Goal: Information Seeking & Learning: Learn about a topic

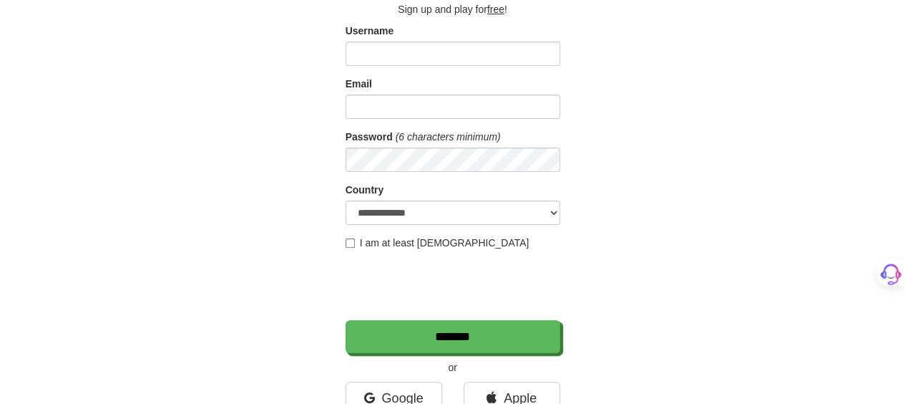
scroll to position [143, 0]
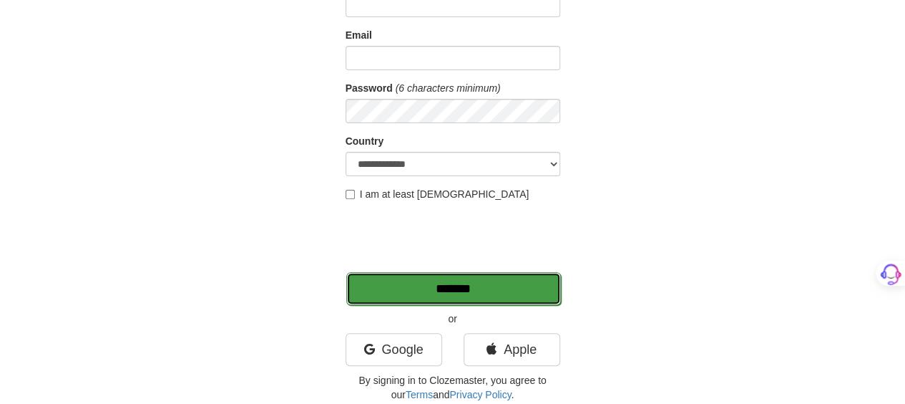
click at [522, 280] on input "*******" at bounding box center [453, 288] width 215 height 33
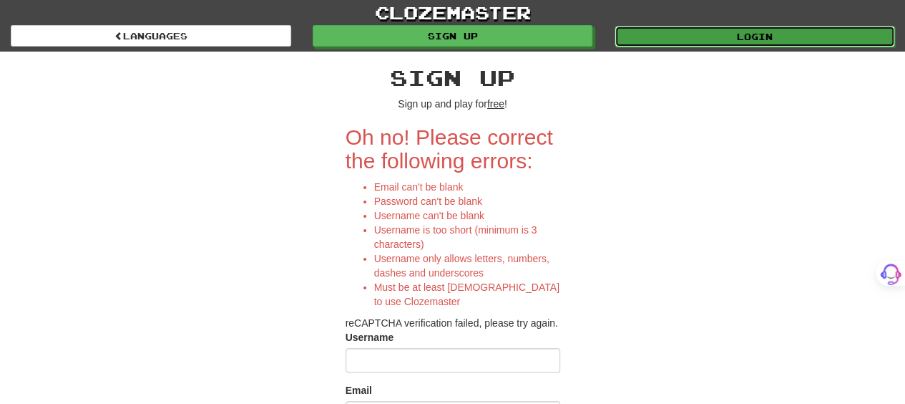
click at [666, 38] on link "Login" at bounding box center [755, 36] width 281 height 21
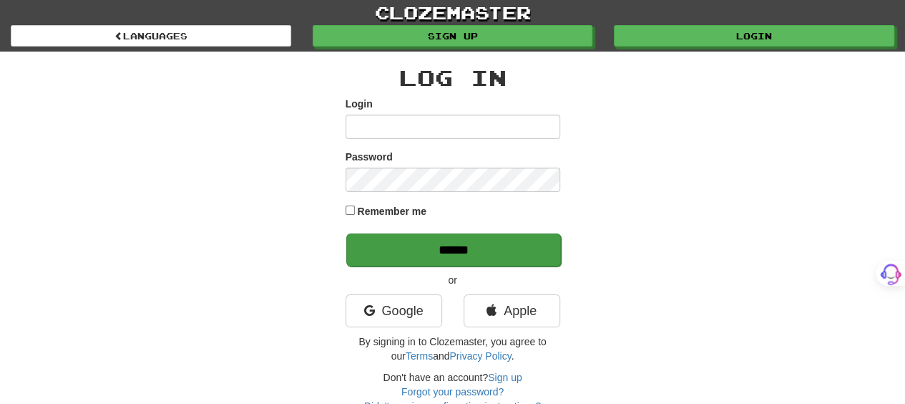
type input "*******"
click at [489, 243] on input "******" at bounding box center [453, 249] width 215 height 33
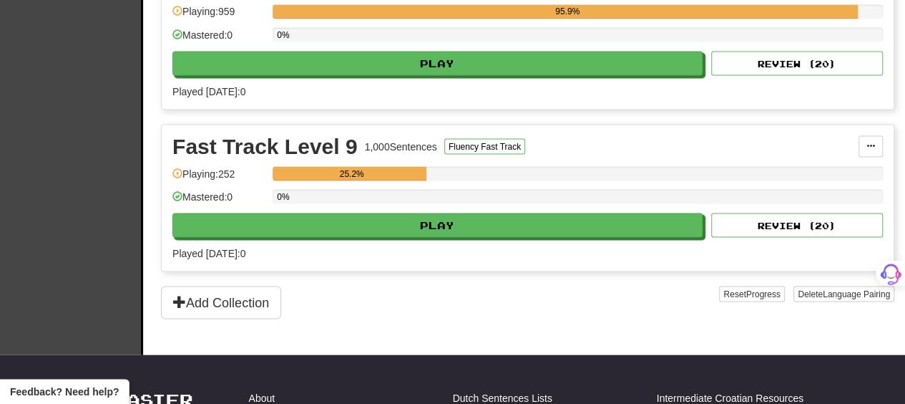
scroll to position [1360, 0]
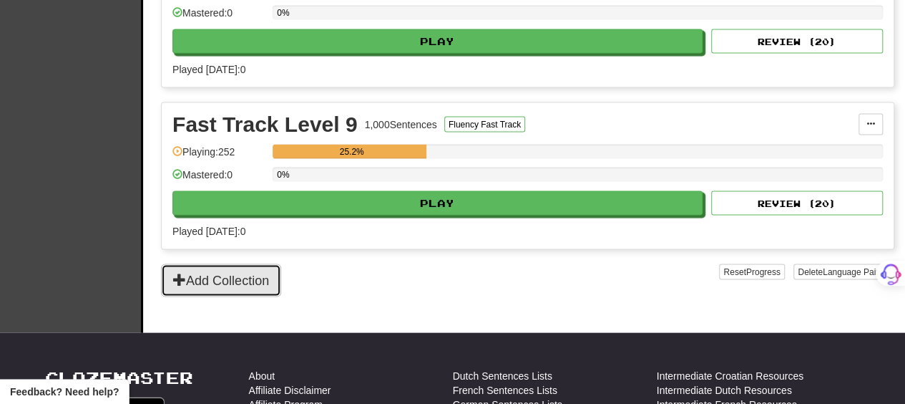
click at [240, 264] on button "Add Collection" at bounding box center [221, 280] width 120 height 33
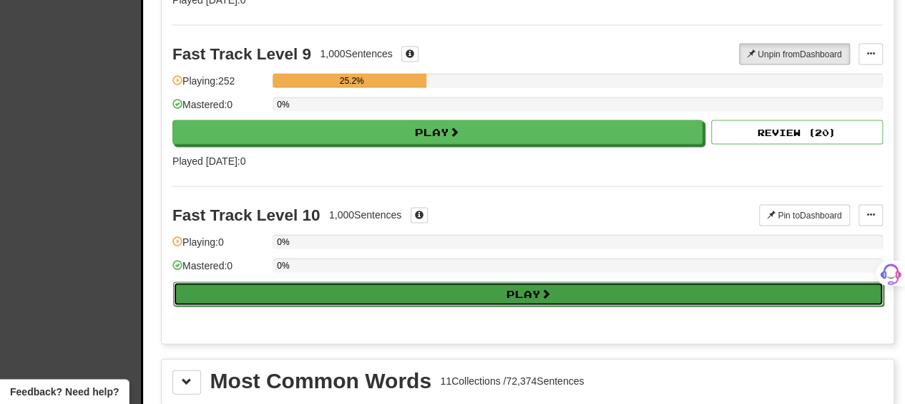
click at [474, 283] on button "Play" at bounding box center [528, 294] width 711 height 24
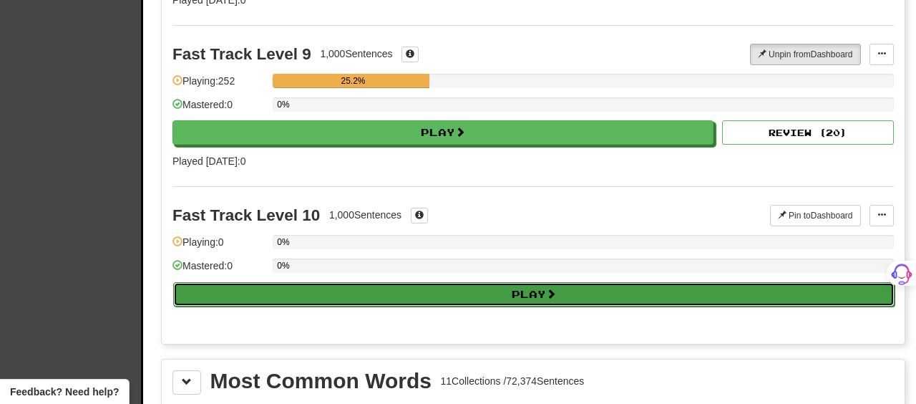
select select "**"
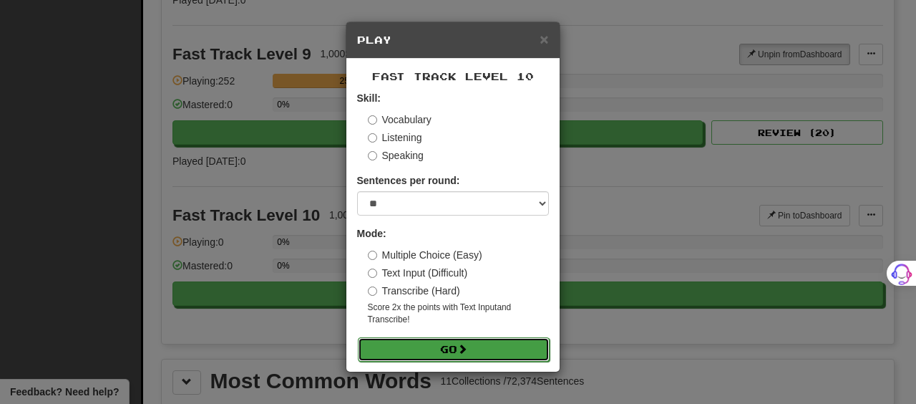
click at [454, 351] on button "Go" at bounding box center [454, 349] width 192 height 24
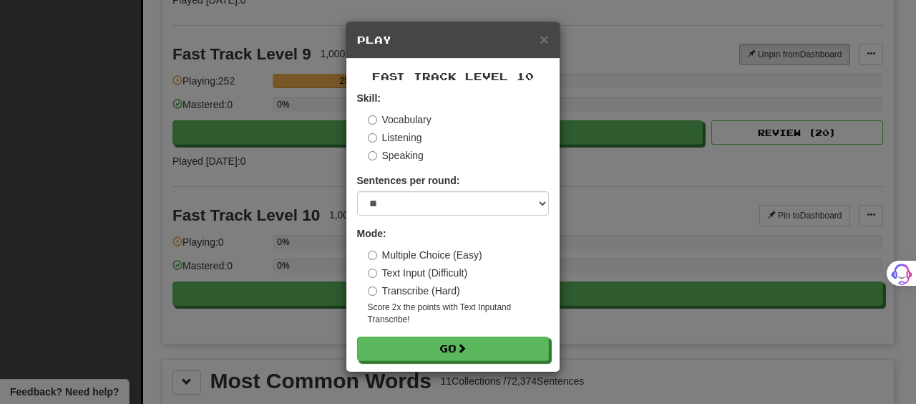
click at [399, 252] on label "Multiple Choice (Easy)" at bounding box center [425, 255] width 114 height 14
click at [412, 124] on label "Vocabulary" at bounding box center [400, 119] width 64 height 14
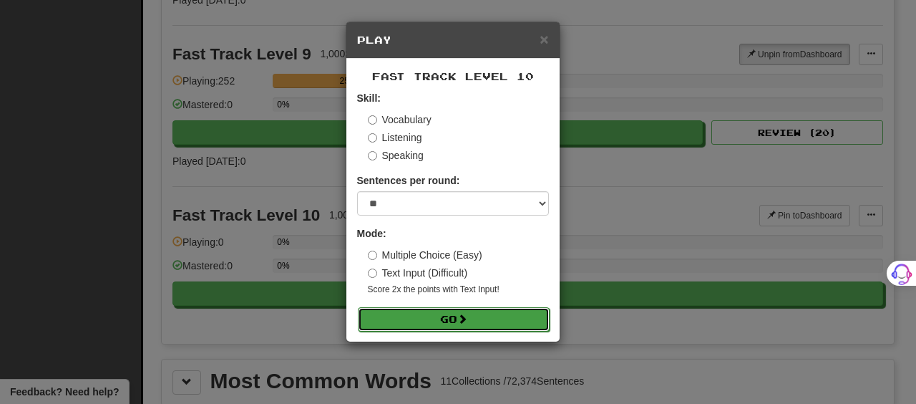
click at [432, 321] on button "Go" at bounding box center [454, 319] width 192 height 24
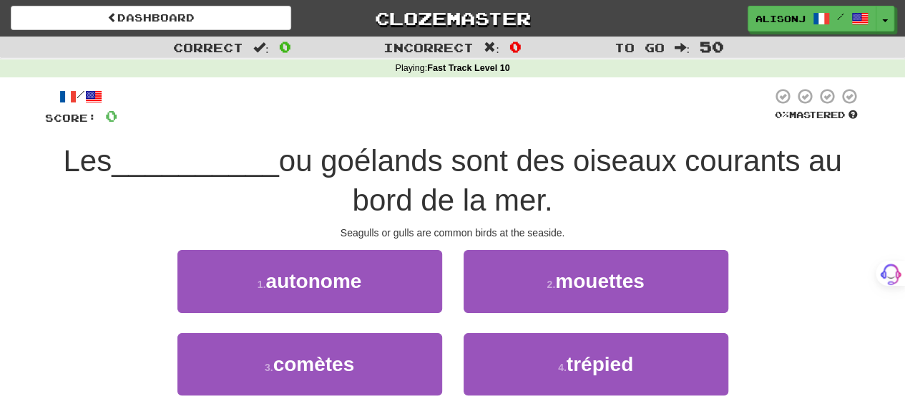
scroll to position [72, 0]
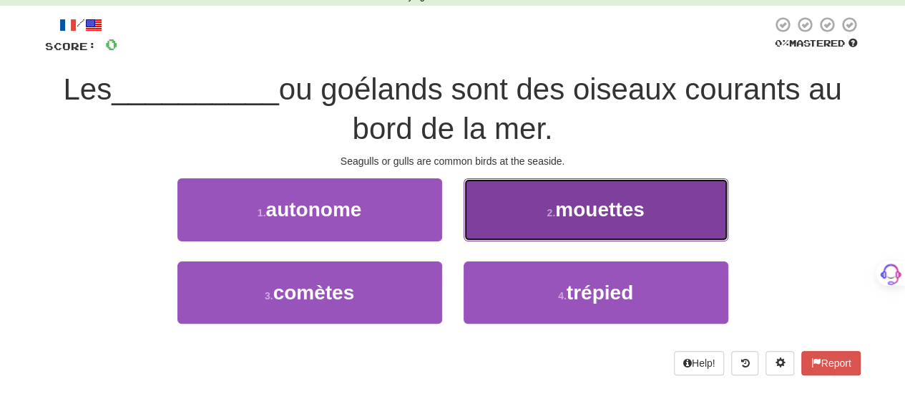
click at [681, 214] on button "2 . mouettes" at bounding box center [596, 209] width 265 height 62
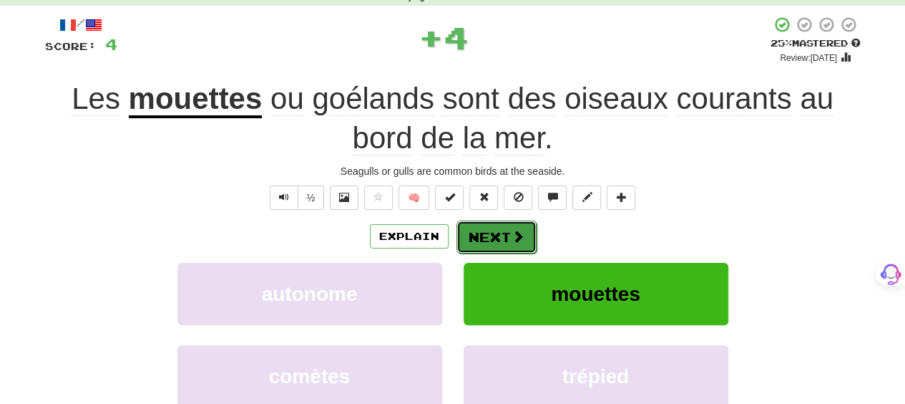
click at [521, 231] on span at bounding box center [518, 236] width 13 height 13
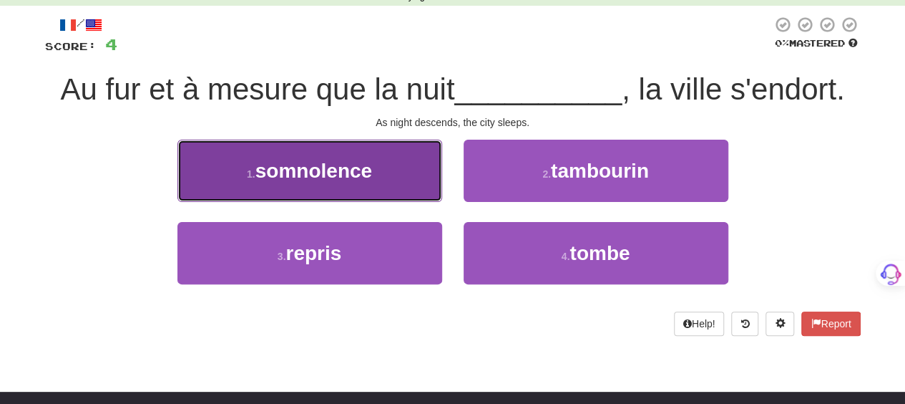
click at [367, 170] on span "somnolence" at bounding box center [313, 171] width 117 height 22
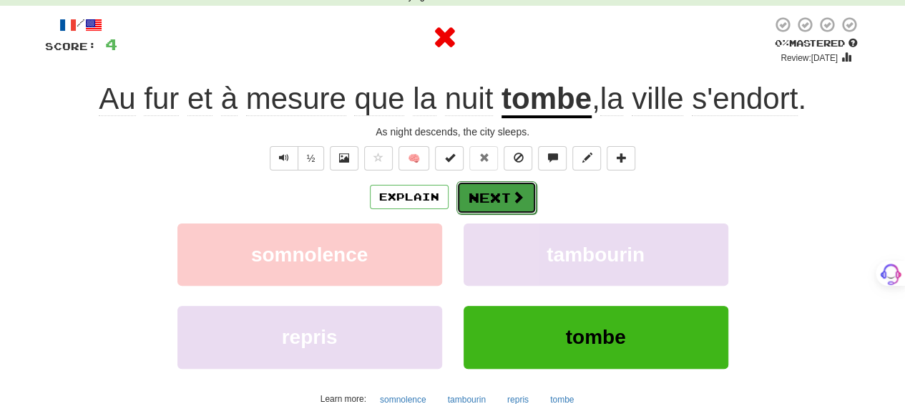
click at [478, 195] on button "Next" at bounding box center [497, 197] width 80 height 33
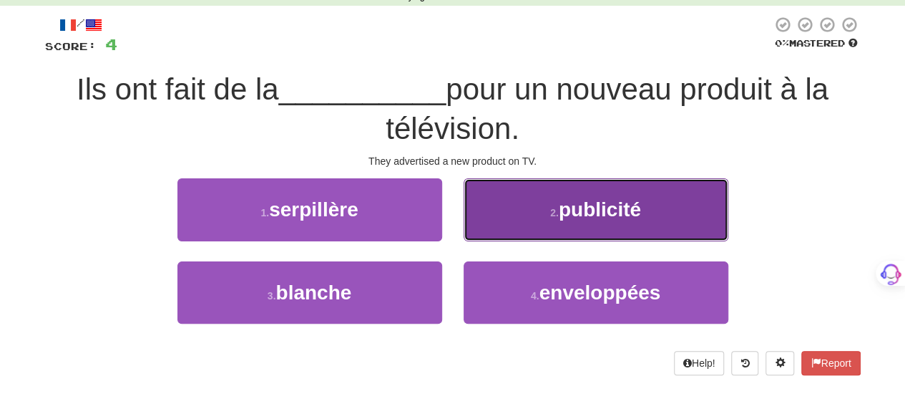
click at [486, 203] on button "2 . publicité" at bounding box center [596, 209] width 265 height 62
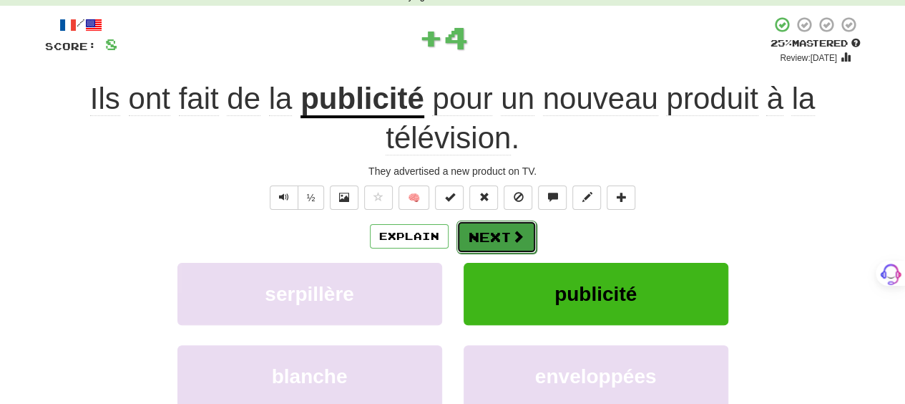
click at [491, 222] on button "Next" at bounding box center [497, 236] width 80 height 33
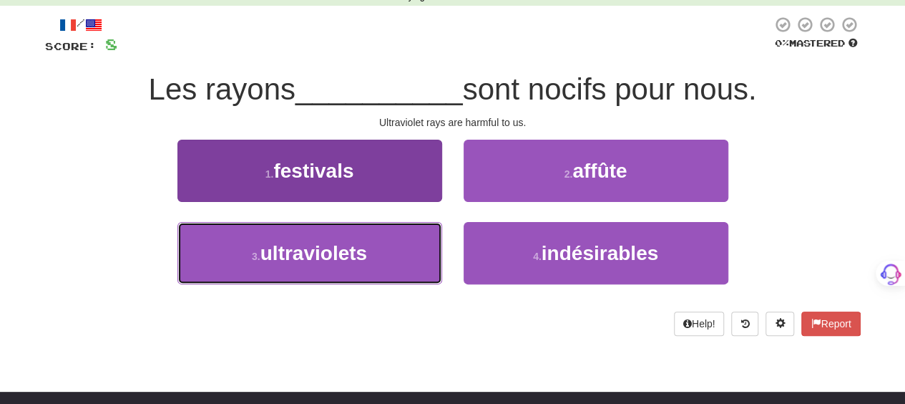
drag, startPoint x: 421, startPoint y: 265, endPoint x: 424, endPoint y: 257, distance: 9.1
click at [423, 258] on button "3 . ultraviolets" at bounding box center [309, 253] width 265 height 62
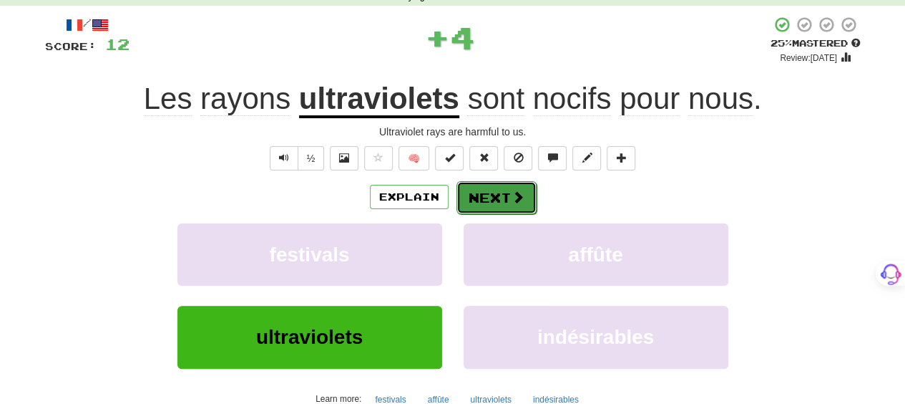
click at [498, 191] on button "Next" at bounding box center [497, 197] width 80 height 33
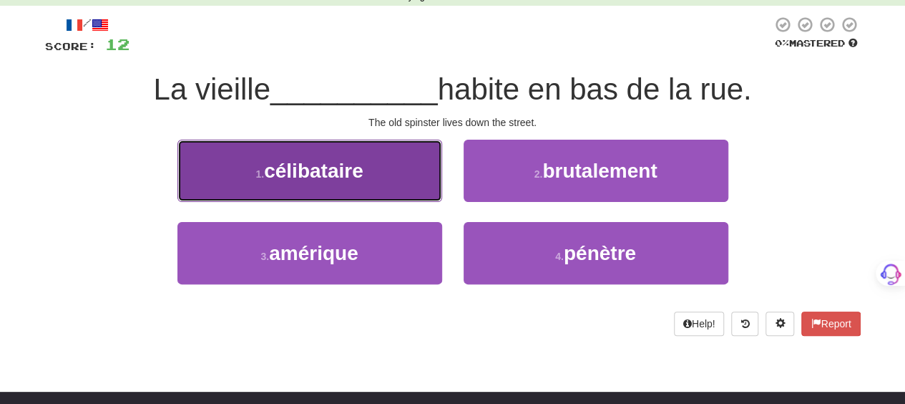
click at [418, 174] on button "1 . célibataire" at bounding box center [309, 171] width 265 height 62
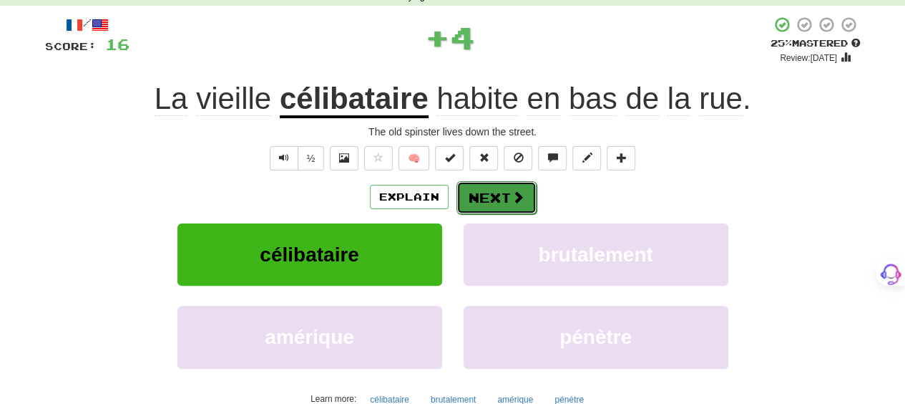
click at [485, 195] on button "Next" at bounding box center [497, 197] width 80 height 33
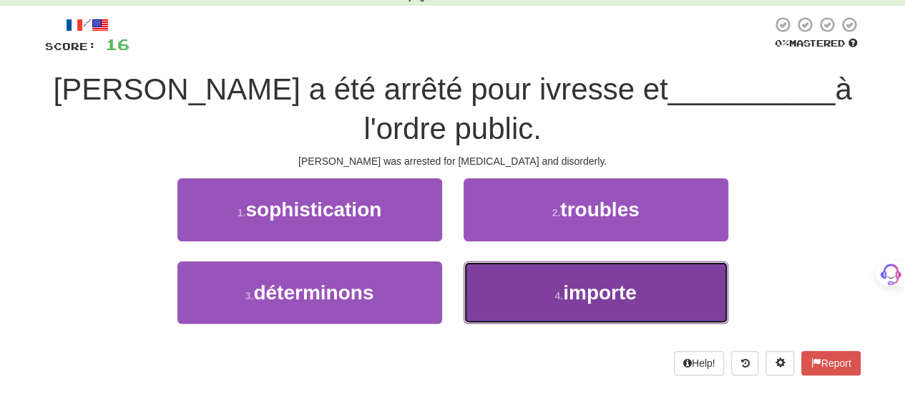
click at [492, 261] on button "4 . importe" at bounding box center [596, 292] width 265 height 62
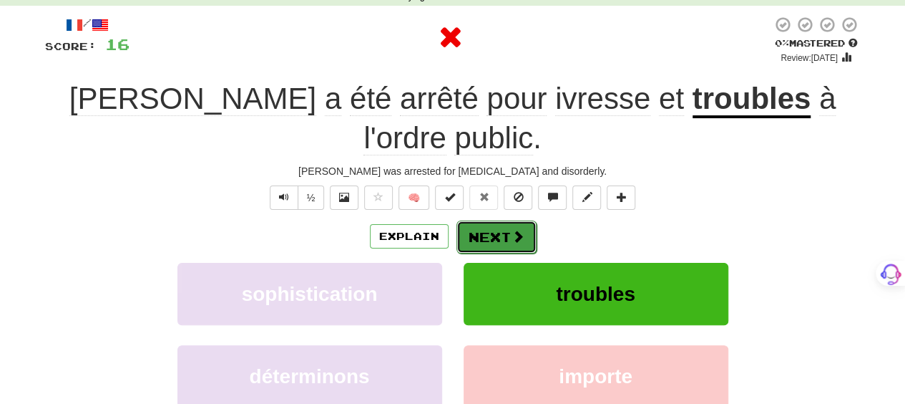
click at [489, 220] on button "Next" at bounding box center [497, 236] width 80 height 33
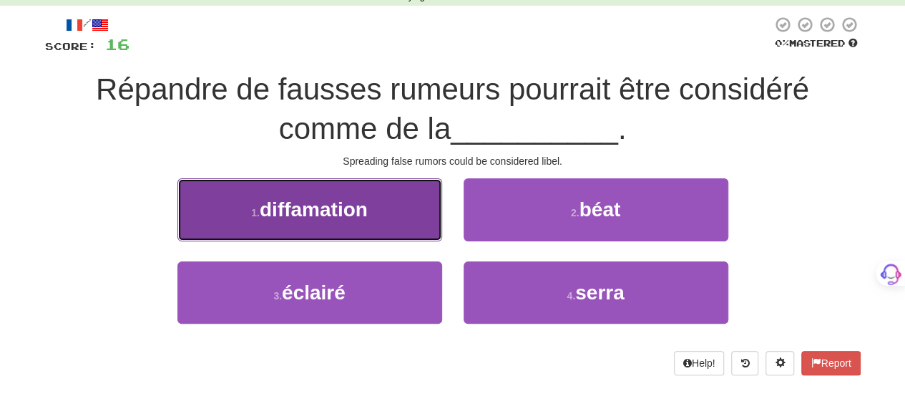
click at [401, 205] on button "1 . diffamation" at bounding box center [309, 209] width 265 height 62
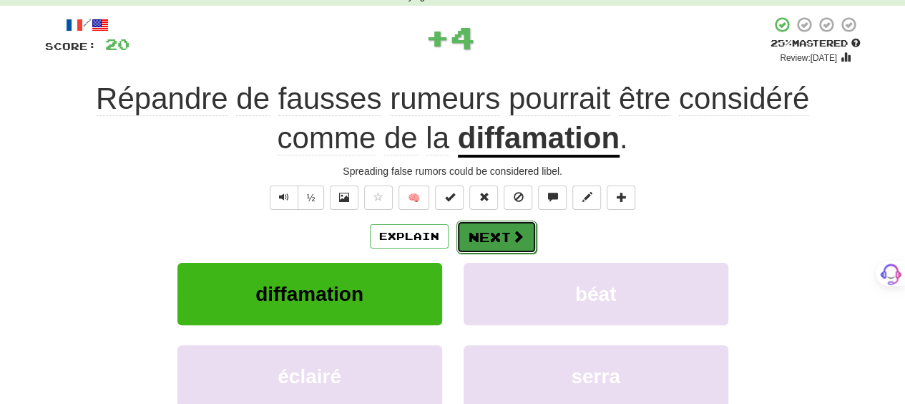
click at [484, 233] on button "Next" at bounding box center [497, 236] width 80 height 33
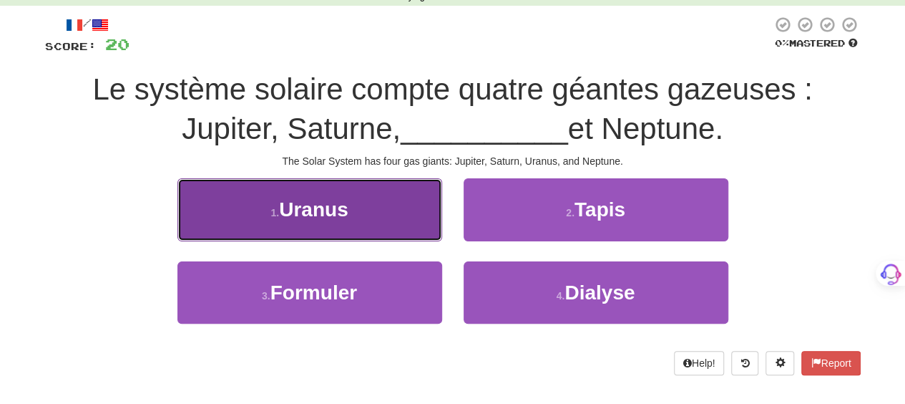
click at [369, 210] on button "1 . Uranus" at bounding box center [309, 209] width 265 height 62
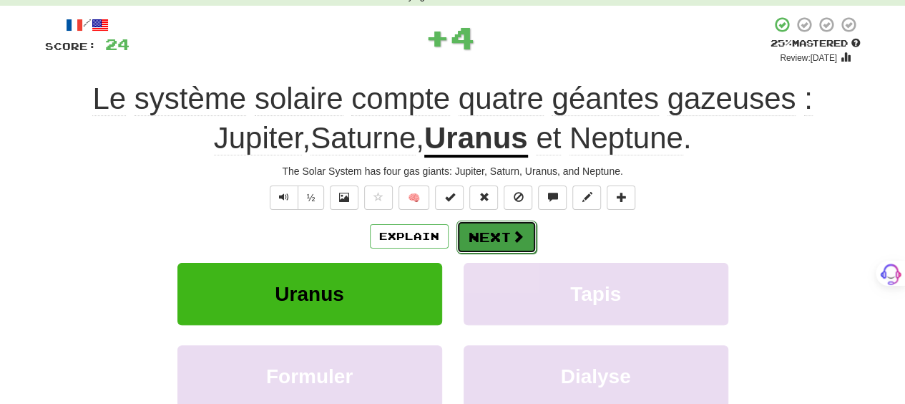
click at [482, 231] on button "Next" at bounding box center [497, 236] width 80 height 33
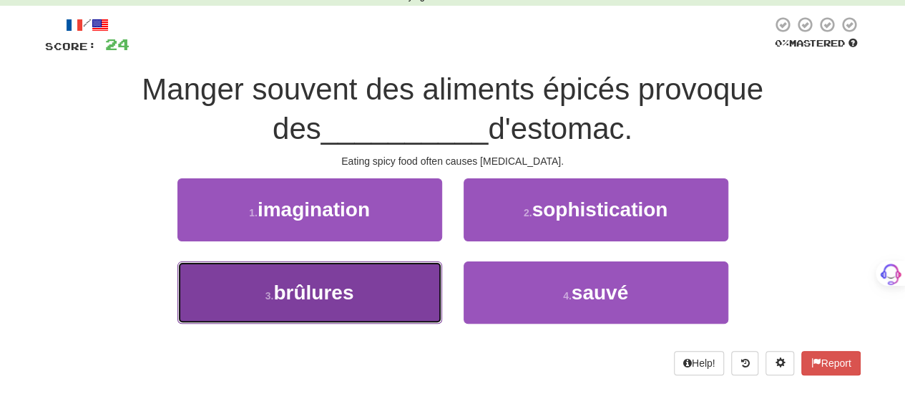
click at [412, 270] on button "3 . brûlures" at bounding box center [309, 292] width 265 height 62
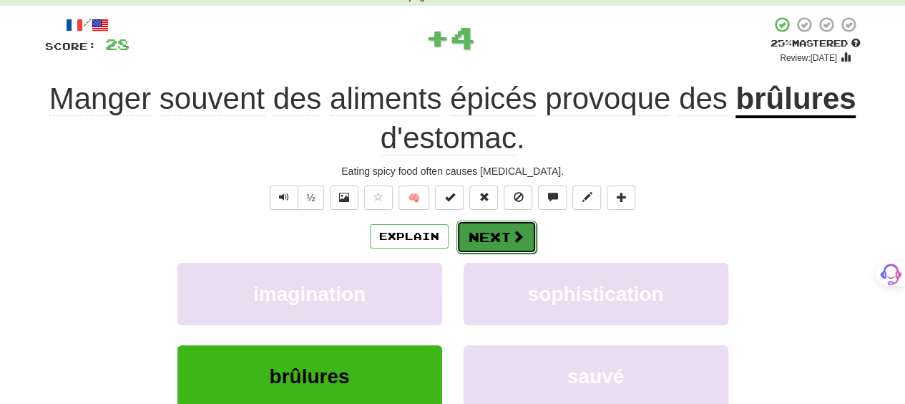
click at [498, 232] on button "Next" at bounding box center [497, 236] width 80 height 33
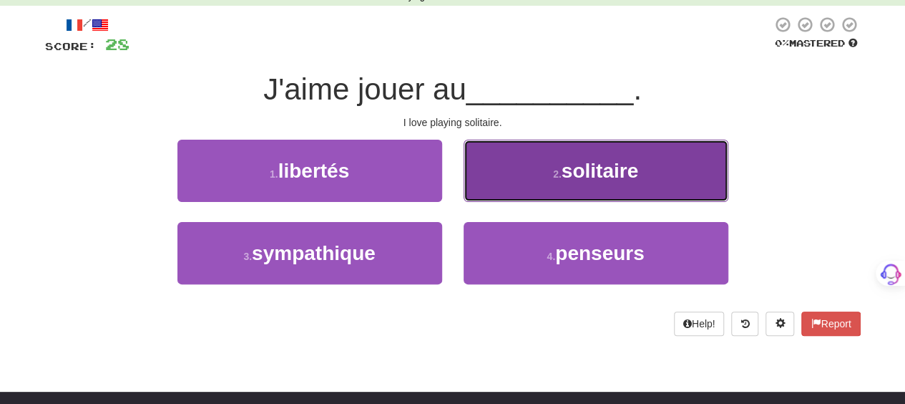
click at [499, 175] on button "2 . solitaire" at bounding box center [596, 171] width 265 height 62
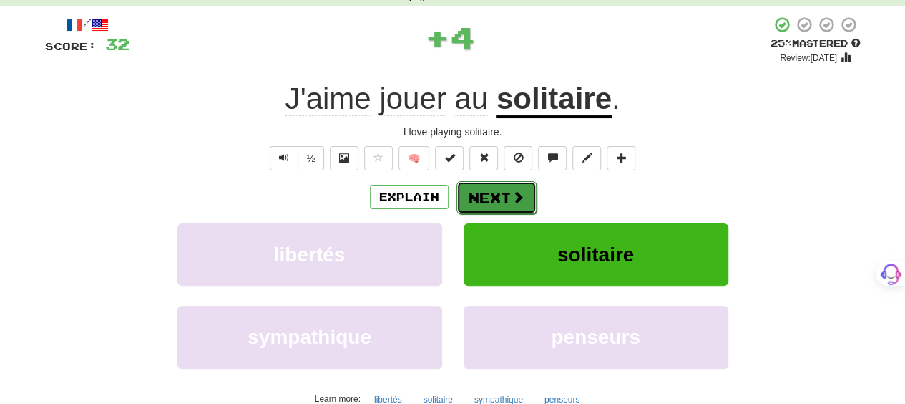
click at [488, 195] on button "Next" at bounding box center [497, 197] width 80 height 33
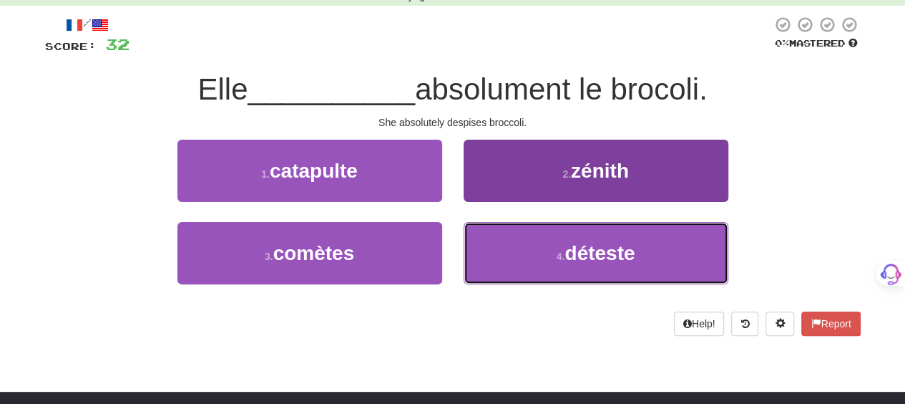
drag, startPoint x: 505, startPoint y: 241, endPoint x: 499, endPoint y: 234, distance: 9.2
click at [503, 238] on button "4 . déteste" at bounding box center [596, 253] width 265 height 62
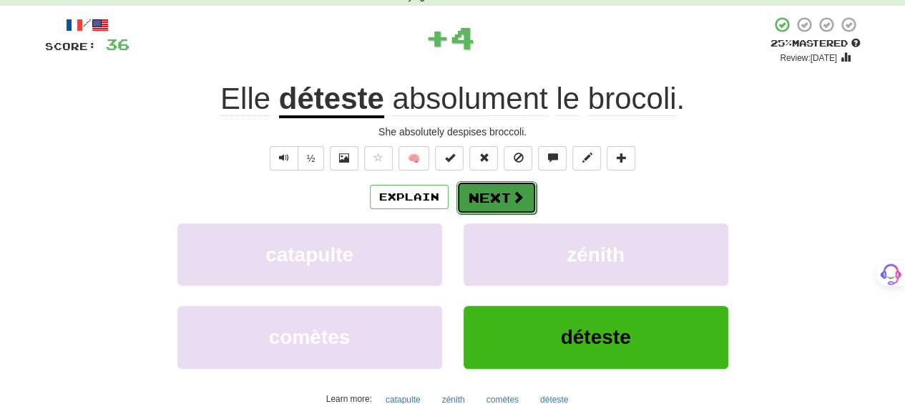
click at [481, 192] on button "Next" at bounding box center [497, 197] width 80 height 33
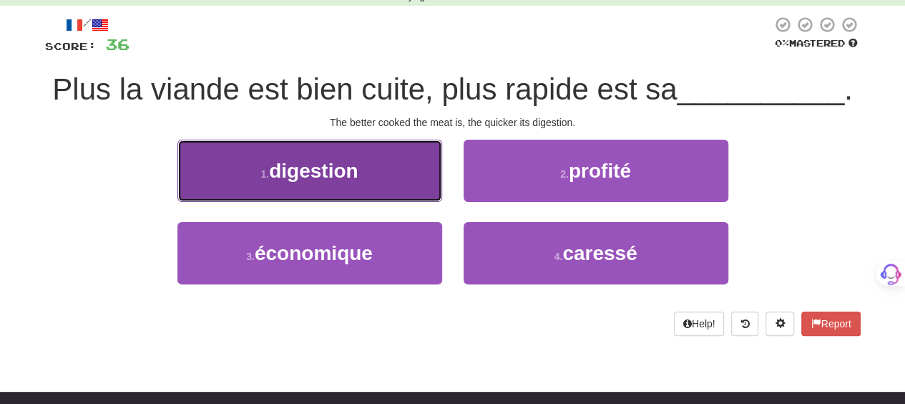
click at [441, 180] on button "1 . digestion" at bounding box center [309, 171] width 265 height 62
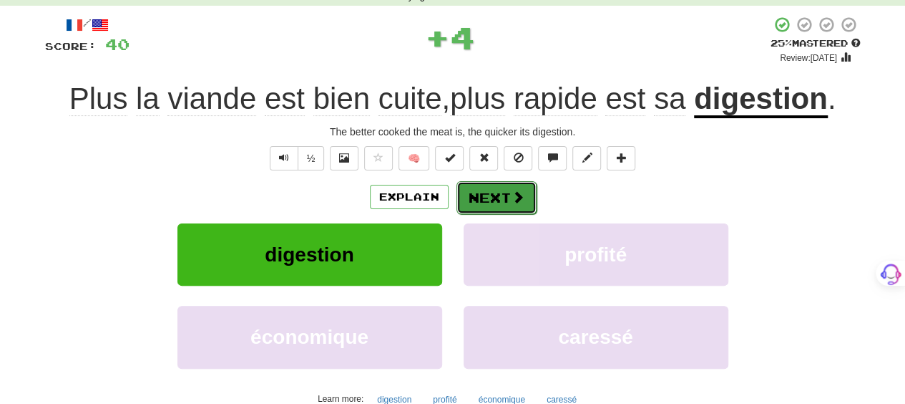
click at [505, 198] on button "Next" at bounding box center [497, 197] width 80 height 33
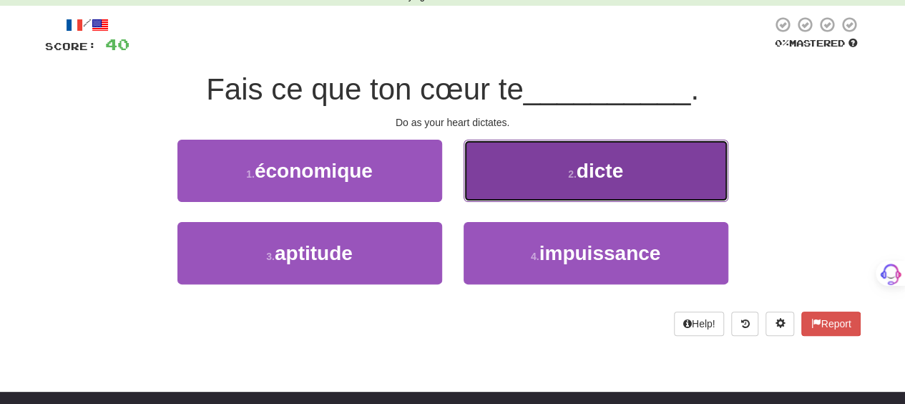
click at [502, 187] on button "2 . dicte" at bounding box center [596, 171] width 265 height 62
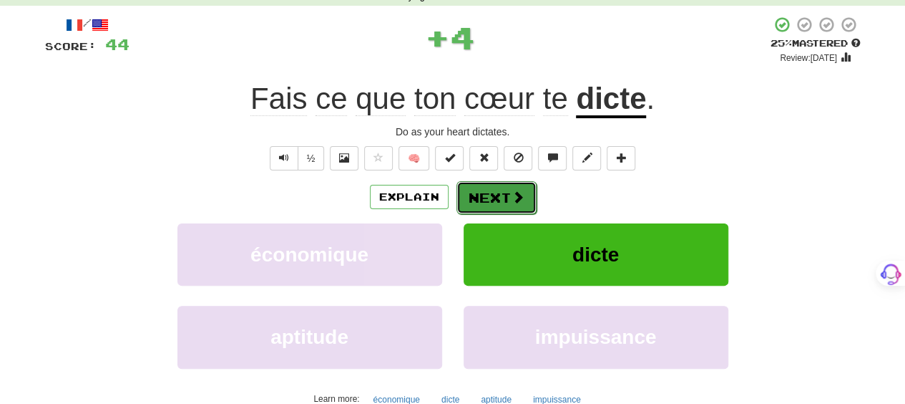
click at [489, 192] on button "Next" at bounding box center [497, 197] width 80 height 33
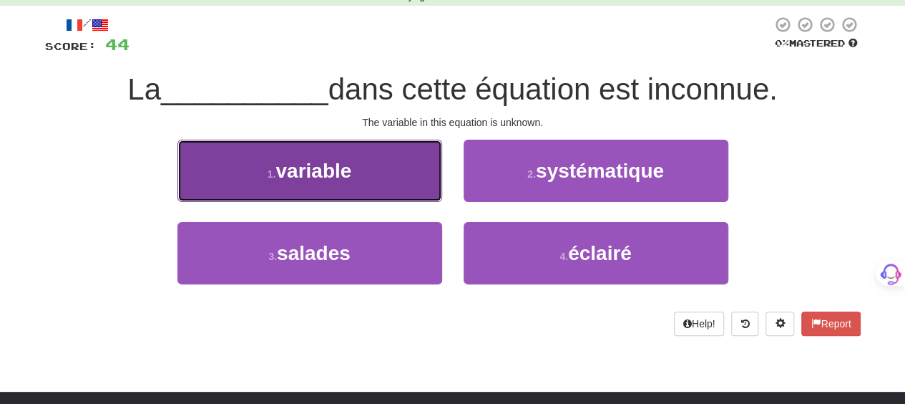
click at [389, 176] on button "1 . variable" at bounding box center [309, 171] width 265 height 62
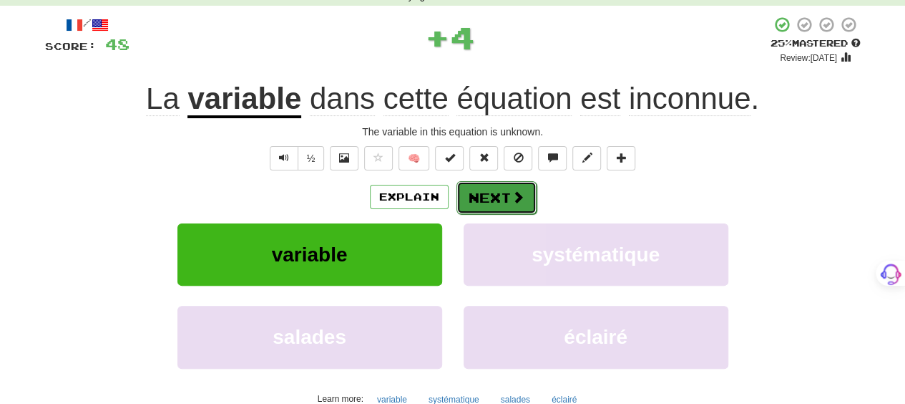
click at [502, 194] on button "Next" at bounding box center [497, 197] width 80 height 33
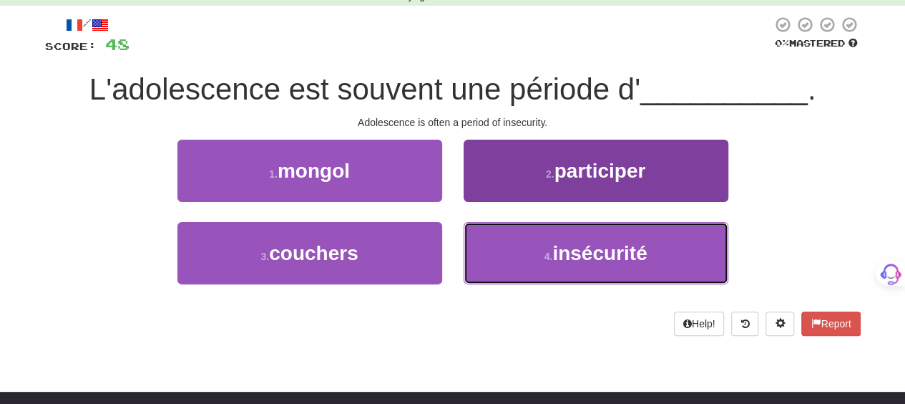
drag, startPoint x: 502, startPoint y: 244, endPoint x: 500, endPoint y: 225, distance: 18.7
click at [502, 236] on button "4 . insécurité" at bounding box center [596, 253] width 265 height 62
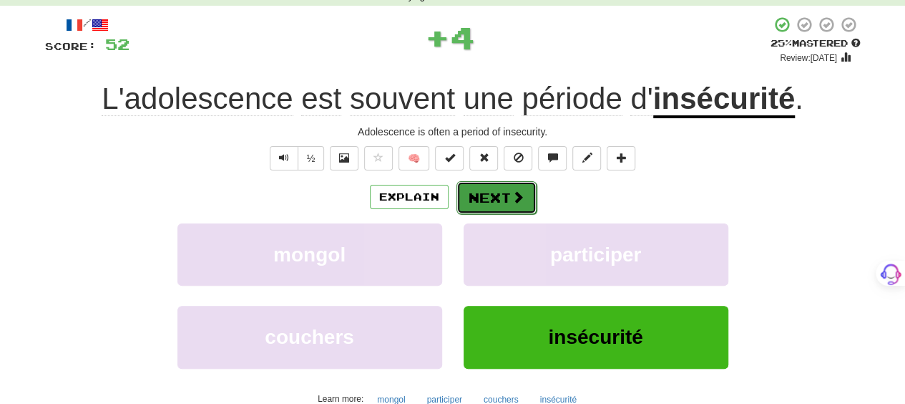
click at [494, 187] on button "Next" at bounding box center [497, 197] width 80 height 33
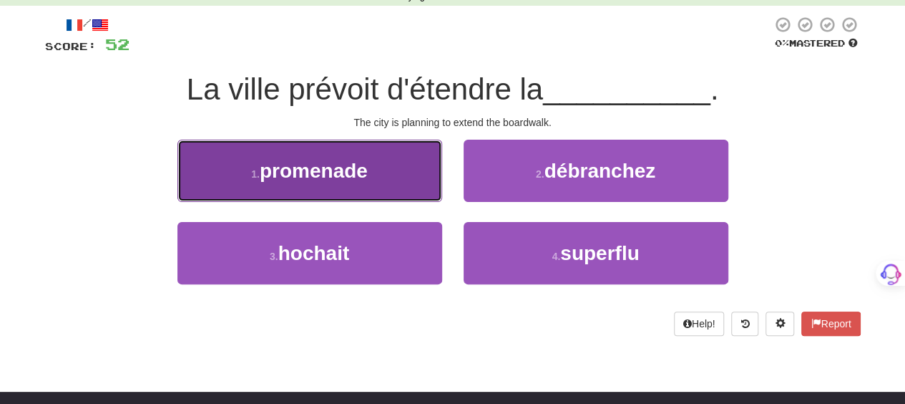
click at [374, 160] on button "1 . promenade" at bounding box center [309, 171] width 265 height 62
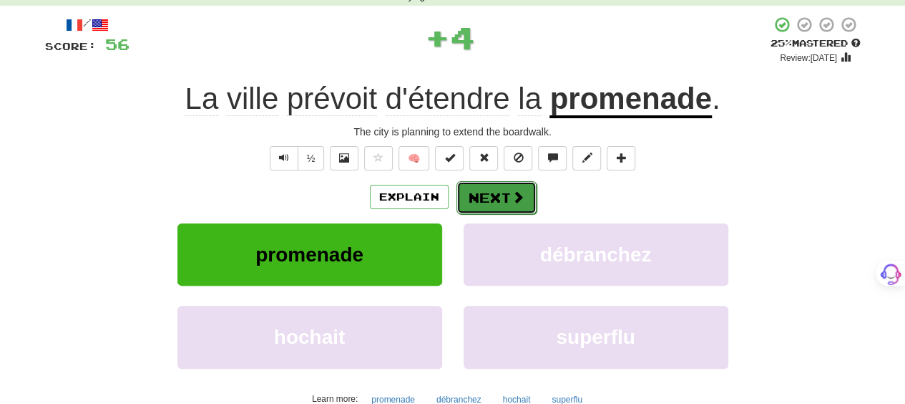
click at [507, 197] on button "Next" at bounding box center [497, 197] width 80 height 33
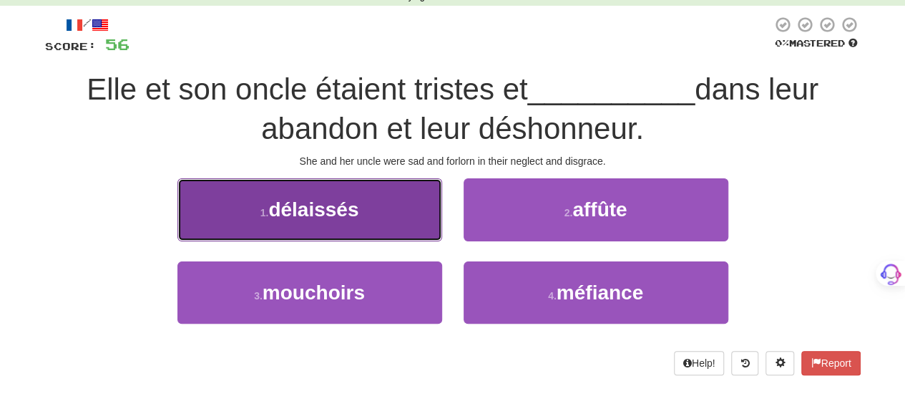
click at [391, 230] on button "1 . délaissés" at bounding box center [309, 209] width 265 height 62
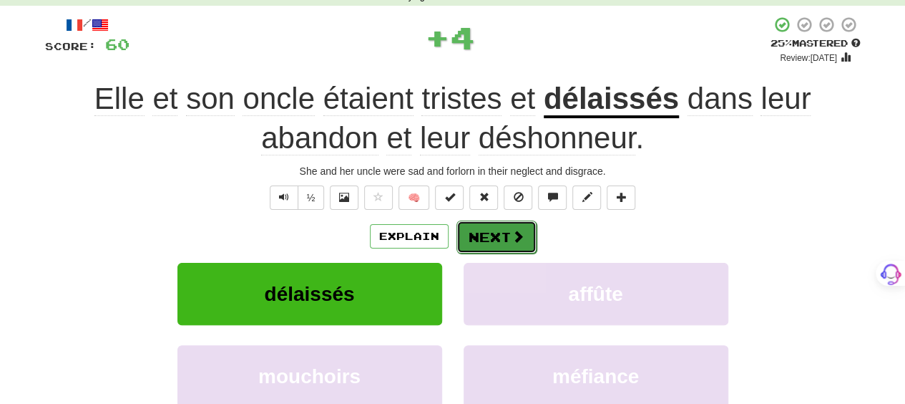
click at [512, 240] on span at bounding box center [518, 236] width 13 height 13
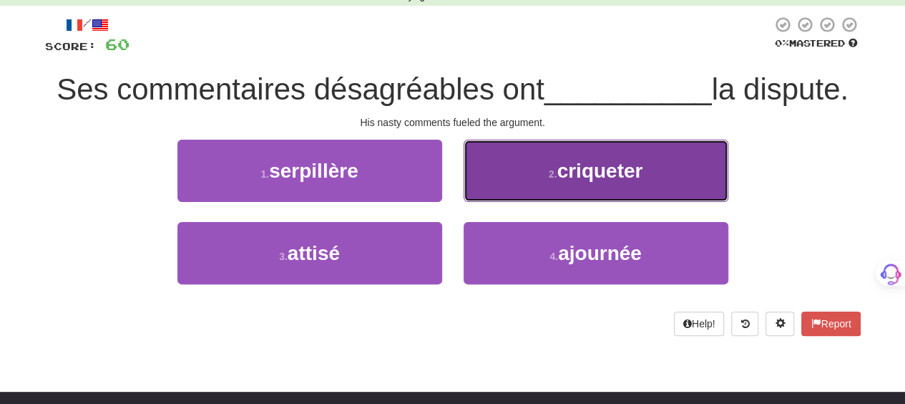
click at [500, 195] on button "2 . criqueter" at bounding box center [596, 171] width 265 height 62
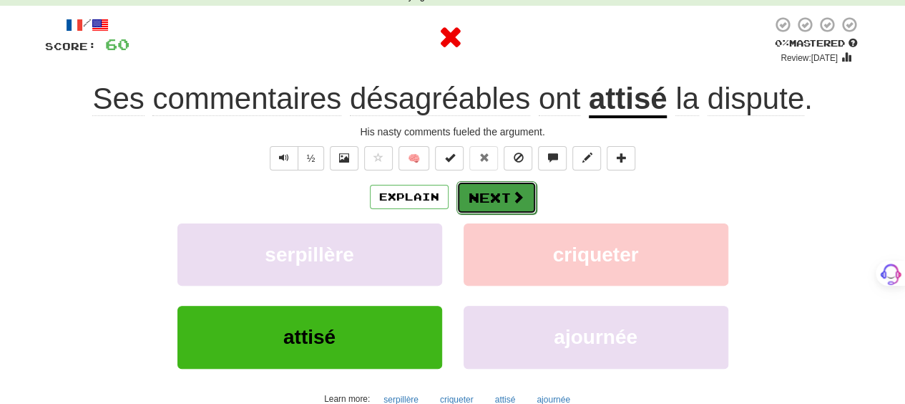
click at [499, 195] on button "Next" at bounding box center [497, 197] width 80 height 33
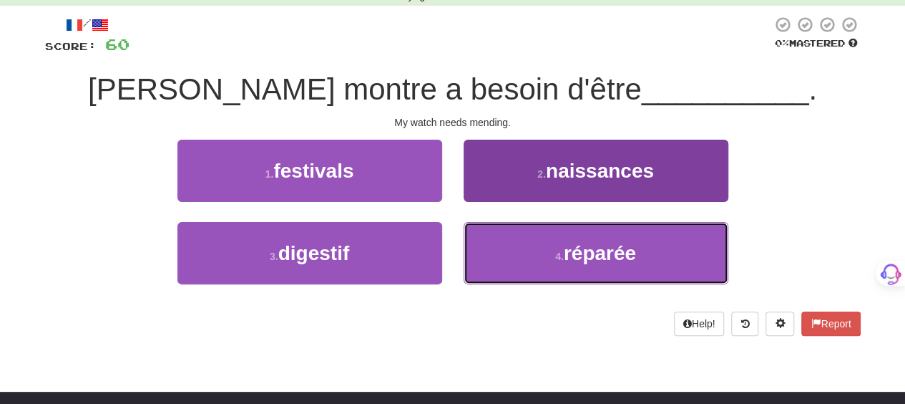
drag, startPoint x: 498, startPoint y: 251, endPoint x: 486, endPoint y: 223, distance: 30.4
click at [493, 238] on button "4 . réparée" at bounding box center [596, 253] width 265 height 62
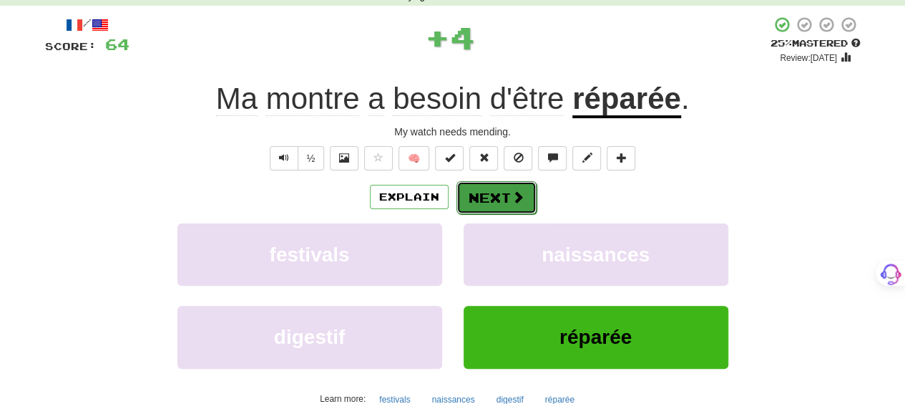
click at [476, 199] on button "Next" at bounding box center [497, 197] width 80 height 33
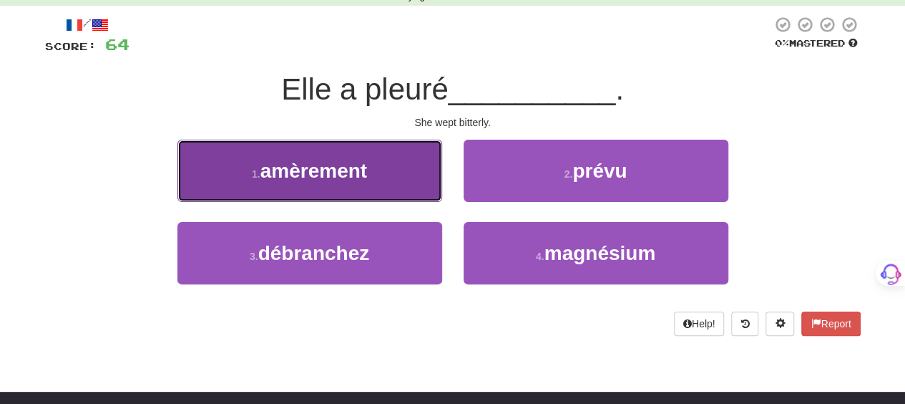
click at [413, 192] on button "1 . amèrement" at bounding box center [309, 171] width 265 height 62
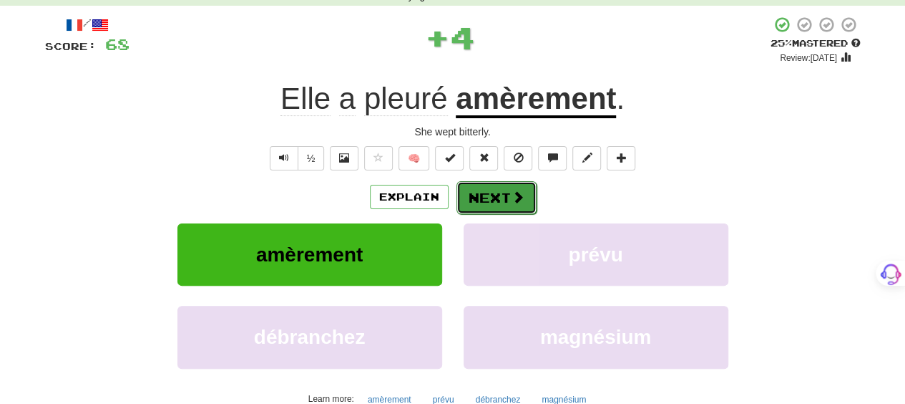
click at [489, 200] on button "Next" at bounding box center [497, 197] width 80 height 33
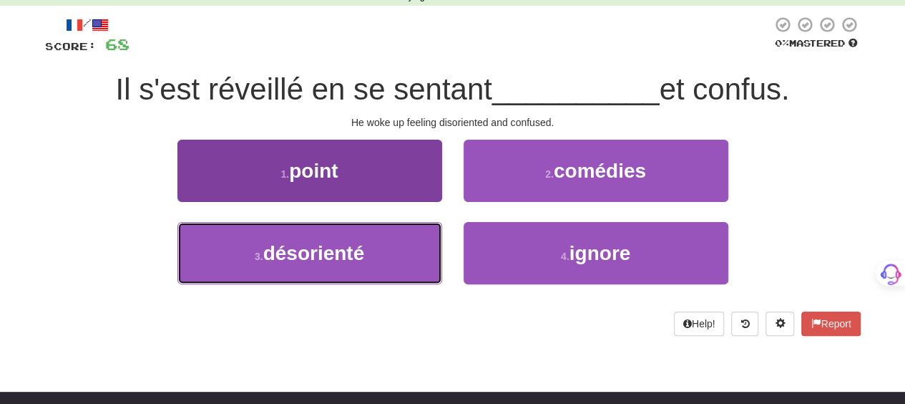
click at [409, 241] on button "3 . désorienté" at bounding box center [309, 253] width 265 height 62
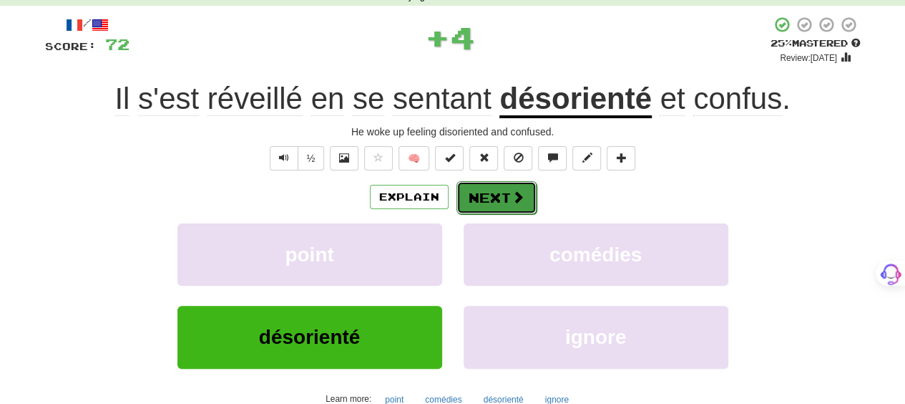
click at [488, 192] on button "Next" at bounding box center [497, 197] width 80 height 33
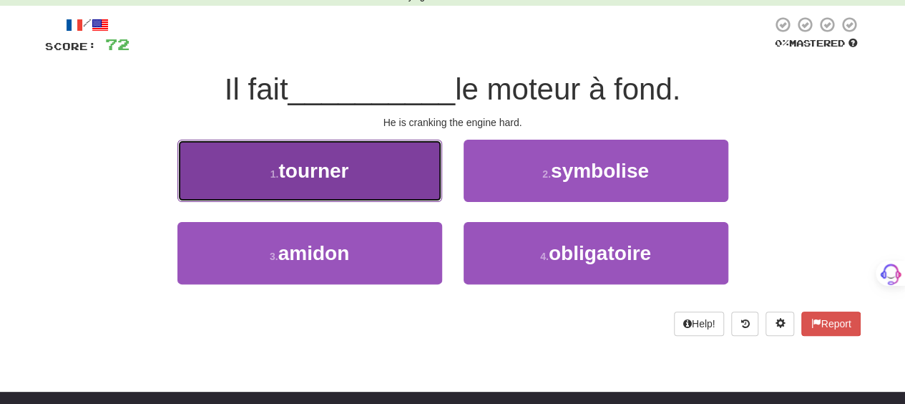
click at [425, 182] on button "1 . tourner" at bounding box center [309, 171] width 265 height 62
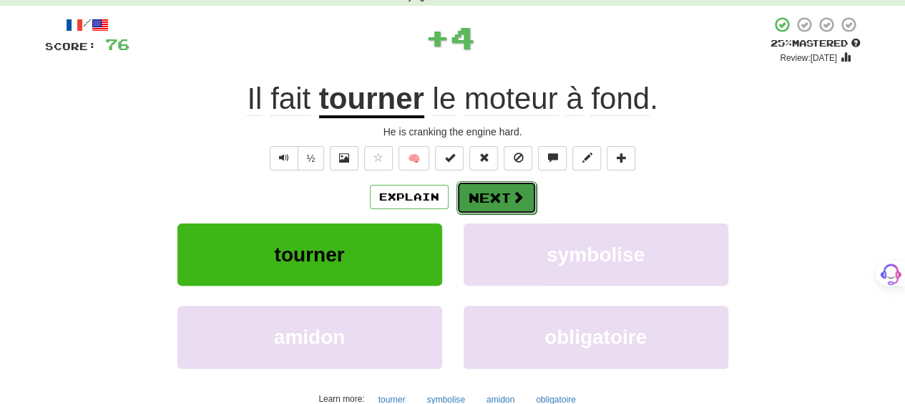
click at [479, 190] on button "Next" at bounding box center [497, 197] width 80 height 33
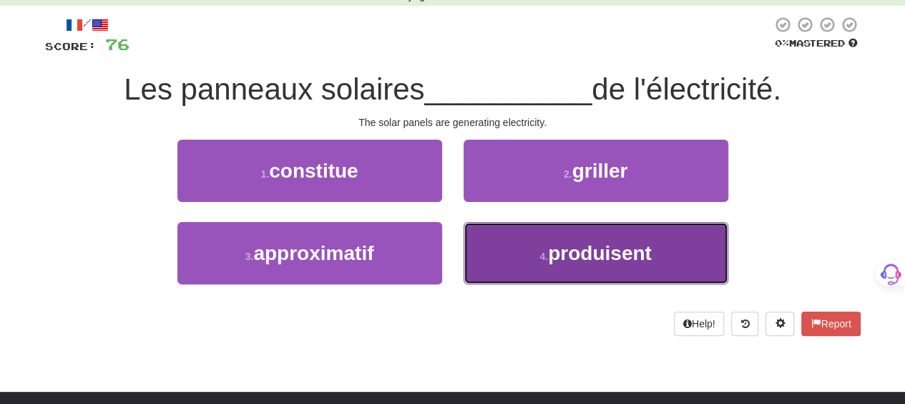
click at [520, 234] on button "4 . produisent" at bounding box center [596, 253] width 265 height 62
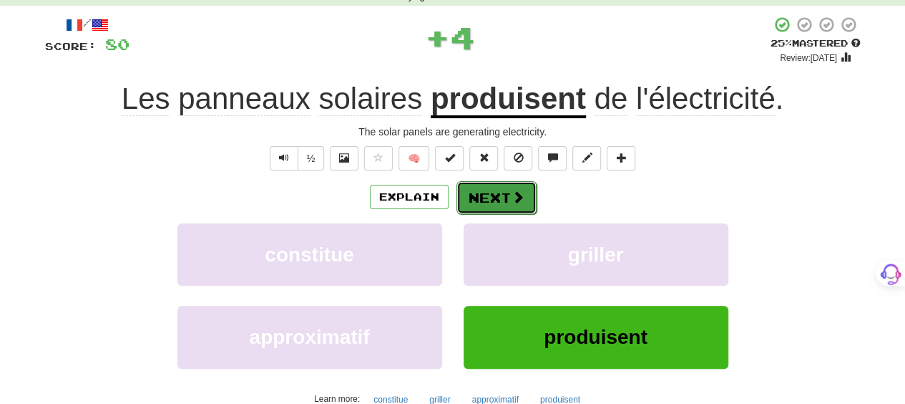
click at [487, 198] on button "Next" at bounding box center [497, 197] width 80 height 33
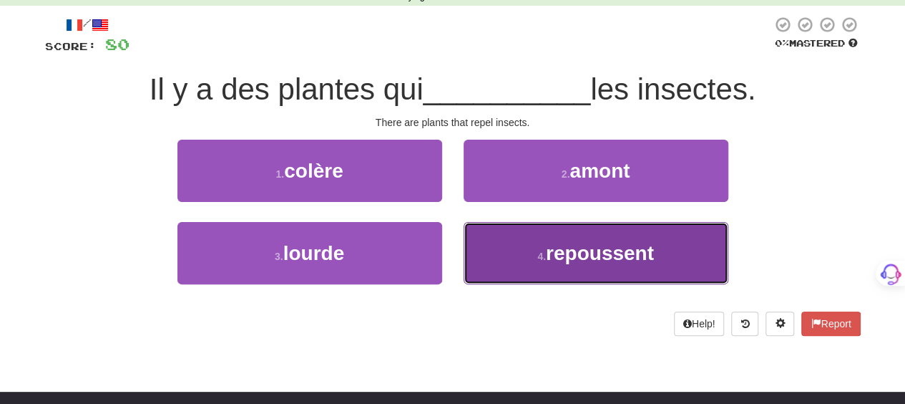
click at [521, 250] on button "4 . repoussent" at bounding box center [596, 253] width 265 height 62
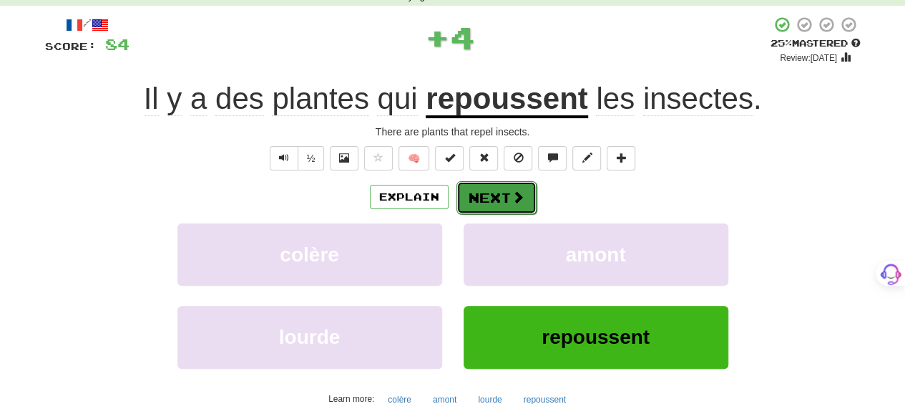
click at [504, 197] on button "Next" at bounding box center [497, 197] width 80 height 33
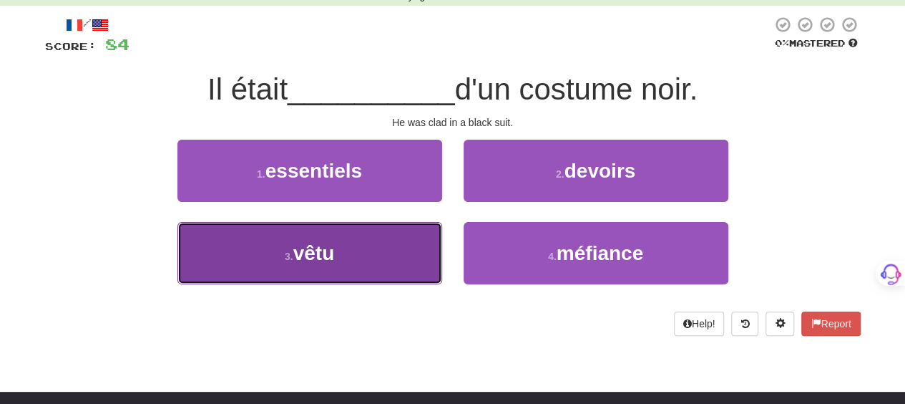
click at [419, 237] on button "3 . vêtu" at bounding box center [309, 253] width 265 height 62
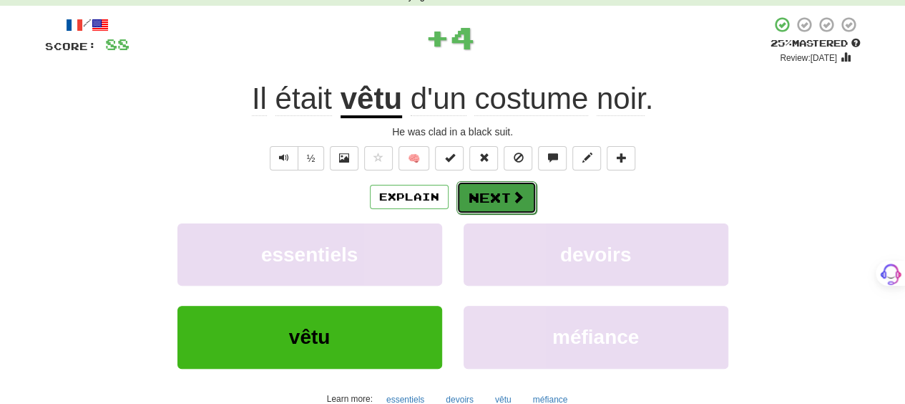
click at [476, 197] on button "Next" at bounding box center [497, 197] width 80 height 33
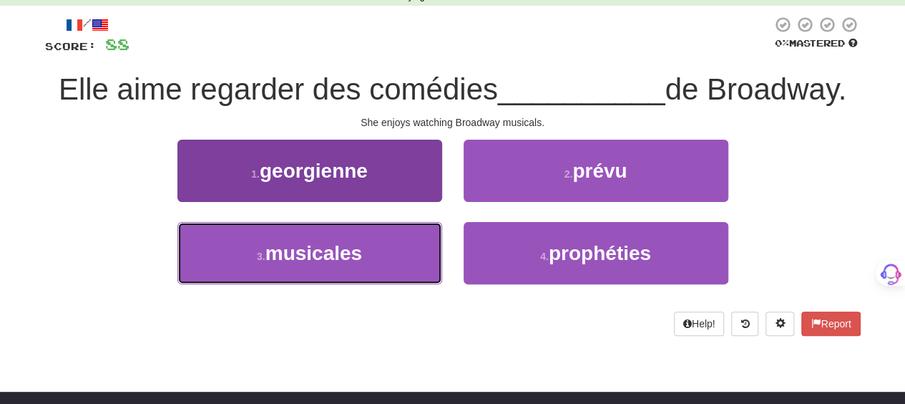
drag, startPoint x: 406, startPoint y: 245, endPoint x: 410, endPoint y: 238, distance: 8.3
click at [406, 244] on button "3 . musicales" at bounding box center [309, 253] width 265 height 62
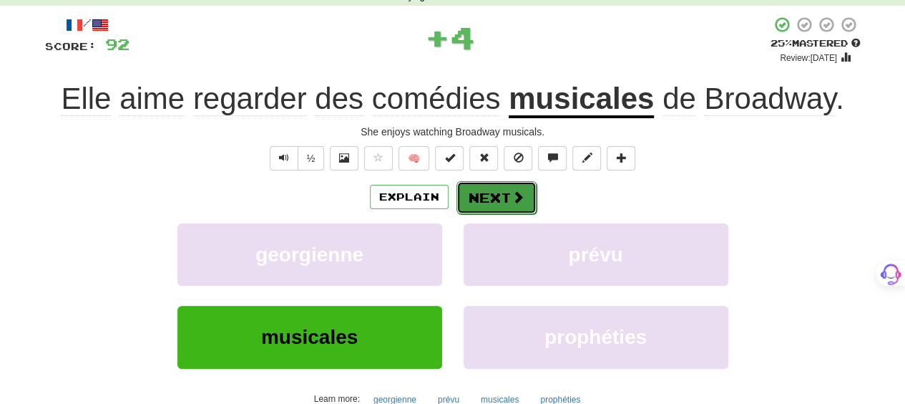
click at [494, 199] on button "Next" at bounding box center [497, 197] width 80 height 33
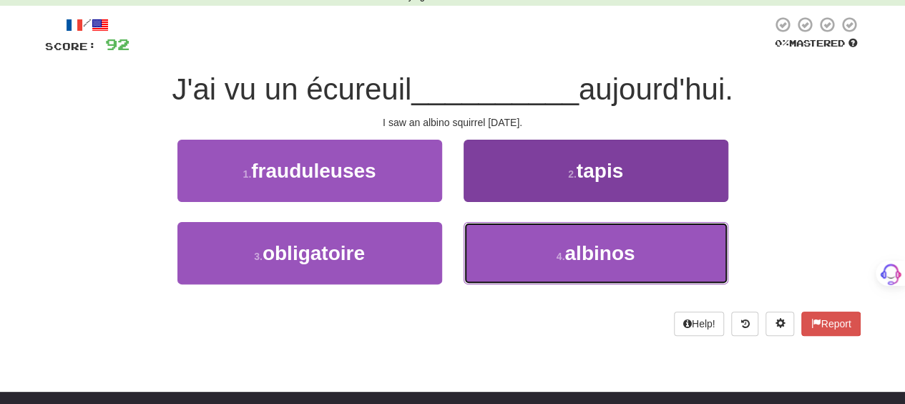
drag, startPoint x: 532, startPoint y: 255, endPoint x: 498, endPoint y: 224, distance: 46.1
click at [530, 253] on button "4 . albinos" at bounding box center [596, 253] width 265 height 62
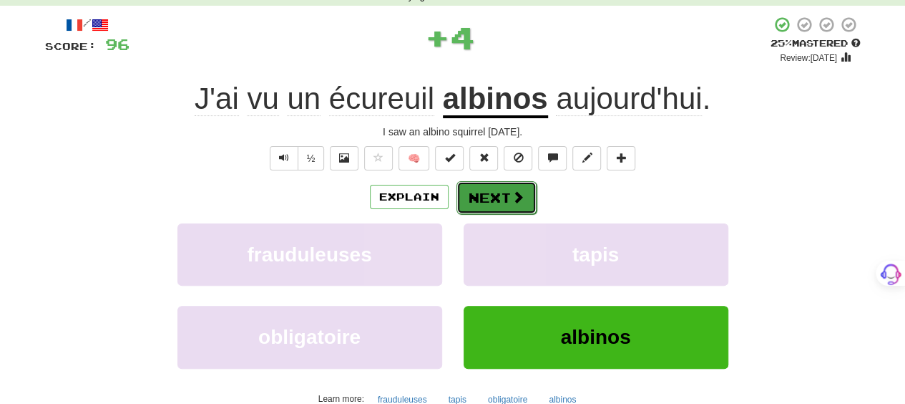
click at [492, 195] on button "Next" at bounding box center [497, 197] width 80 height 33
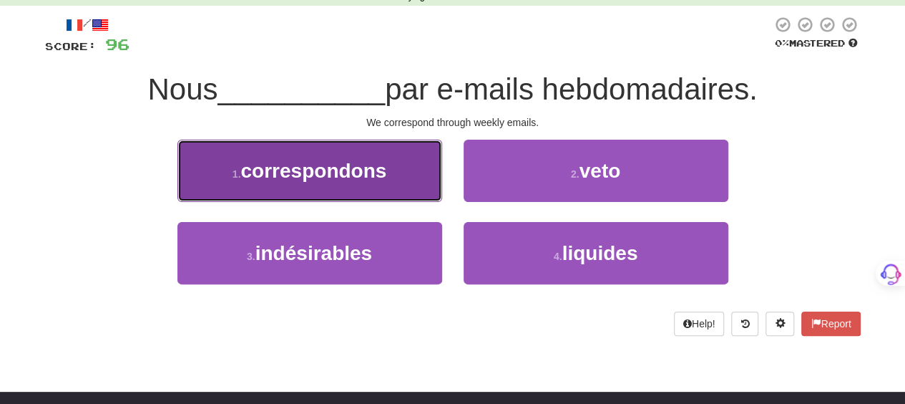
click at [404, 185] on button "1 . correspondons" at bounding box center [309, 171] width 265 height 62
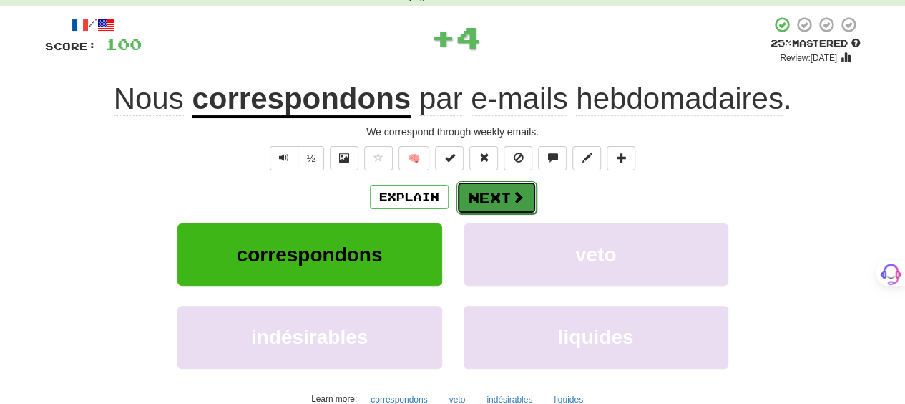
click at [515, 195] on span at bounding box center [518, 196] width 13 height 13
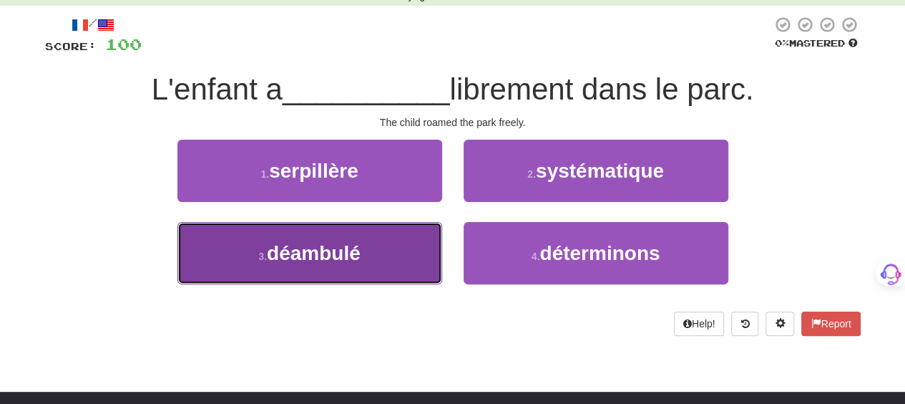
click at [395, 235] on button "3 . déambulé" at bounding box center [309, 253] width 265 height 62
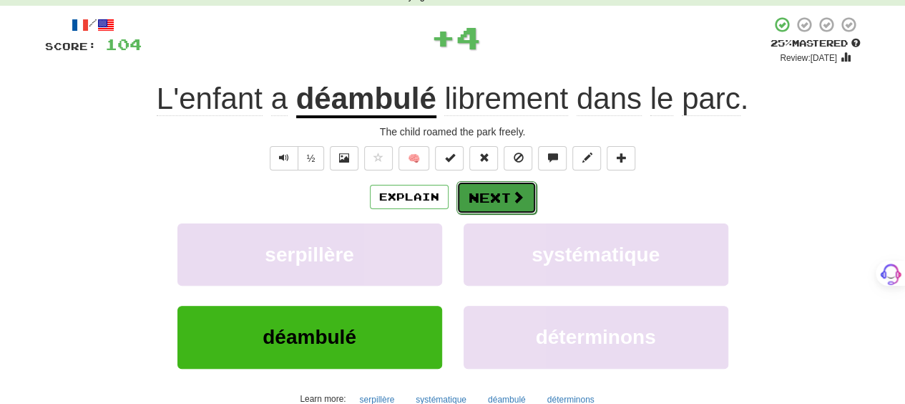
click at [501, 192] on button "Next" at bounding box center [497, 197] width 80 height 33
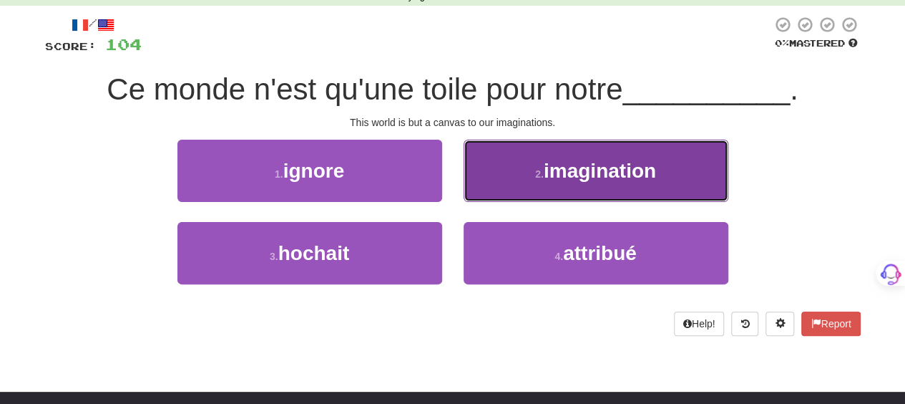
click at [498, 189] on button "2 . imagination" at bounding box center [596, 171] width 265 height 62
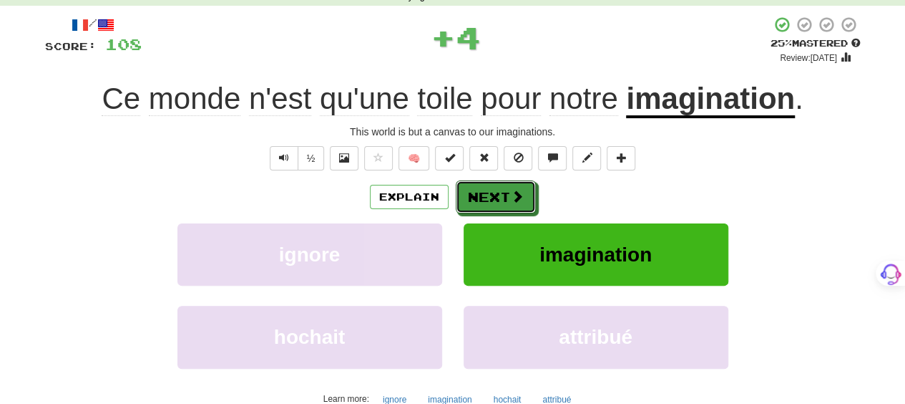
click at [498, 189] on button "Next" at bounding box center [496, 196] width 80 height 33
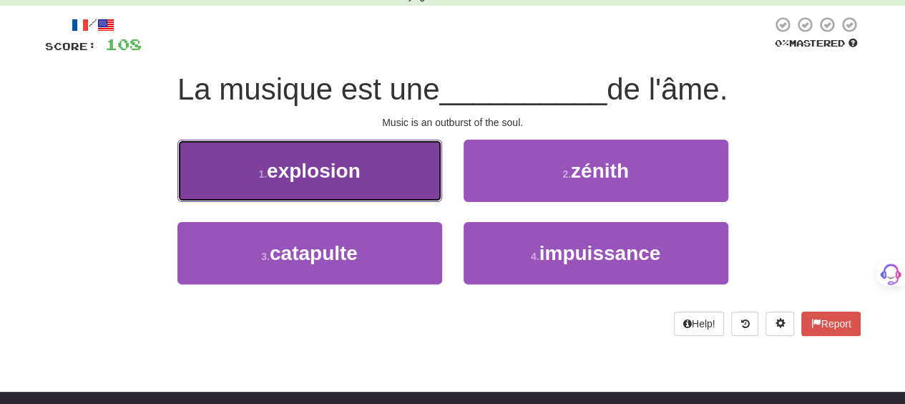
click at [419, 191] on button "1 . explosion" at bounding box center [309, 171] width 265 height 62
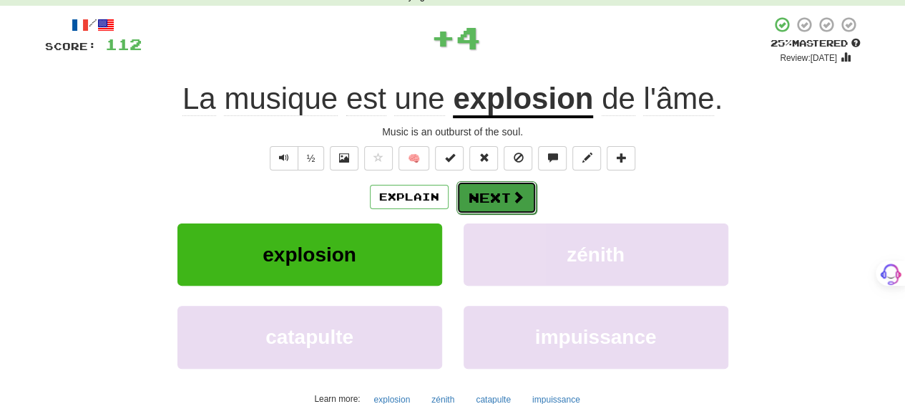
click at [510, 201] on button "Next" at bounding box center [497, 197] width 80 height 33
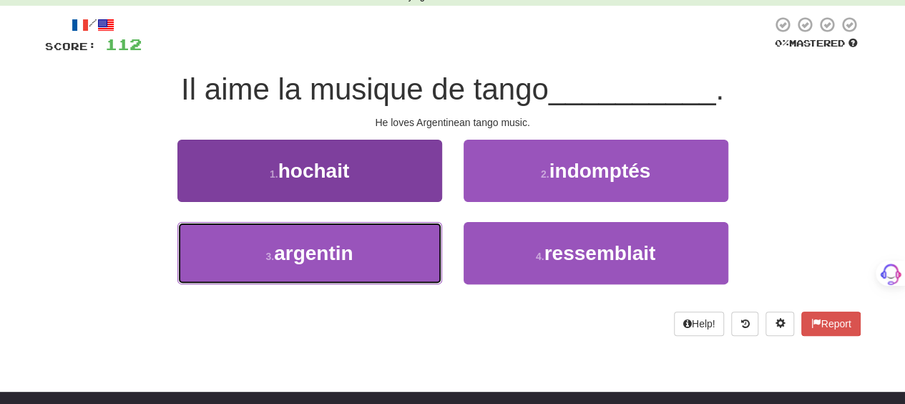
click at [401, 238] on button "3 . argentin" at bounding box center [309, 253] width 265 height 62
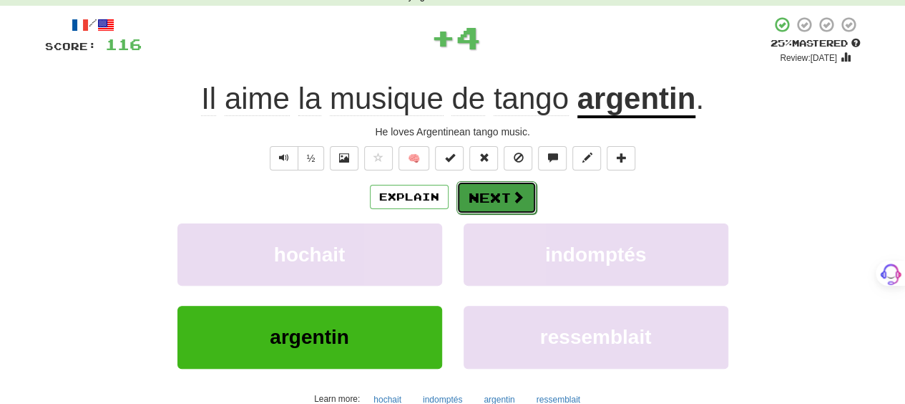
click at [478, 195] on button "Next" at bounding box center [497, 197] width 80 height 33
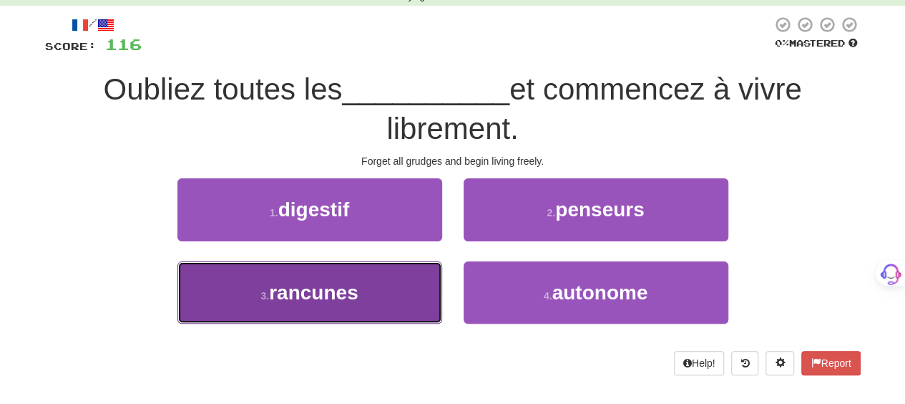
click at [419, 293] on button "3 . rancunes" at bounding box center [309, 292] width 265 height 62
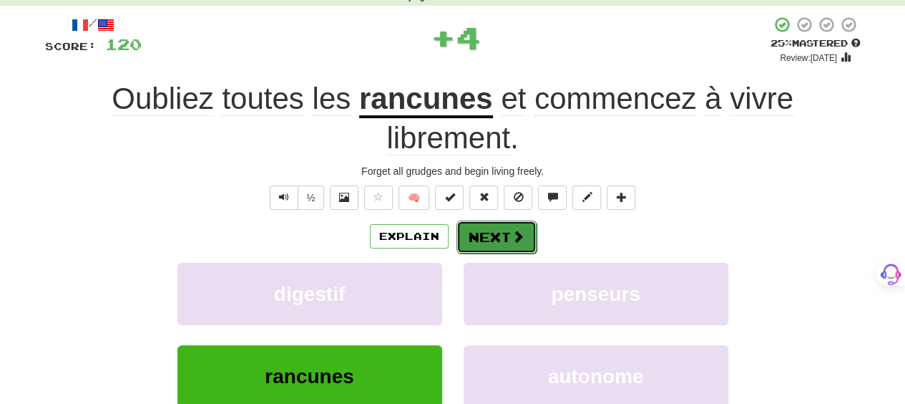
click at [484, 230] on button "Next" at bounding box center [497, 236] width 80 height 33
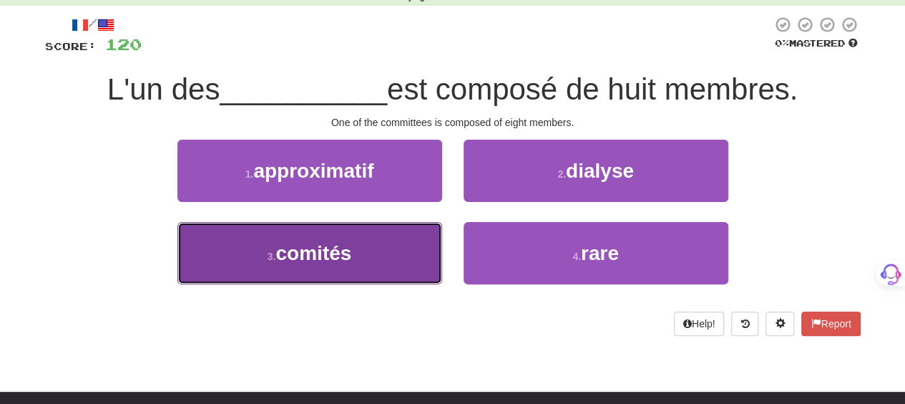
click at [414, 255] on button "3 . comités" at bounding box center [309, 253] width 265 height 62
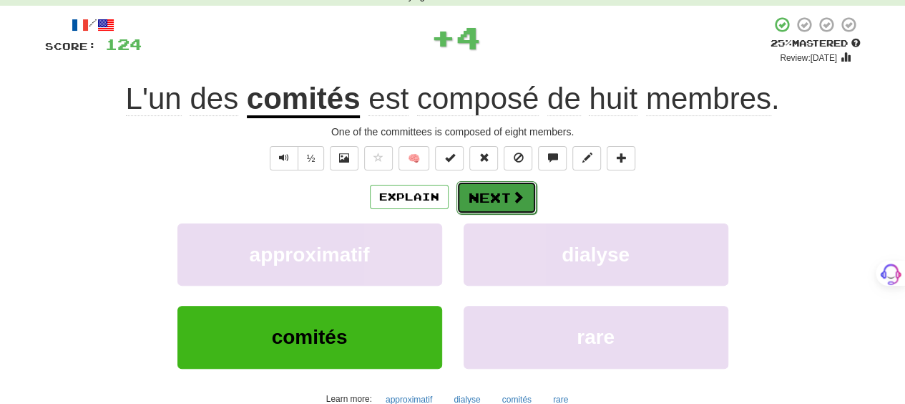
click at [512, 195] on span at bounding box center [518, 196] width 13 height 13
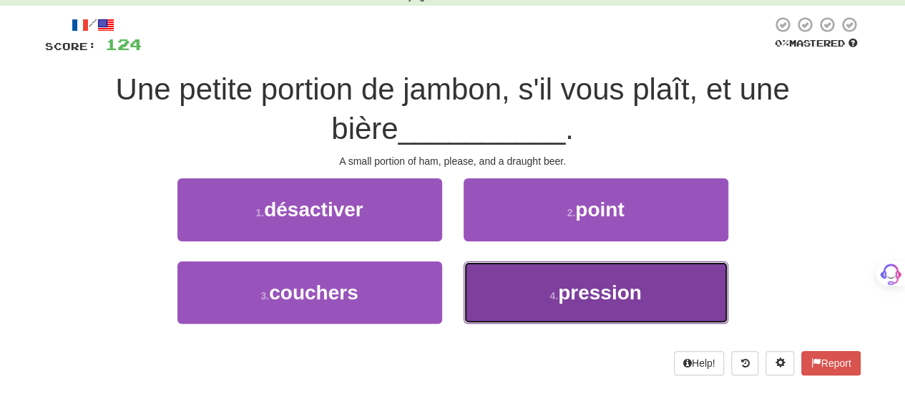
click at [474, 274] on button "4 . pression" at bounding box center [596, 292] width 265 height 62
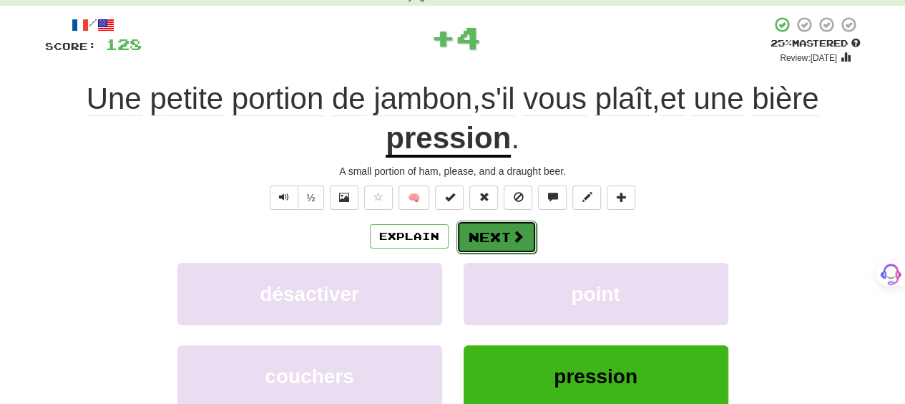
click at [470, 233] on button "Next" at bounding box center [497, 236] width 80 height 33
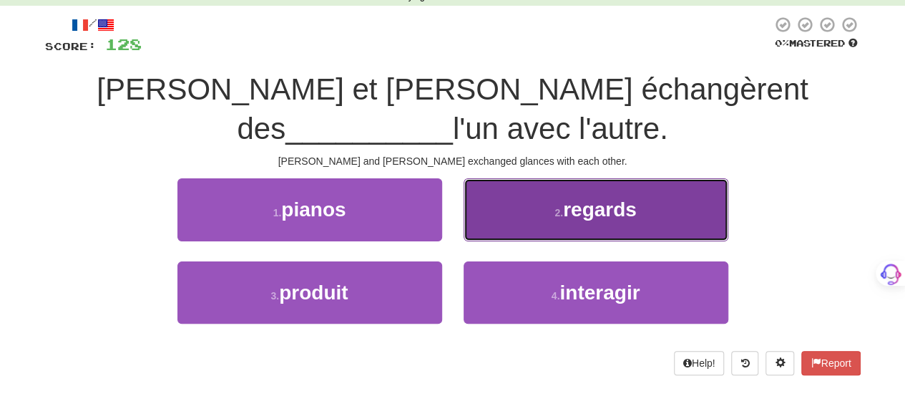
click at [498, 195] on button "2 . regards" at bounding box center [596, 209] width 265 height 62
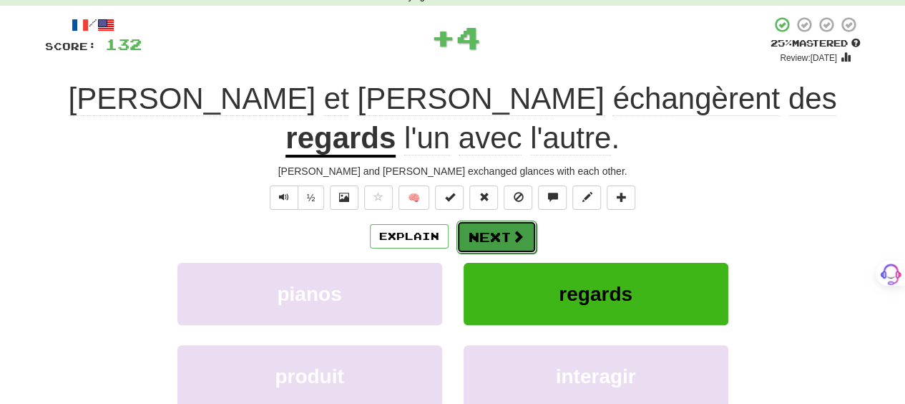
click at [489, 220] on button "Next" at bounding box center [497, 236] width 80 height 33
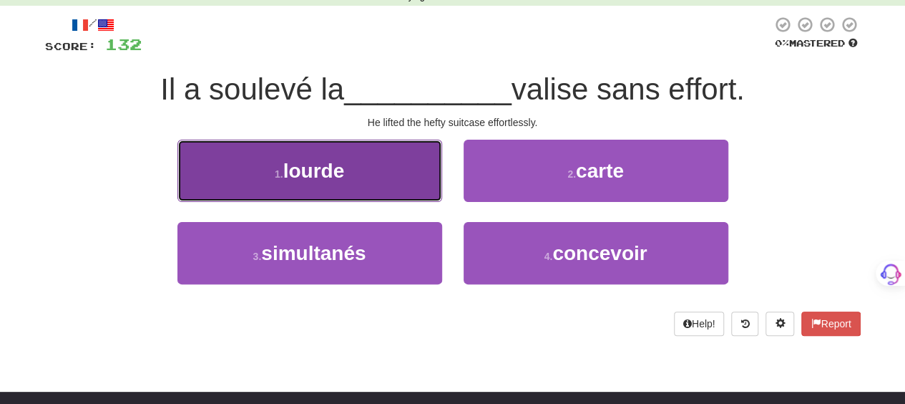
click at [432, 184] on button "1 . lourde" at bounding box center [309, 171] width 265 height 62
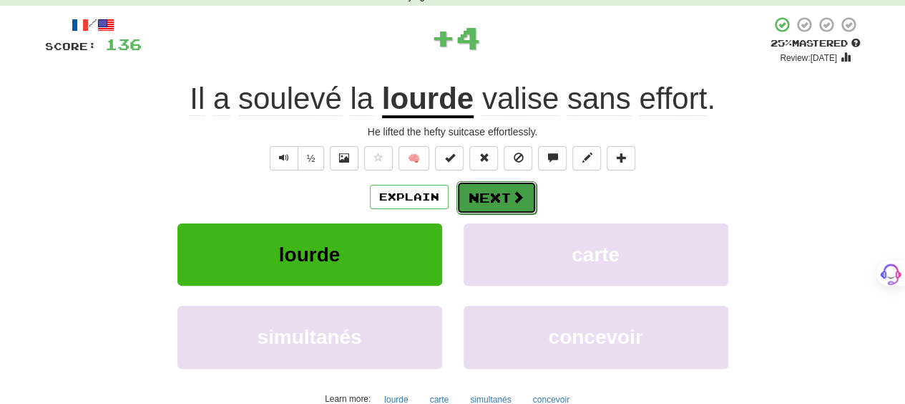
click at [508, 195] on button "Next" at bounding box center [497, 197] width 80 height 33
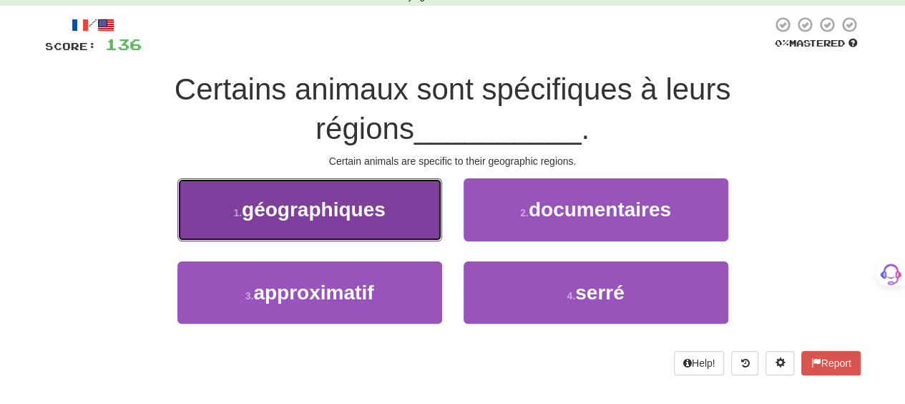
click at [401, 208] on button "1 . géographiques" at bounding box center [309, 209] width 265 height 62
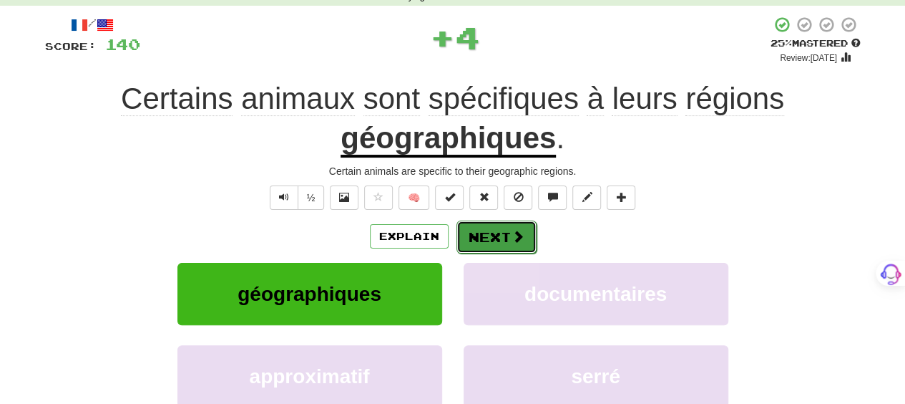
click at [519, 224] on button "Next" at bounding box center [497, 236] width 80 height 33
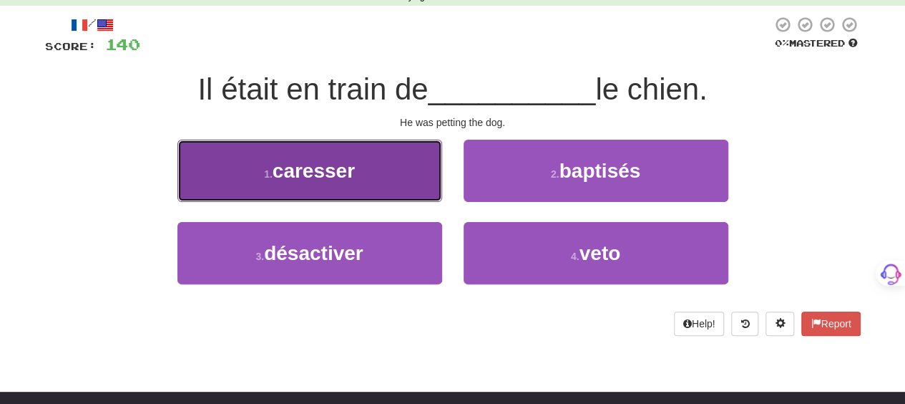
click at [404, 175] on button "1 . caresser" at bounding box center [309, 171] width 265 height 62
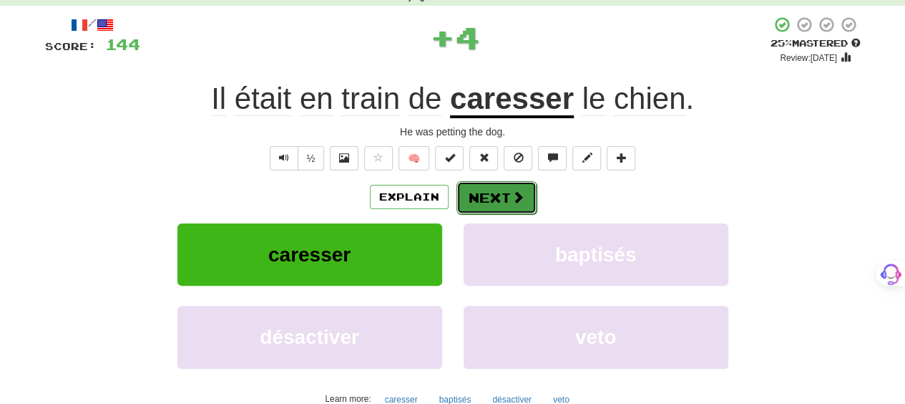
click at [478, 197] on button "Next" at bounding box center [497, 197] width 80 height 33
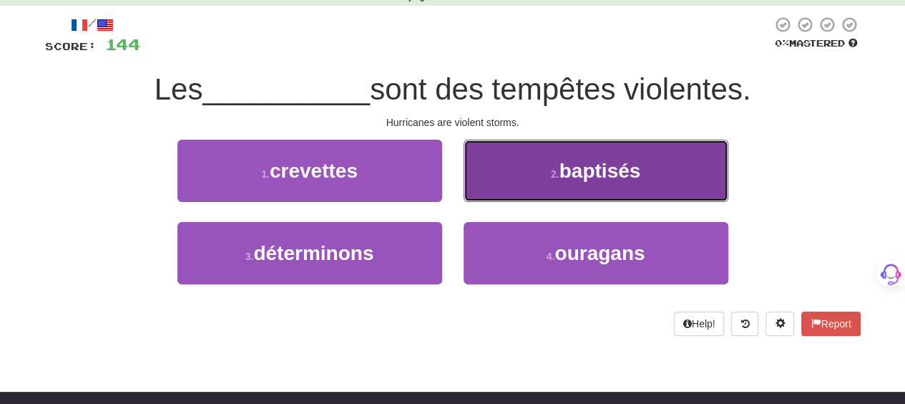
click at [489, 192] on button "2 . baptisés" at bounding box center [596, 171] width 265 height 62
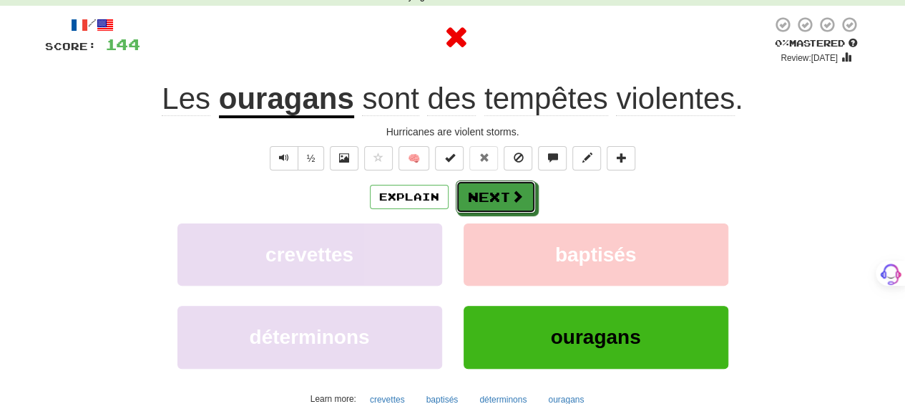
click at [489, 192] on button "Next" at bounding box center [496, 196] width 80 height 33
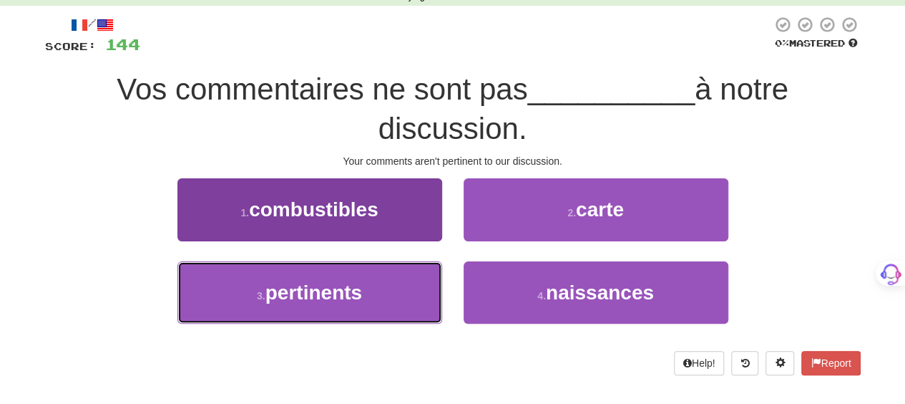
click at [385, 286] on button "3 . pertinents" at bounding box center [309, 292] width 265 height 62
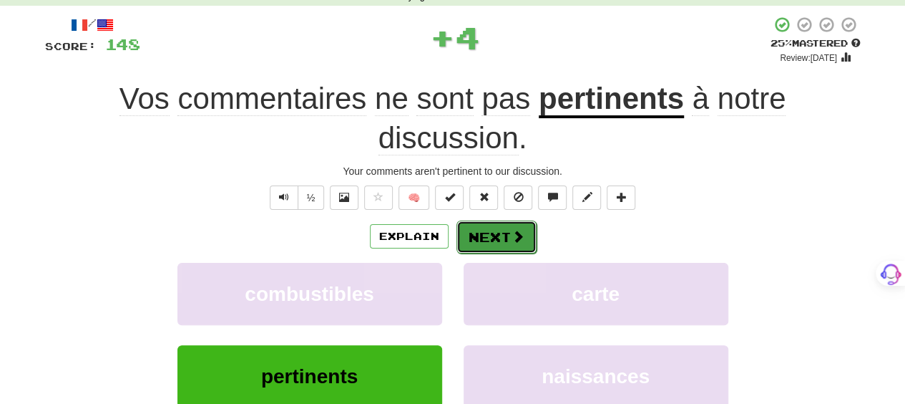
click at [472, 233] on button "Next" at bounding box center [497, 236] width 80 height 33
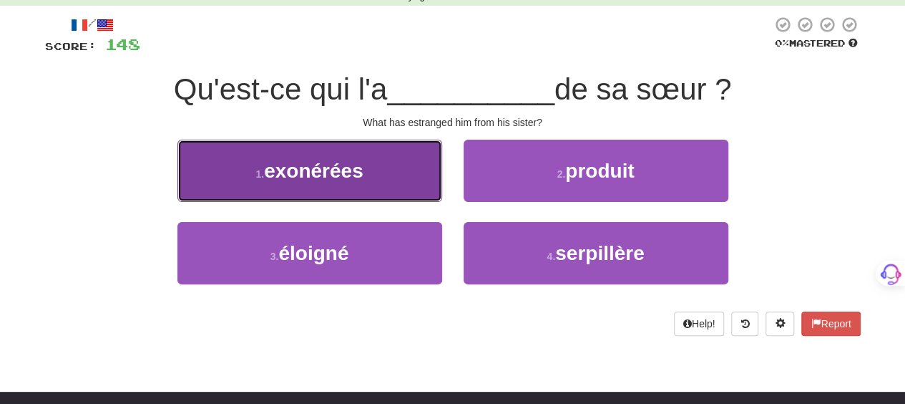
click at [409, 180] on button "1 . exonérées" at bounding box center [309, 171] width 265 height 62
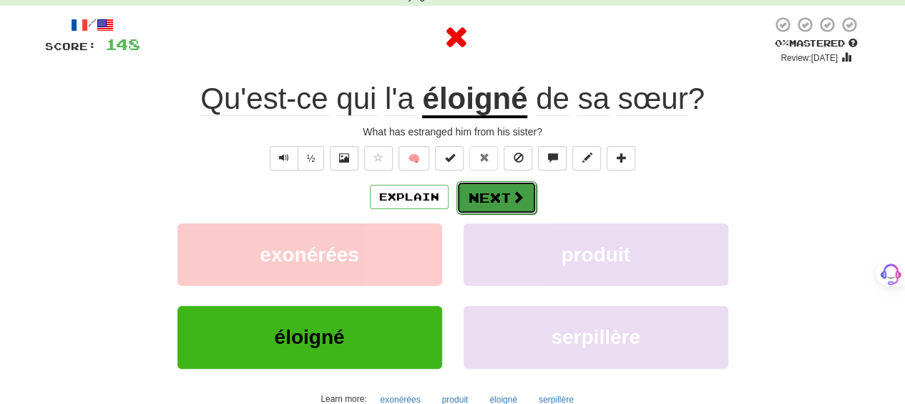
click at [492, 195] on button "Next" at bounding box center [497, 197] width 80 height 33
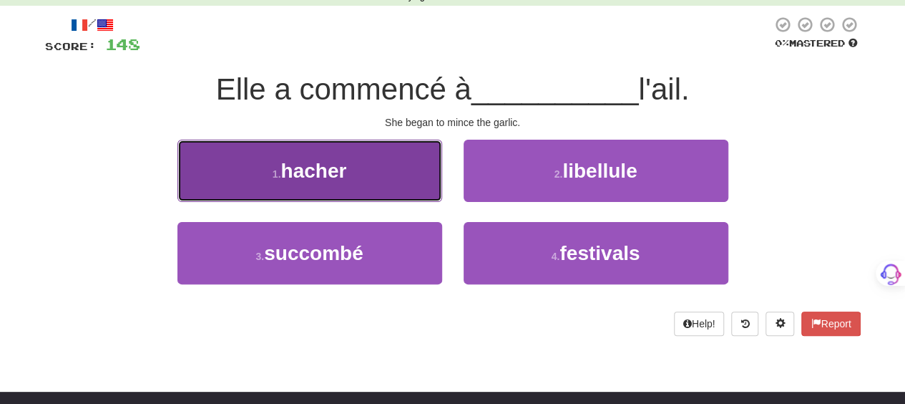
click at [362, 180] on button "1 . hacher" at bounding box center [309, 171] width 265 height 62
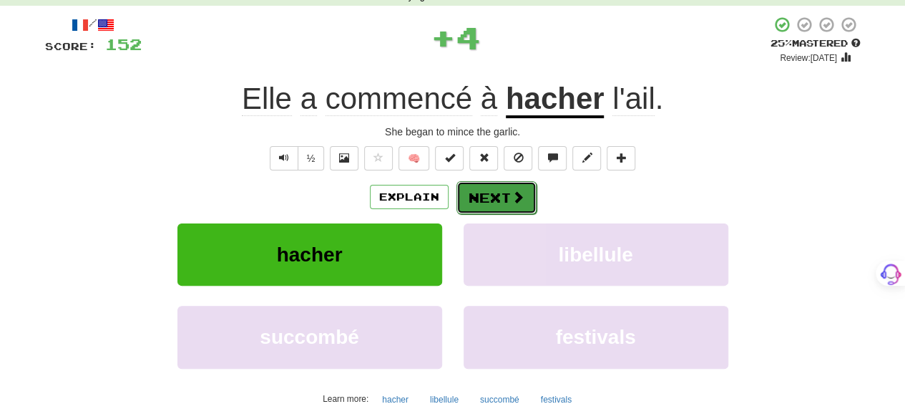
click at [482, 200] on button "Next" at bounding box center [497, 197] width 80 height 33
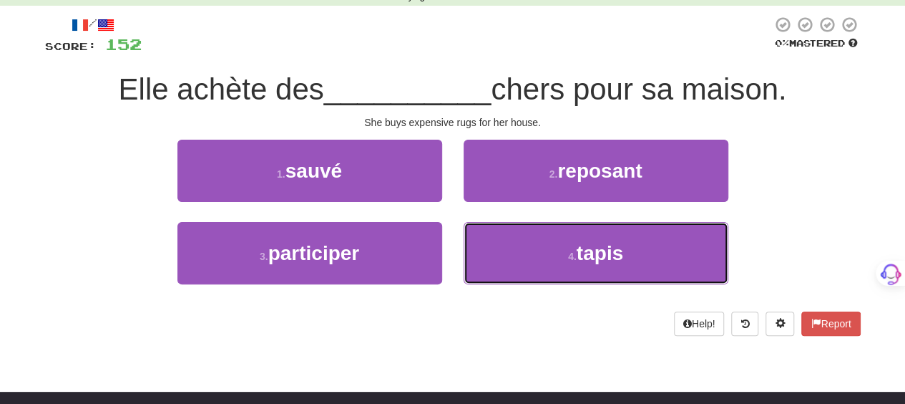
drag, startPoint x: 471, startPoint y: 258, endPoint x: 471, endPoint y: 216, distance: 42.2
click at [472, 241] on button "4 . tapis" at bounding box center [596, 253] width 265 height 62
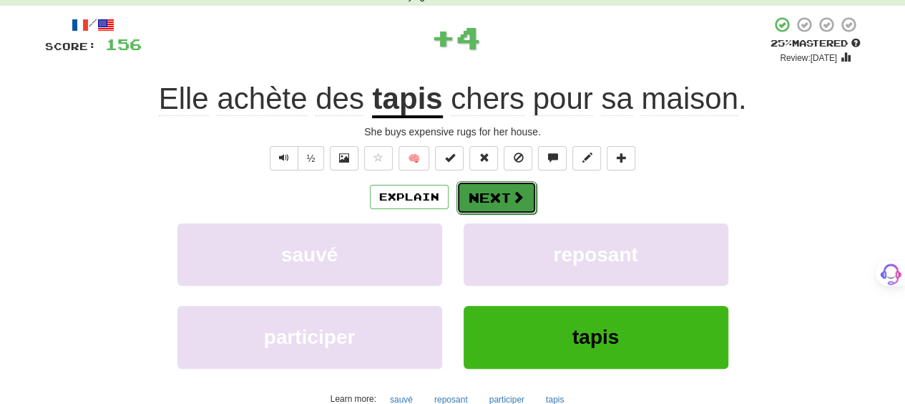
click at [471, 199] on button "Next" at bounding box center [497, 197] width 80 height 33
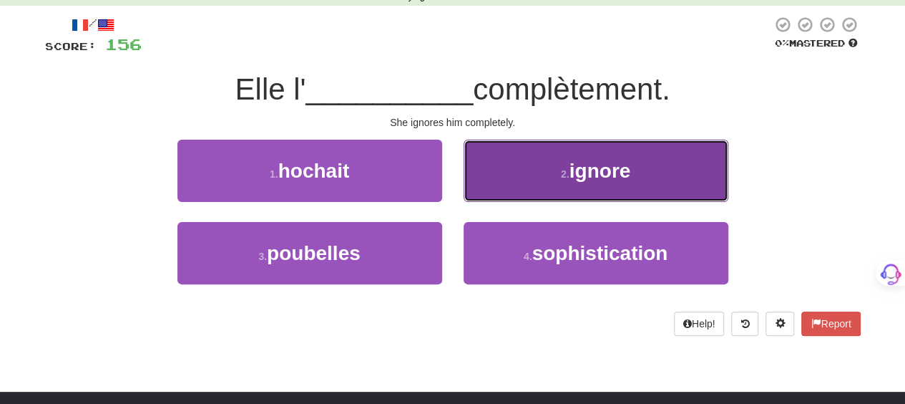
click at [482, 184] on button "2 . ignore" at bounding box center [596, 171] width 265 height 62
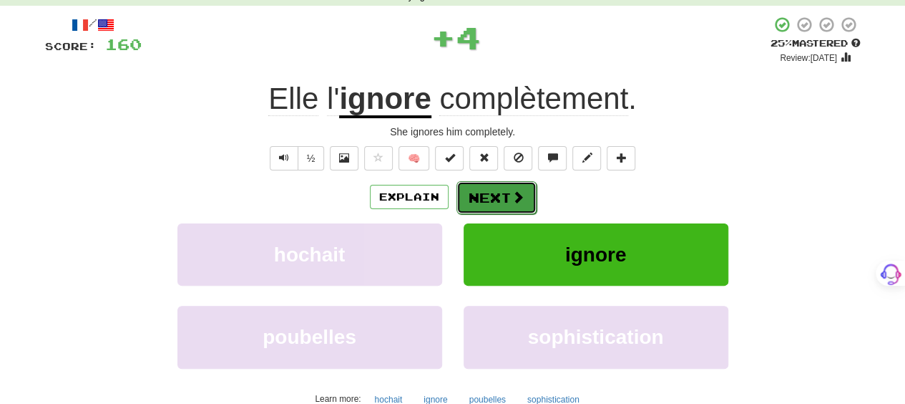
click at [474, 186] on button "Next" at bounding box center [497, 197] width 80 height 33
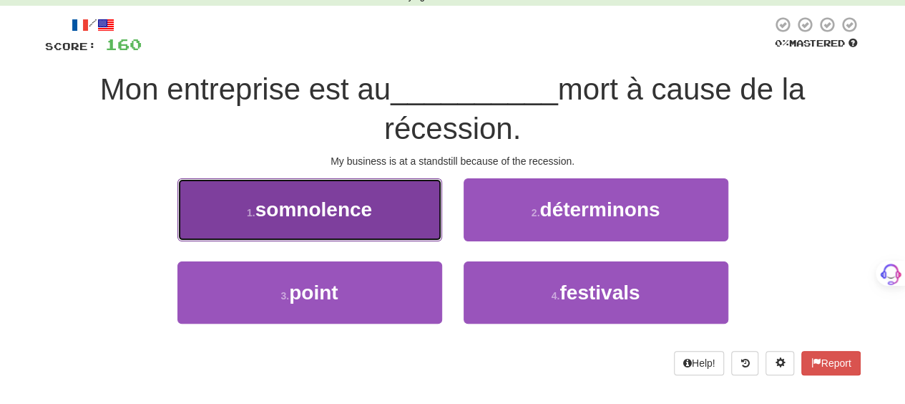
click at [423, 205] on button "1 . somnolence" at bounding box center [309, 209] width 265 height 62
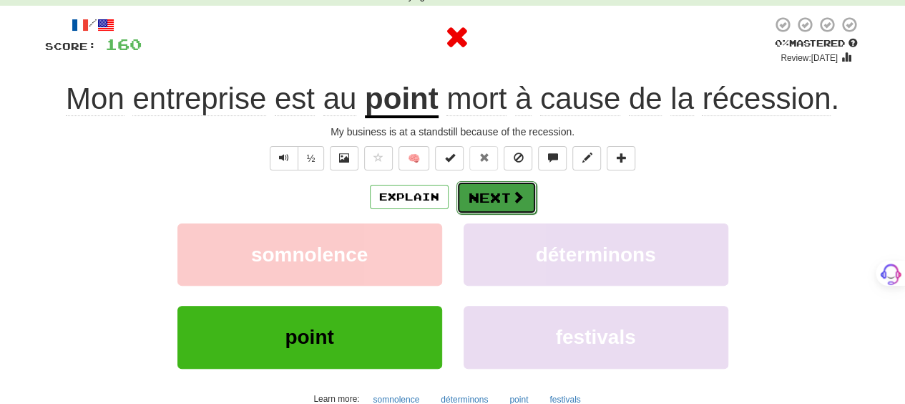
click at [499, 198] on button "Next" at bounding box center [497, 197] width 80 height 33
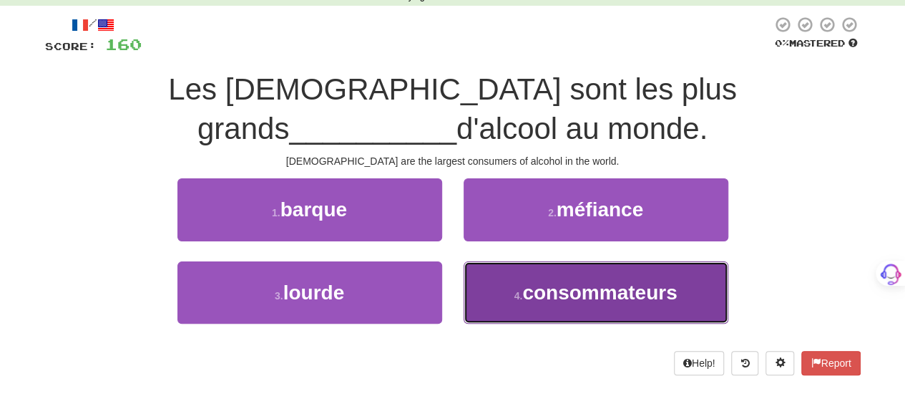
drag, startPoint x: 497, startPoint y: 281, endPoint x: 502, endPoint y: 273, distance: 9.2
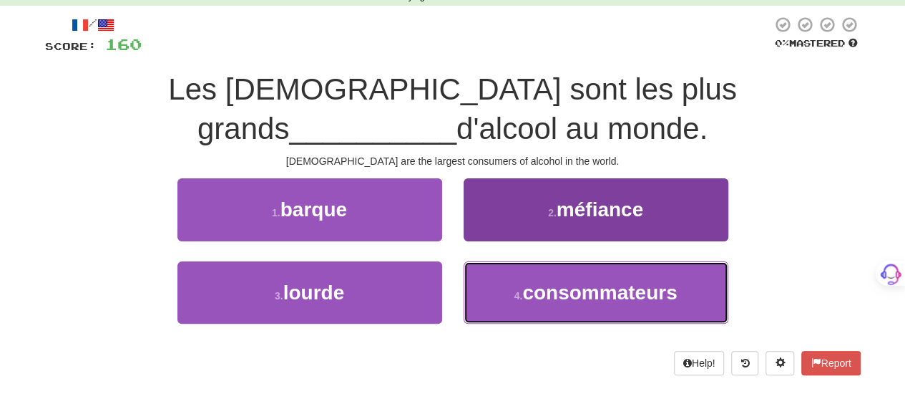
click at [502, 279] on button "4 . consommateurs" at bounding box center [596, 292] width 265 height 62
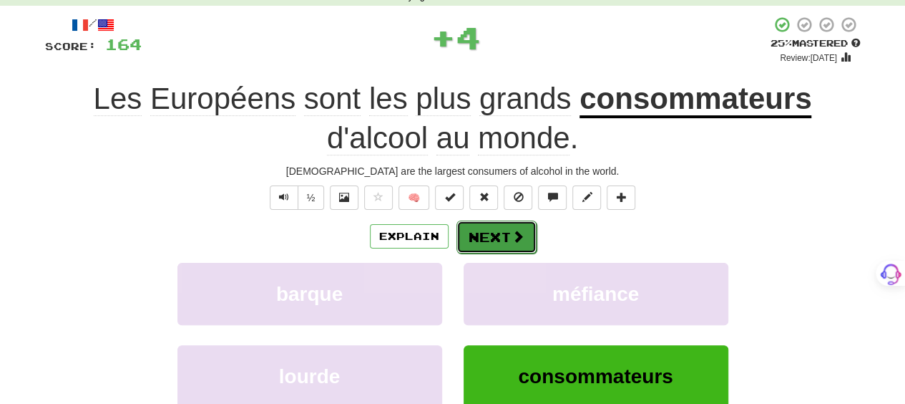
click at [489, 233] on button "Next" at bounding box center [497, 236] width 80 height 33
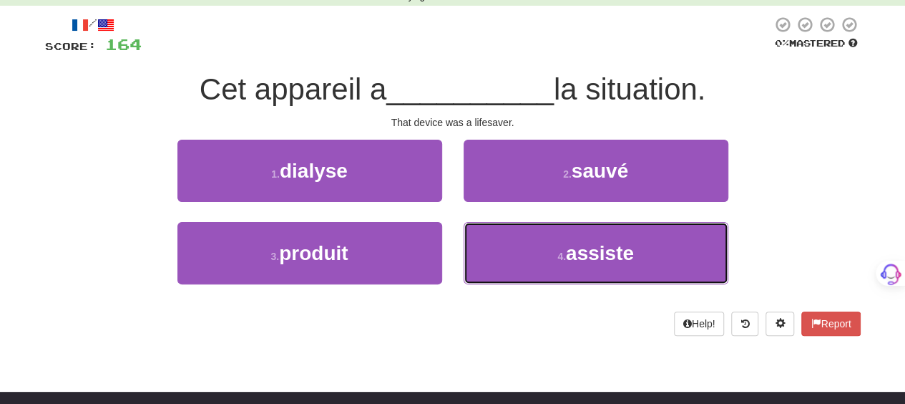
click at [489, 233] on button "4 . assiste" at bounding box center [596, 253] width 265 height 62
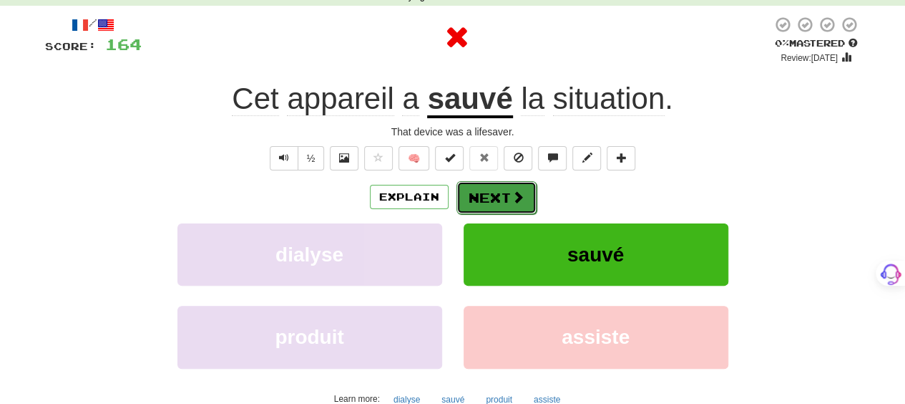
click at [484, 197] on button "Next" at bounding box center [497, 197] width 80 height 33
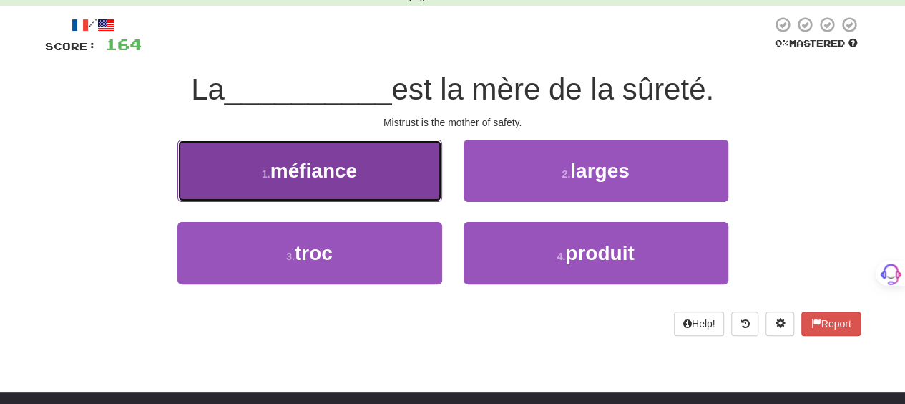
click at [408, 180] on button "1 . méfiance" at bounding box center [309, 171] width 265 height 62
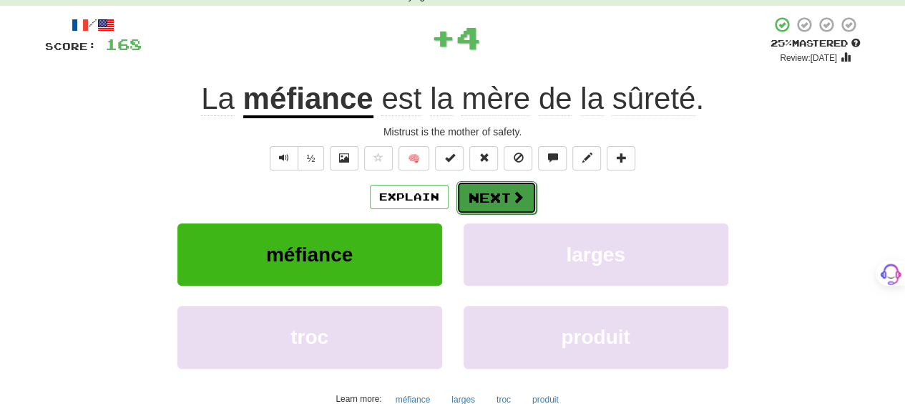
click at [479, 187] on button "Next" at bounding box center [497, 197] width 80 height 33
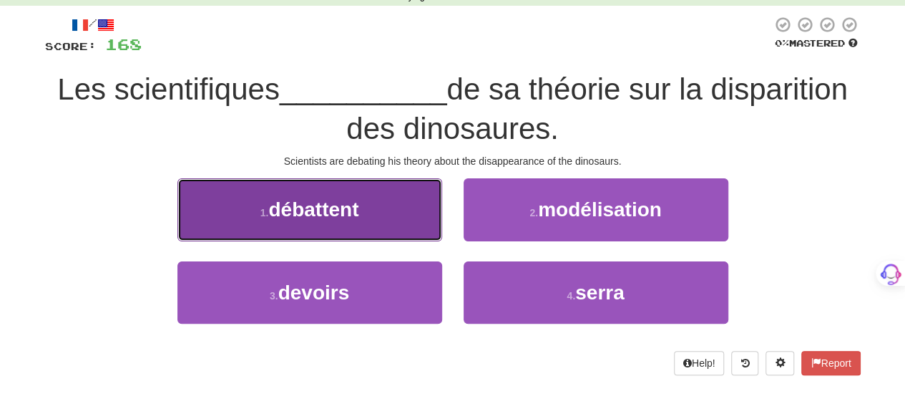
click at [404, 211] on button "1 . débattent" at bounding box center [309, 209] width 265 height 62
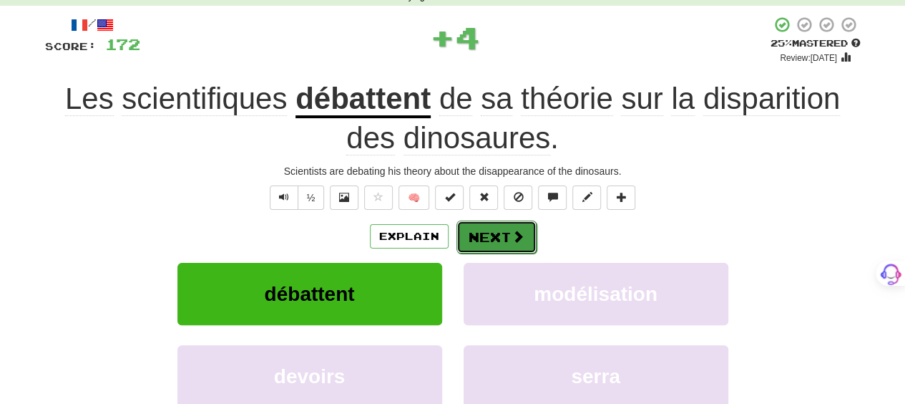
click at [497, 225] on button "Next" at bounding box center [497, 236] width 80 height 33
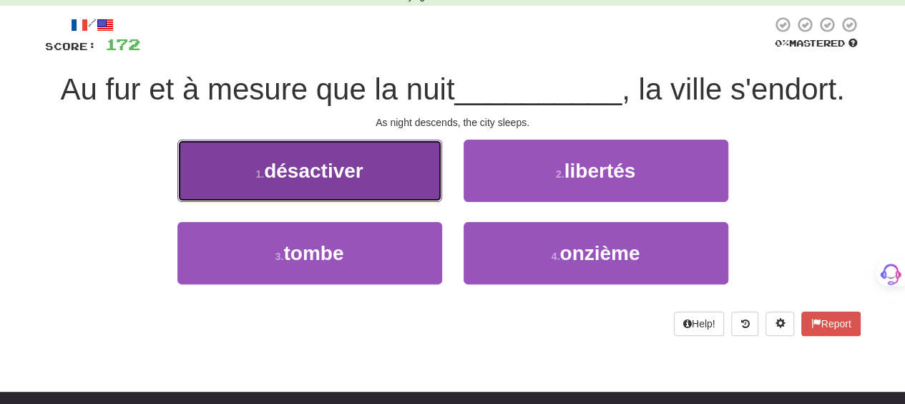
click at [375, 186] on button "1 . désactiver" at bounding box center [309, 171] width 265 height 62
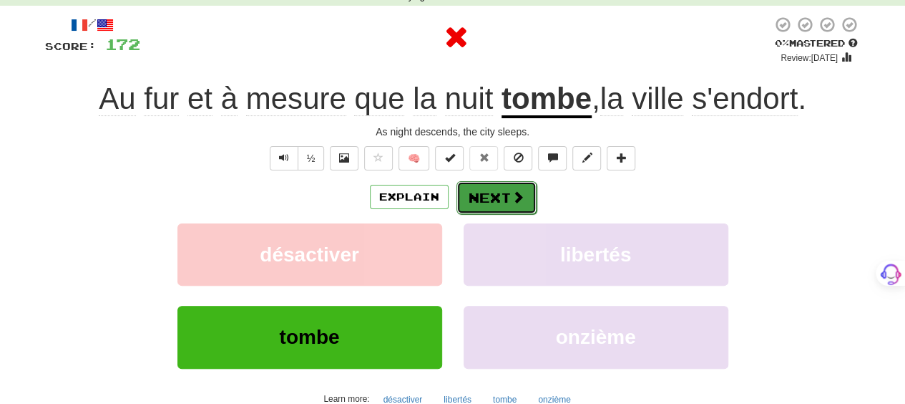
click at [482, 194] on button "Next" at bounding box center [497, 197] width 80 height 33
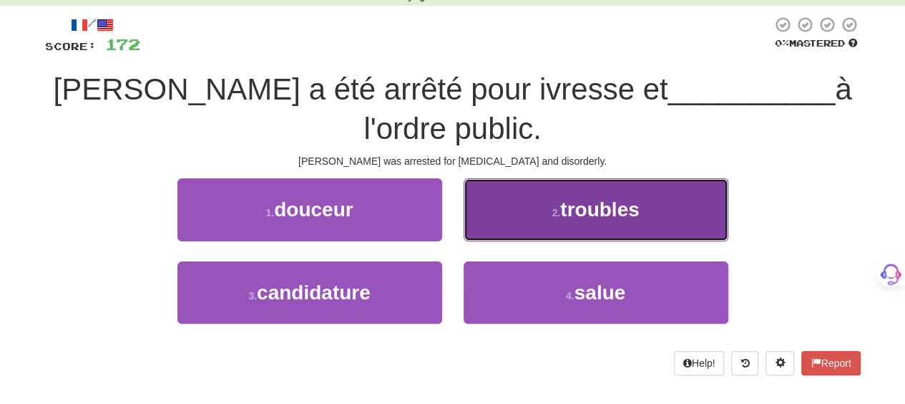
click at [505, 192] on button "2 . troubles" at bounding box center [596, 209] width 265 height 62
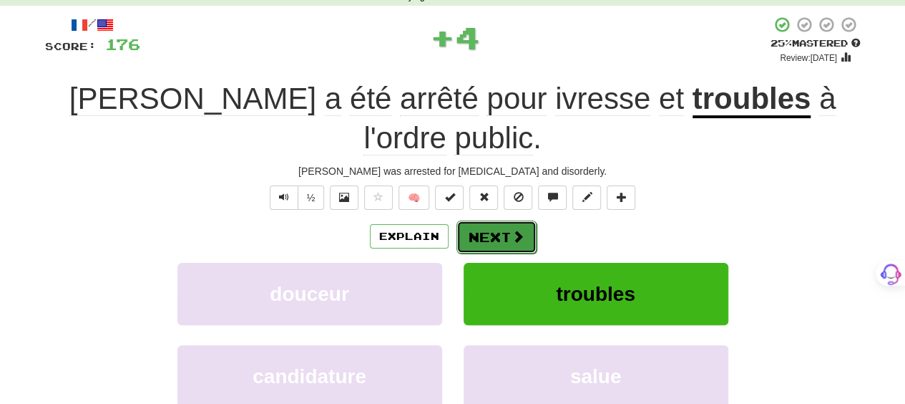
click at [495, 220] on button "Next" at bounding box center [497, 236] width 80 height 33
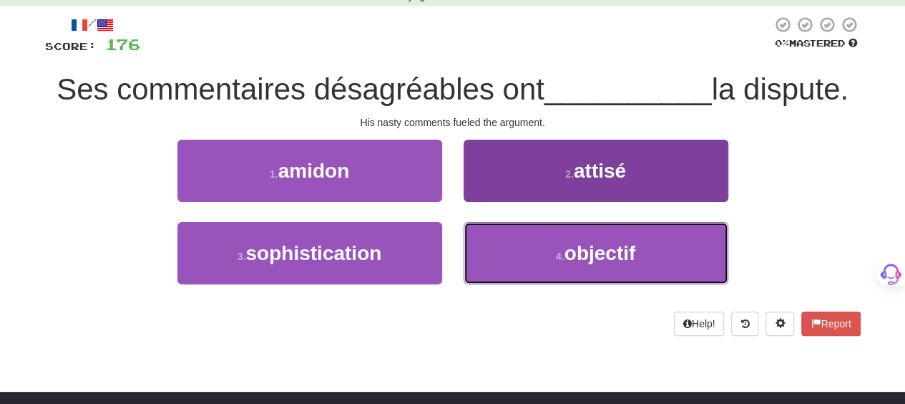
drag, startPoint x: 502, startPoint y: 250, endPoint x: 498, endPoint y: 235, distance: 15.6
click at [499, 237] on button "4 . objectif" at bounding box center [596, 253] width 265 height 62
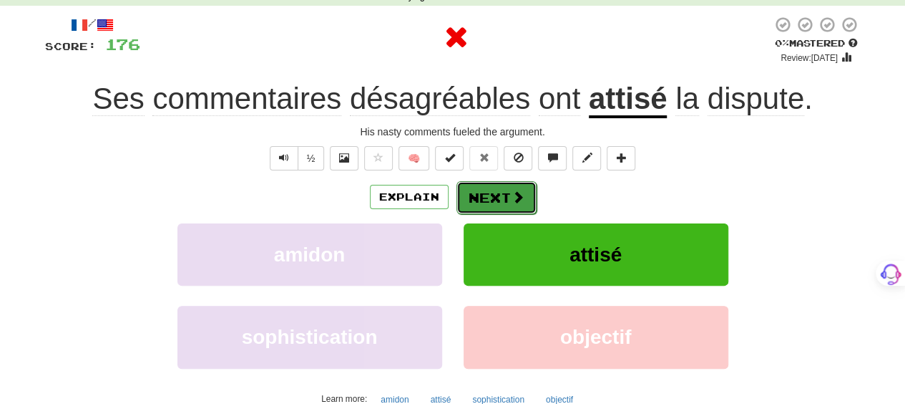
click at [496, 196] on button "Next" at bounding box center [497, 197] width 80 height 33
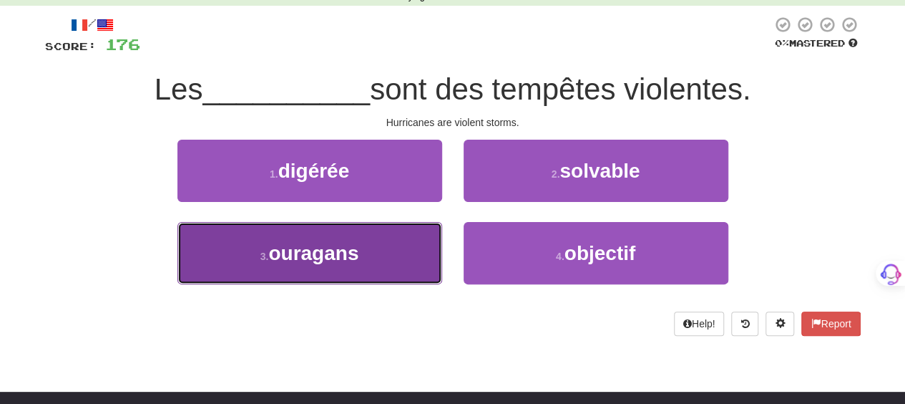
click at [428, 228] on button "3 . ouragans" at bounding box center [309, 253] width 265 height 62
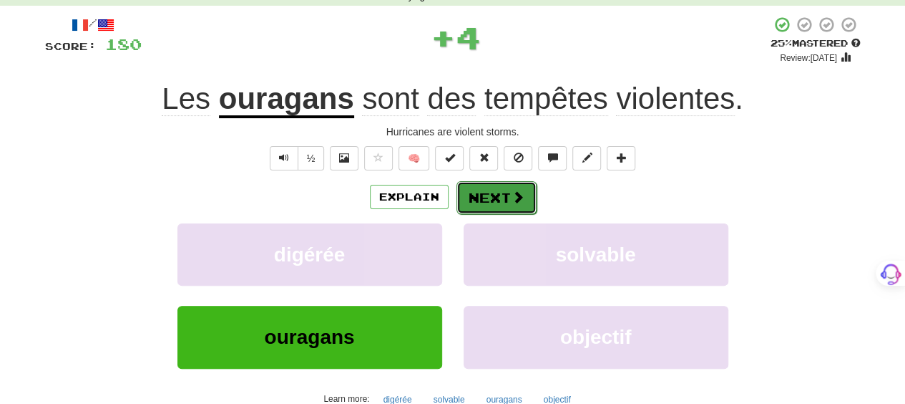
click at [512, 184] on button "Next" at bounding box center [497, 197] width 80 height 33
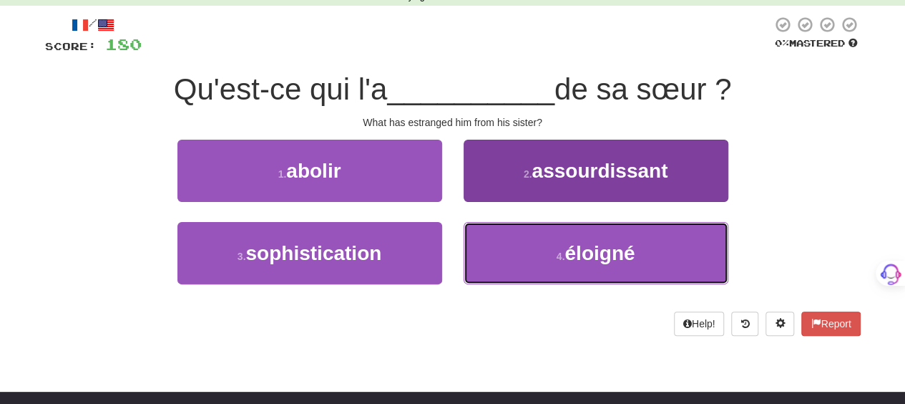
drag, startPoint x: 535, startPoint y: 244, endPoint x: 565, endPoint y: 245, distance: 30.1
click at [557, 248] on button "4 . éloigné" at bounding box center [596, 253] width 265 height 62
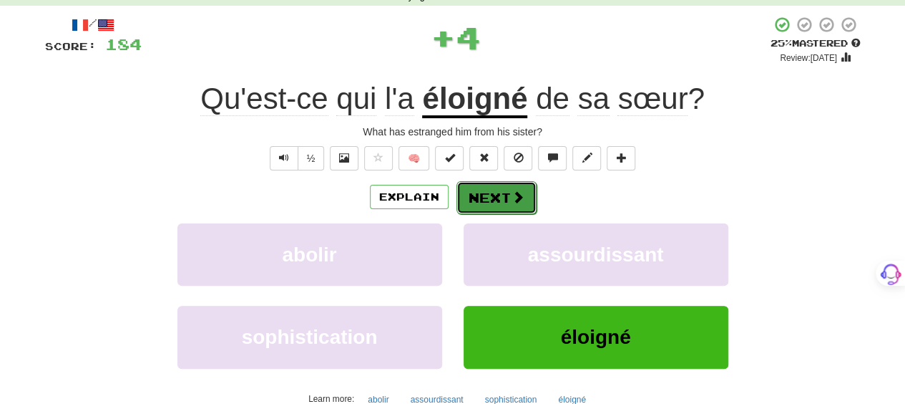
click at [512, 192] on span at bounding box center [518, 196] width 13 height 13
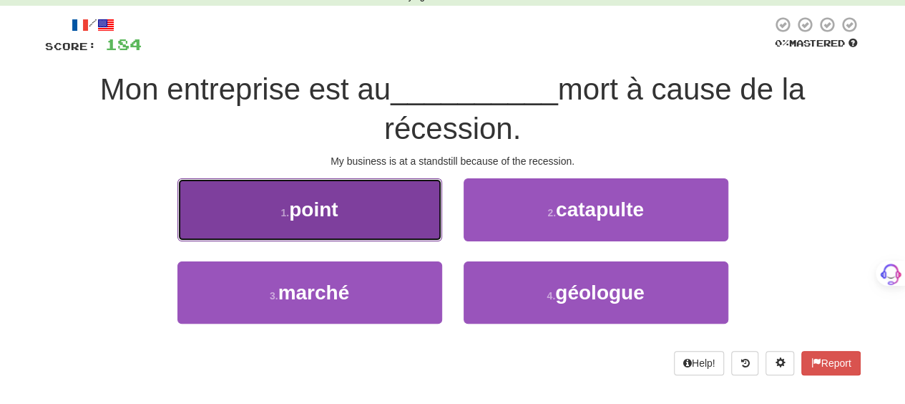
click at [426, 218] on button "1 . point" at bounding box center [309, 209] width 265 height 62
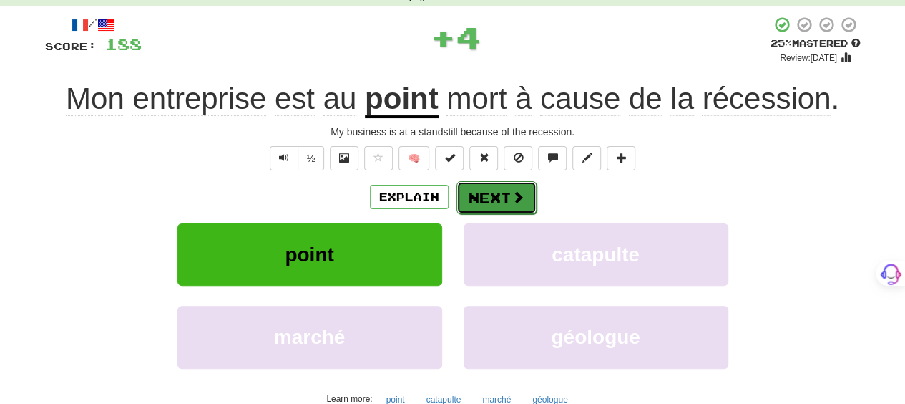
click at [517, 195] on span at bounding box center [518, 196] width 13 height 13
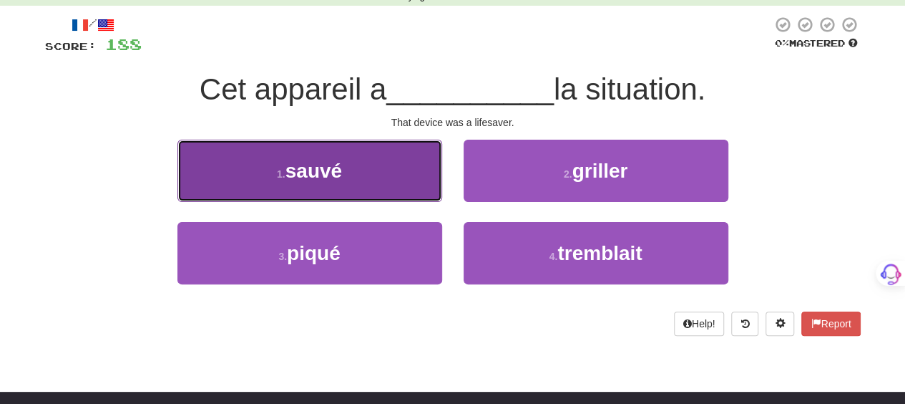
click at [399, 181] on button "1 . sauvé" at bounding box center [309, 171] width 265 height 62
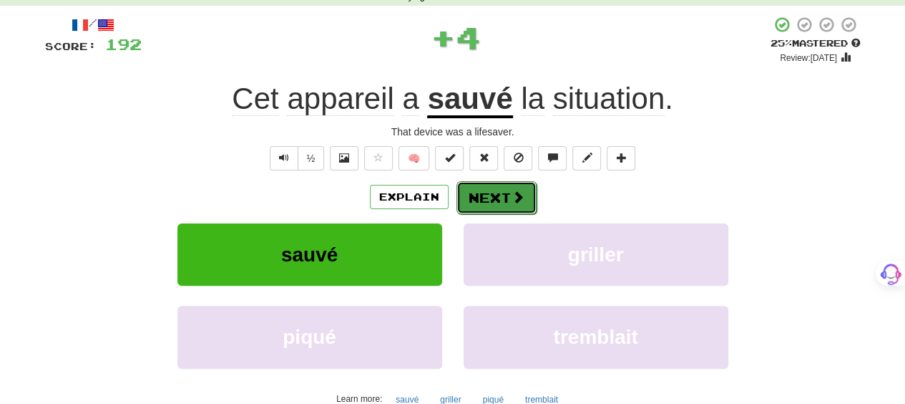
click at [492, 194] on button "Next" at bounding box center [497, 197] width 80 height 33
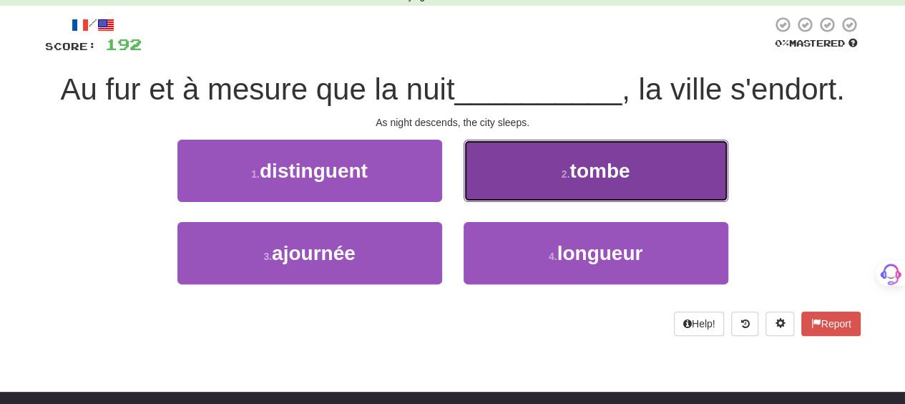
click at [492, 192] on button "2 . tombe" at bounding box center [596, 171] width 265 height 62
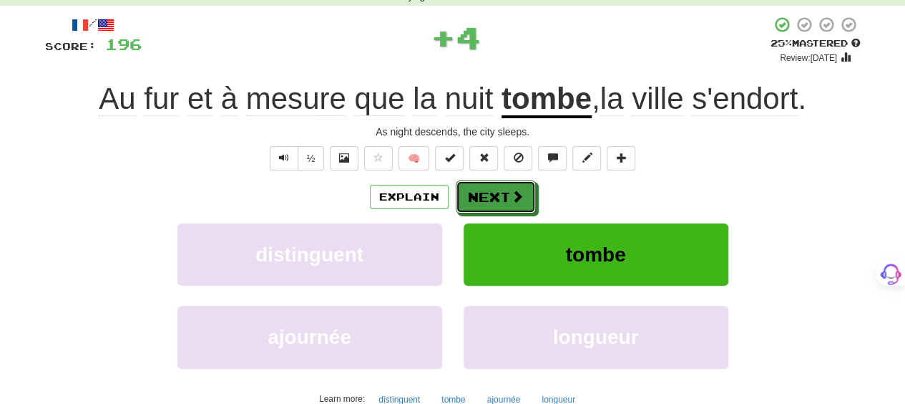
click at [492, 192] on button "Next" at bounding box center [496, 196] width 80 height 33
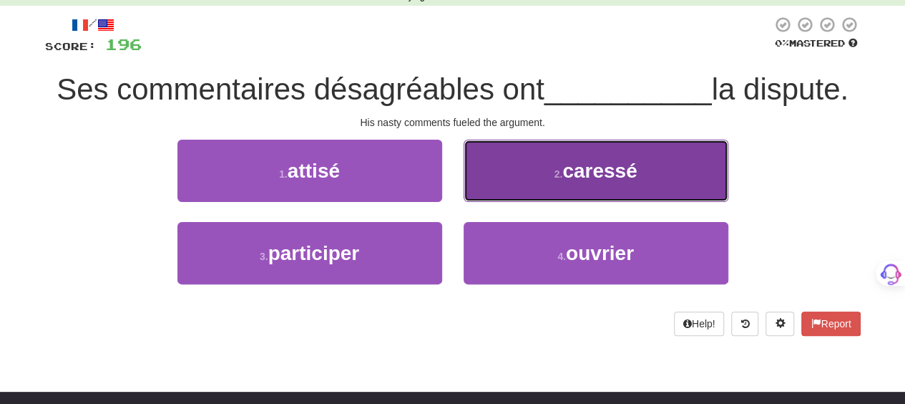
click at [492, 193] on button "2 . caressé" at bounding box center [596, 171] width 265 height 62
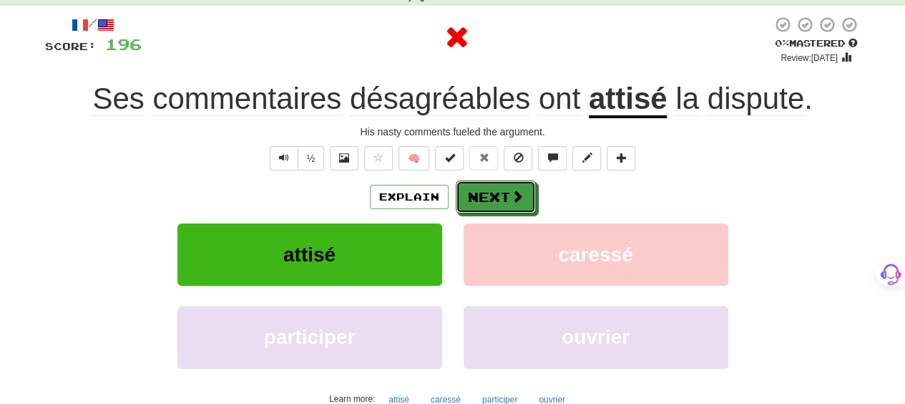
click at [492, 193] on button "Next" at bounding box center [496, 196] width 80 height 33
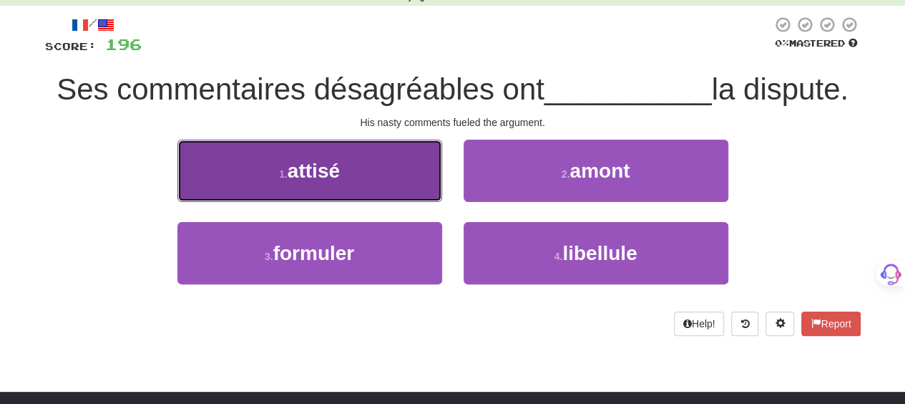
click at [411, 190] on button "1 . attisé" at bounding box center [309, 171] width 265 height 62
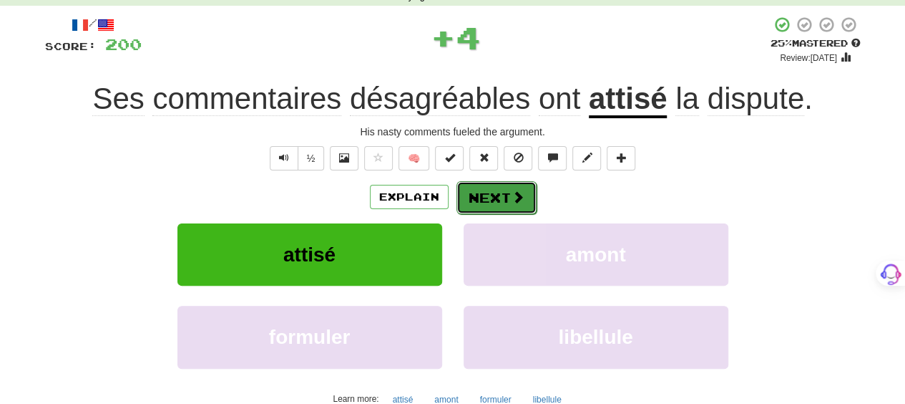
click at [497, 204] on button "Next" at bounding box center [497, 197] width 80 height 33
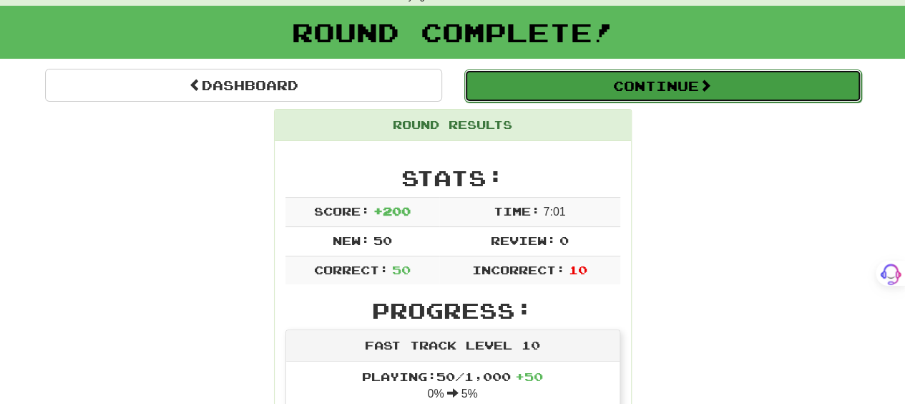
click at [531, 87] on button "Continue" at bounding box center [662, 85] width 397 height 33
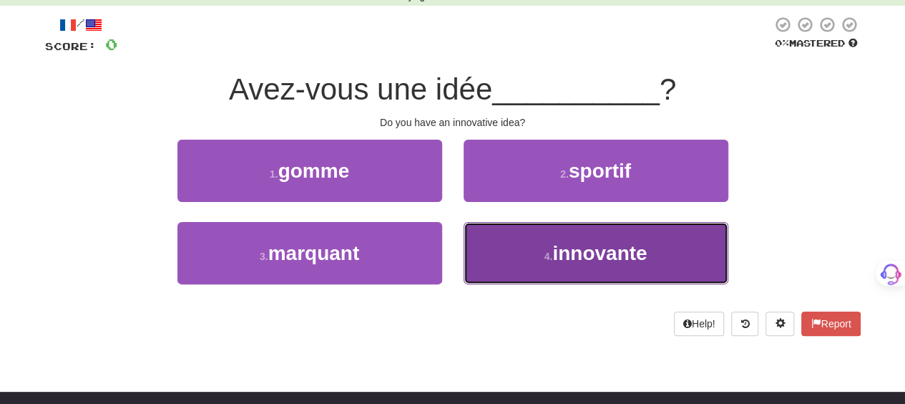
click at [520, 254] on button "4 . innovante" at bounding box center [596, 253] width 265 height 62
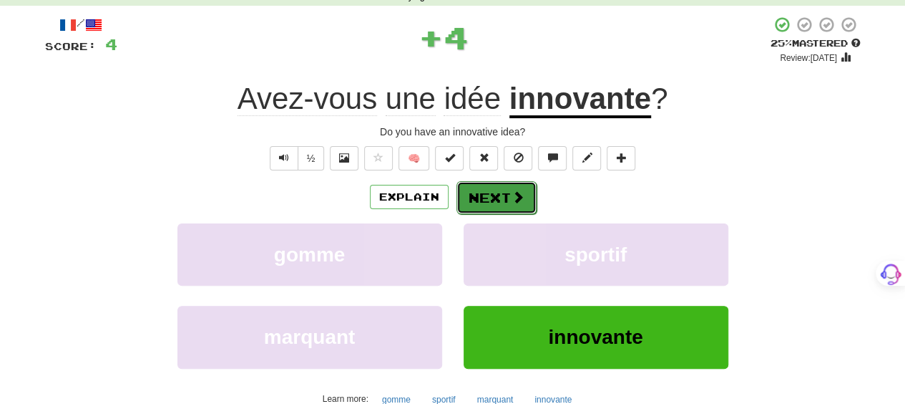
click at [501, 184] on button "Next" at bounding box center [497, 197] width 80 height 33
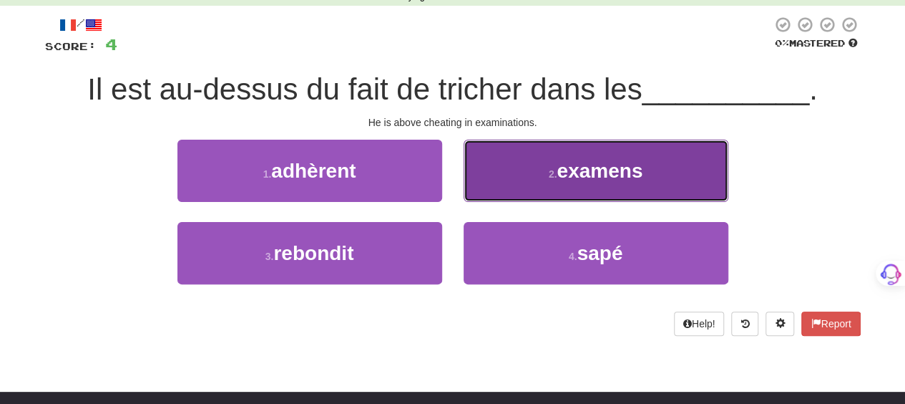
click at [499, 180] on button "2 . examens" at bounding box center [596, 171] width 265 height 62
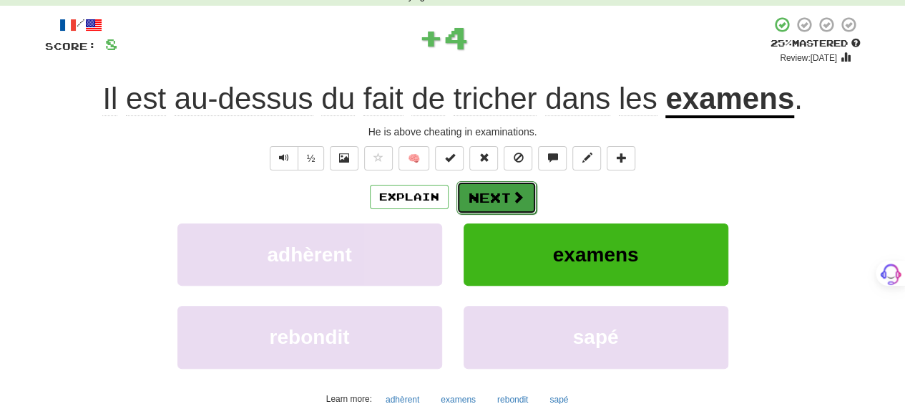
click at [492, 190] on button "Next" at bounding box center [497, 197] width 80 height 33
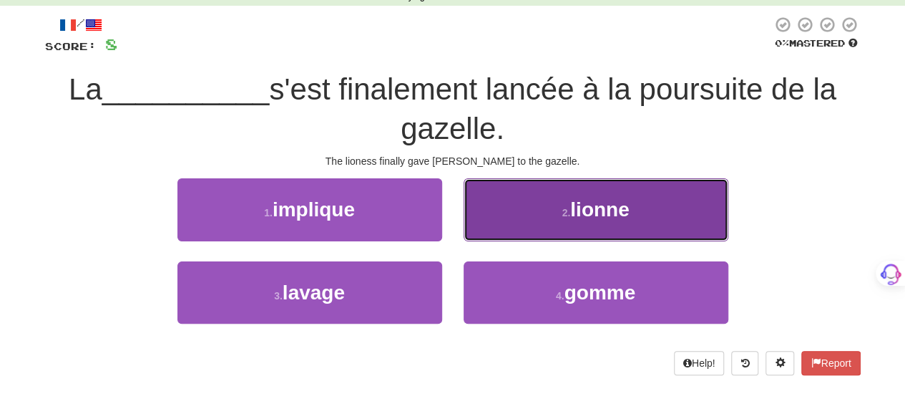
click at [507, 210] on button "2 . lionne" at bounding box center [596, 209] width 265 height 62
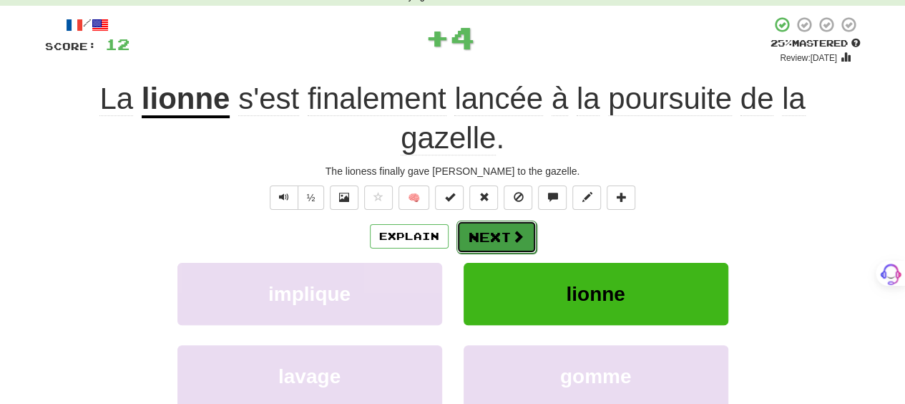
click at [497, 227] on button "Next" at bounding box center [497, 236] width 80 height 33
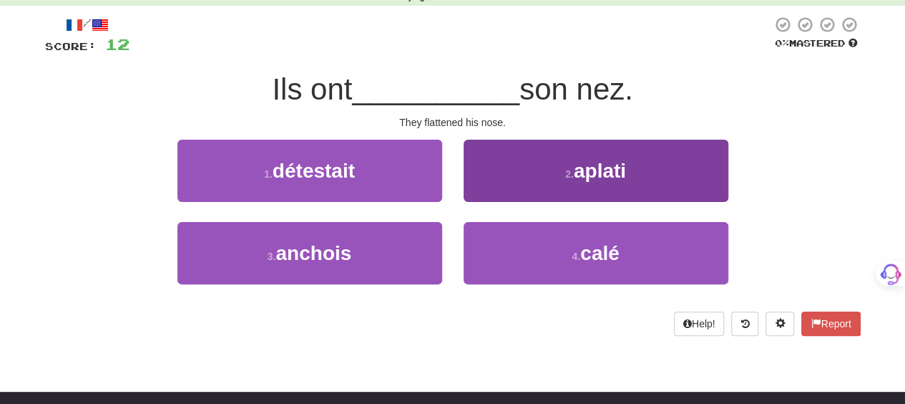
click at [510, 200] on div "2 . aplati" at bounding box center [596, 181] width 286 height 82
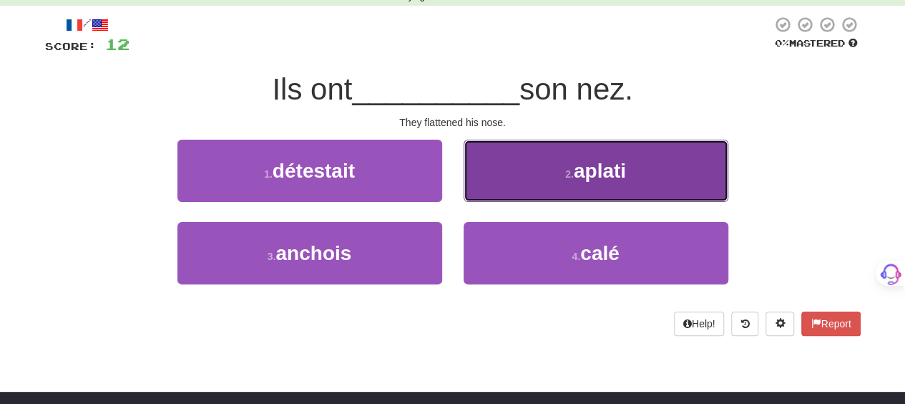
click at [510, 182] on button "2 . aplati" at bounding box center [596, 171] width 265 height 62
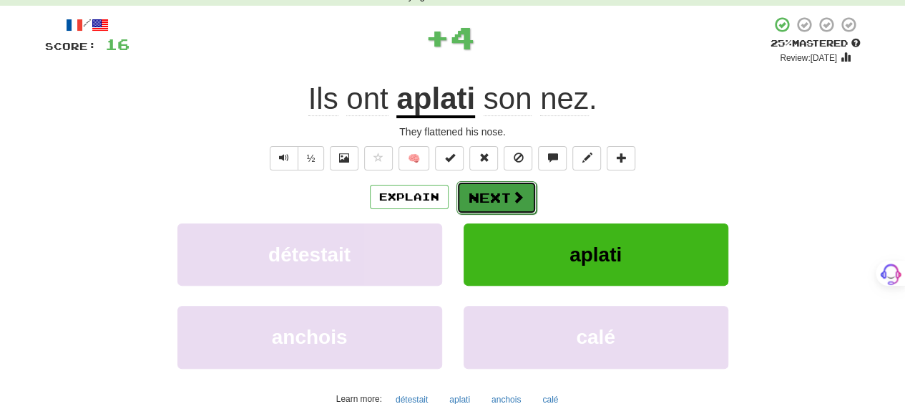
click at [502, 190] on button "Next" at bounding box center [497, 197] width 80 height 33
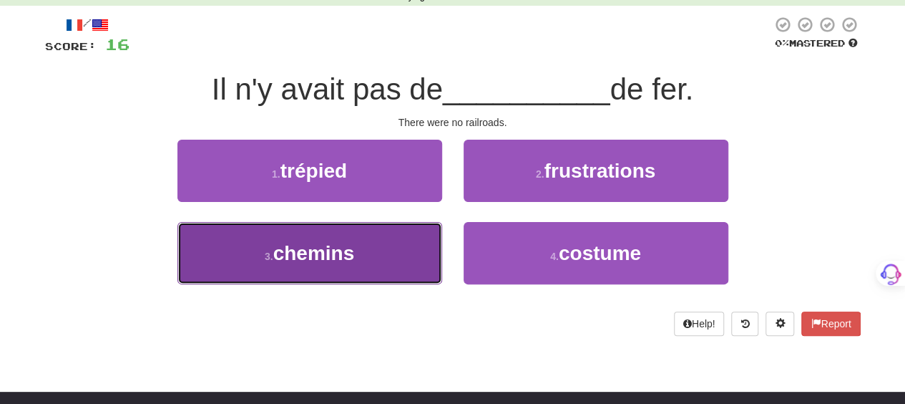
click at [418, 243] on button "3 . chemins" at bounding box center [309, 253] width 265 height 62
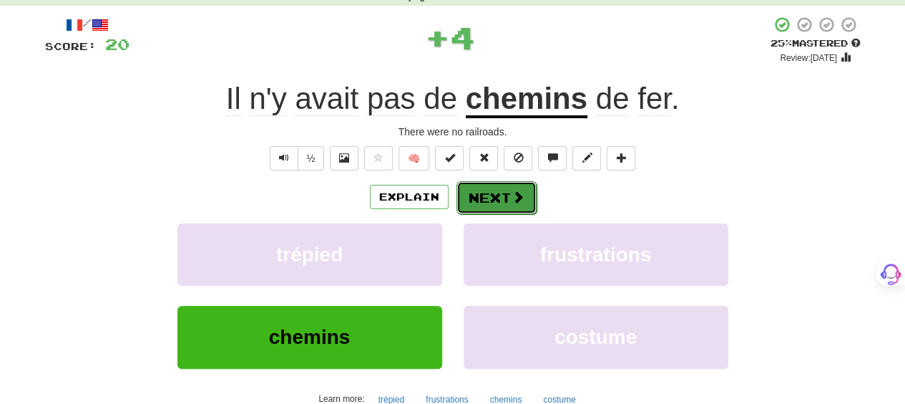
click at [483, 192] on button "Next" at bounding box center [497, 197] width 80 height 33
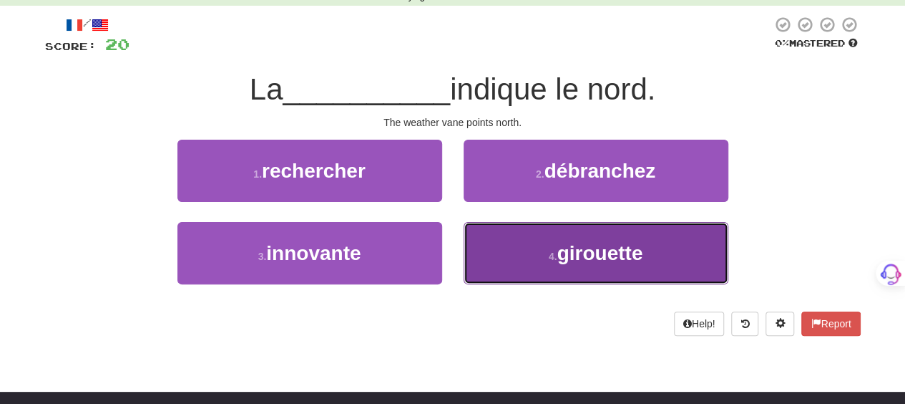
click at [512, 240] on button "4 . girouette" at bounding box center [596, 253] width 265 height 62
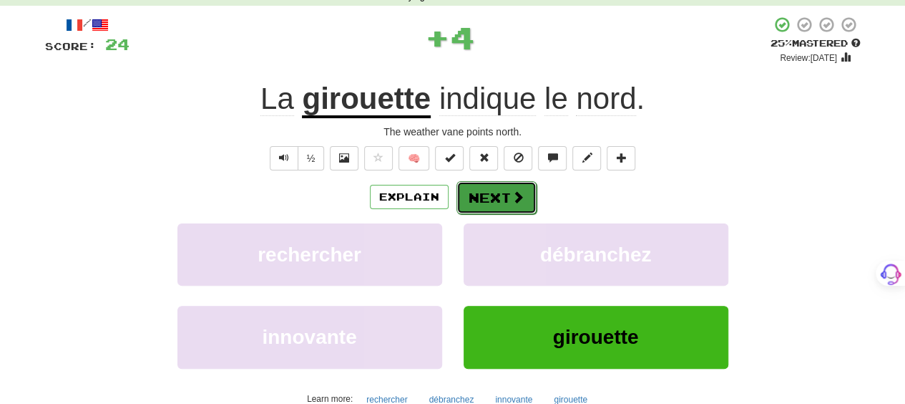
click at [507, 190] on button "Next" at bounding box center [497, 197] width 80 height 33
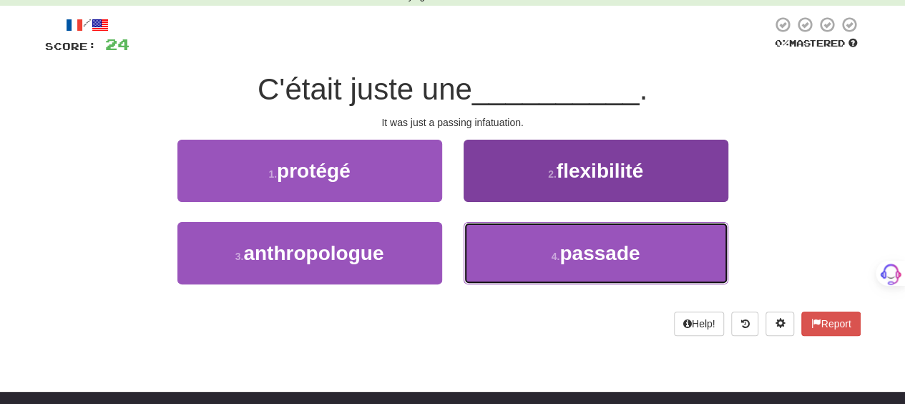
click at [507, 233] on button "4 . passade" at bounding box center [596, 253] width 265 height 62
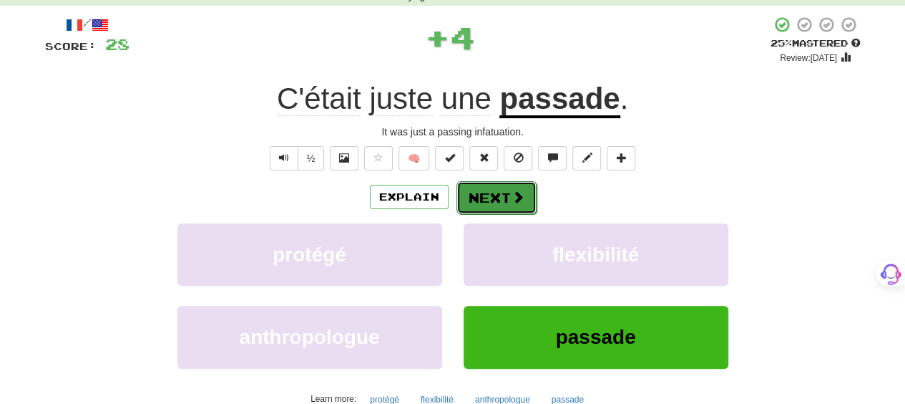
click at [507, 191] on button "Next" at bounding box center [497, 197] width 80 height 33
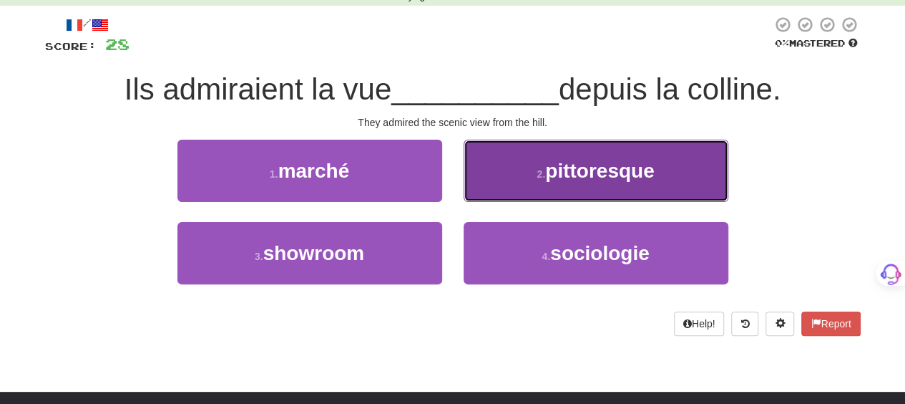
click at [505, 175] on button "2 . pittoresque" at bounding box center [596, 171] width 265 height 62
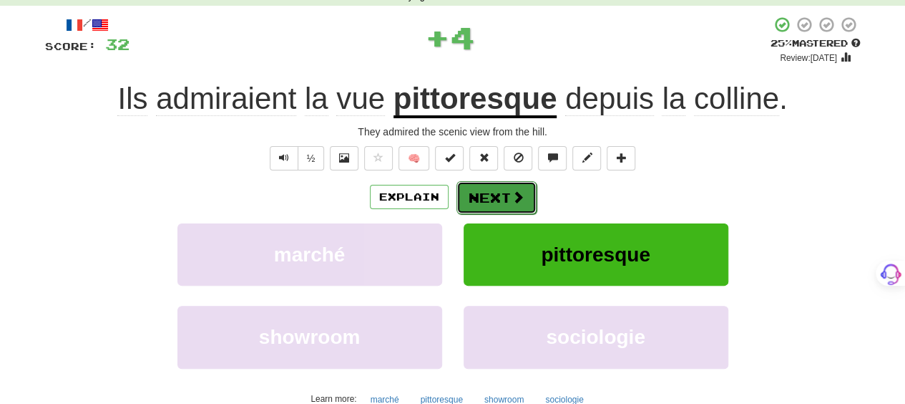
click at [498, 182] on button "Next" at bounding box center [497, 197] width 80 height 33
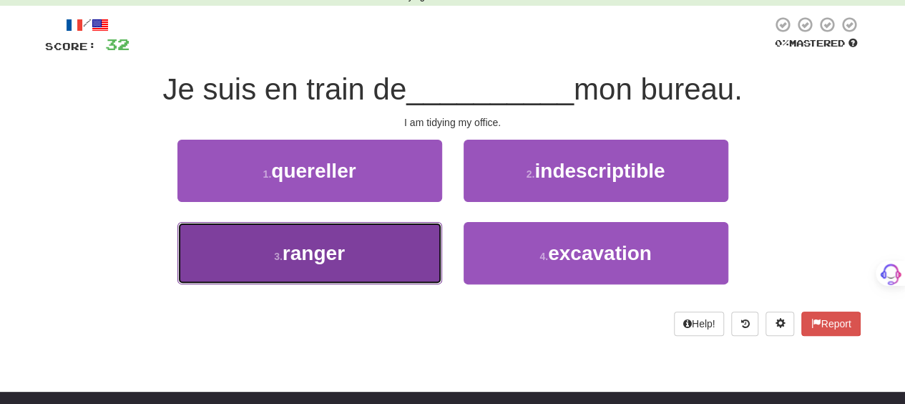
click at [419, 247] on button "3 . ranger" at bounding box center [309, 253] width 265 height 62
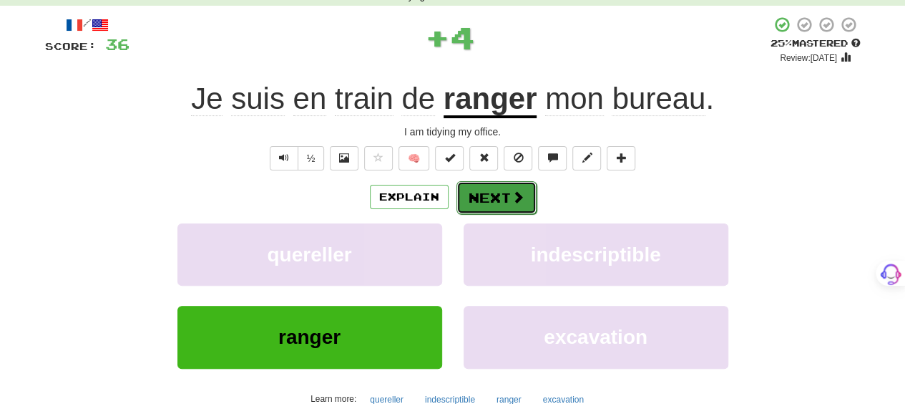
click at [489, 192] on button "Next" at bounding box center [497, 197] width 80 height 33
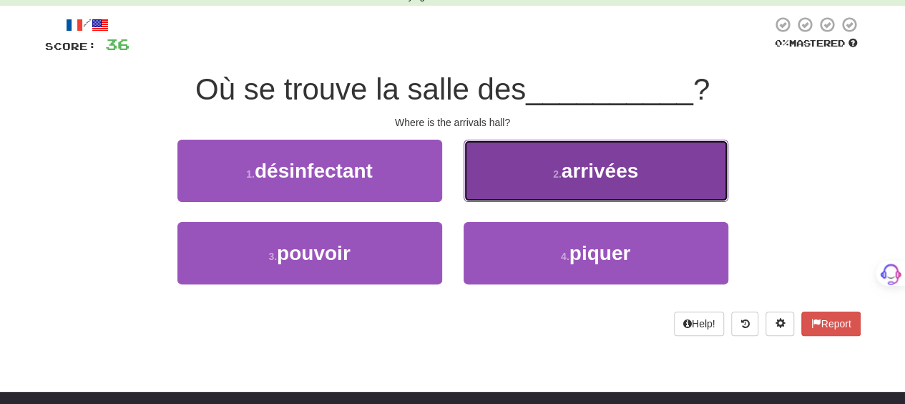
click at [490, 184] on button "2 . arrivées" at bounding box center [596, 171] width 265 height 62
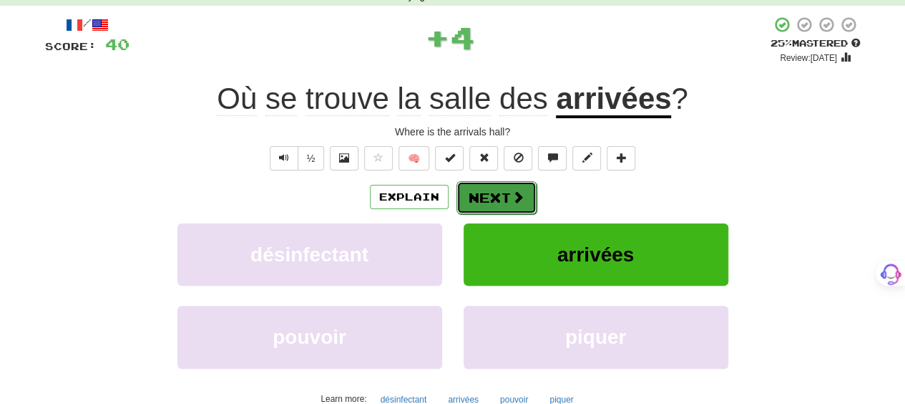
click at [487, 188] on button "Next" at bounding box center [497, 197] width 80 height 33
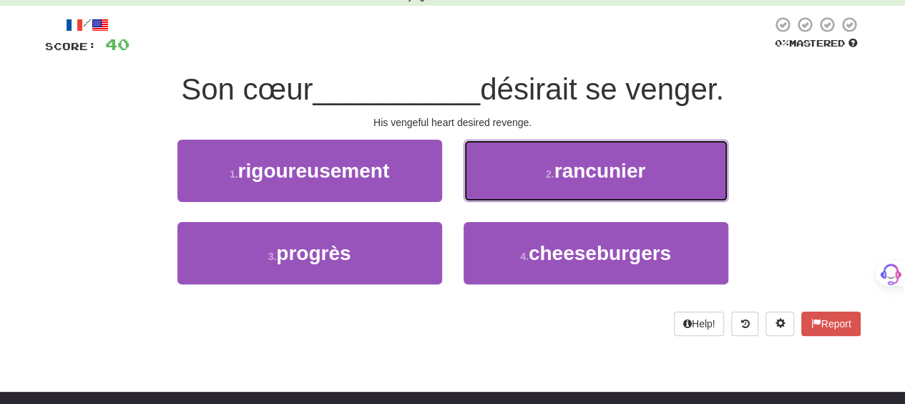
click at [487, 188] on button "2 . rancunier" at bounding box center [596, 171] width 265 height 62
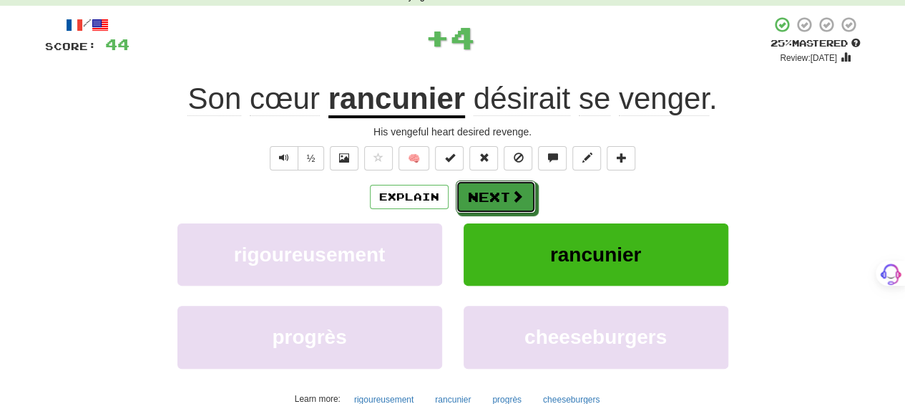
click at [487, 188] on button "Next" at bounding box center [496, 196] width 80 height 33
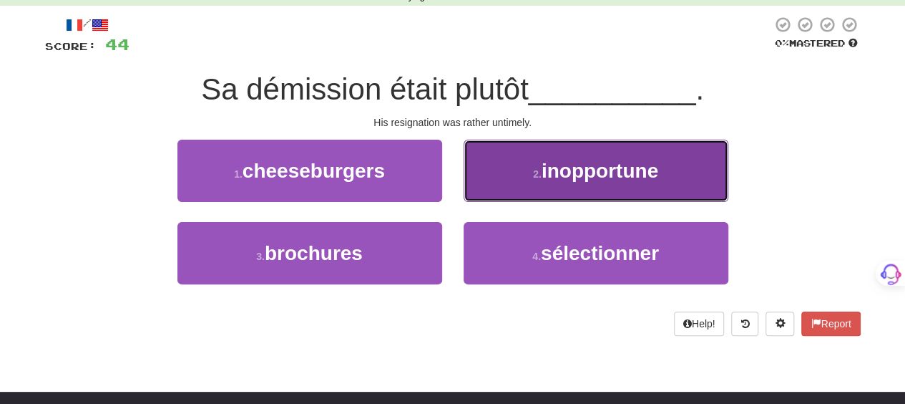
click at [527, 170] on button "2 . inopportune" at bounding box center [596, 171] width 265 height 62
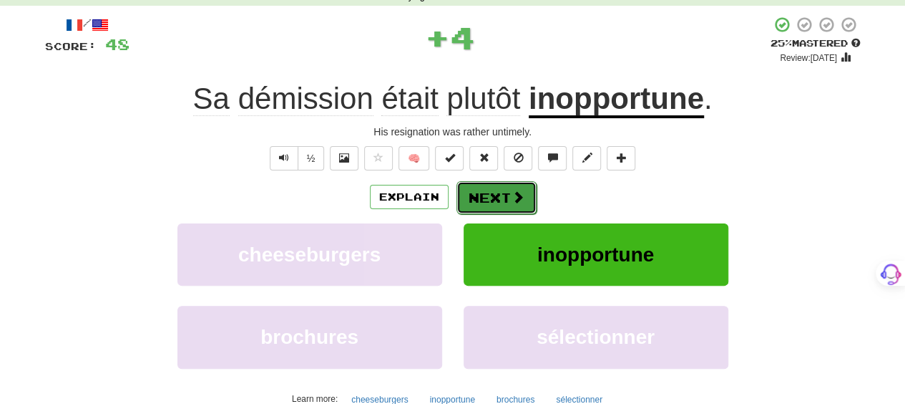
click at [517, 185] on button "Next" at bounding box center [497, 197] width 80 height 33
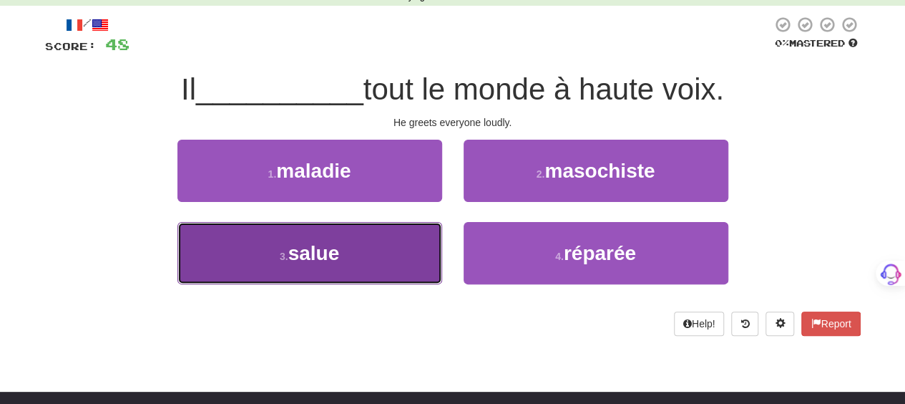
click at [421, 260] on button "3 . salue" at bounding box center [309, 253] width 265 height 62
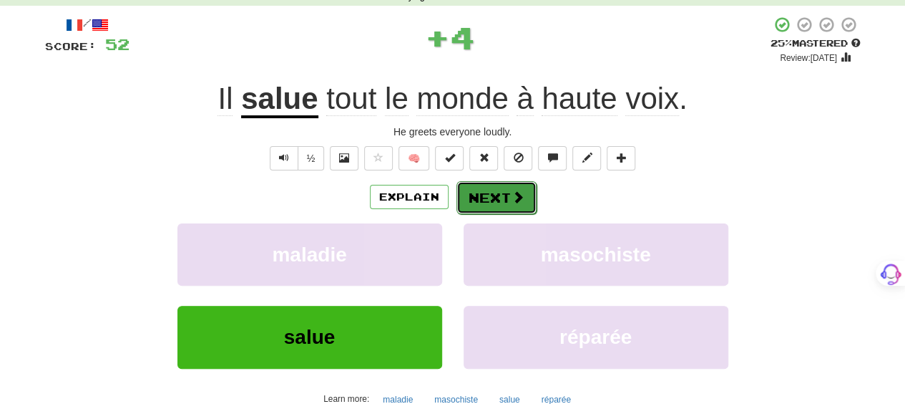
click at [497, 196] on button "Next" at bounding box center [497, 197] width 80 height 33
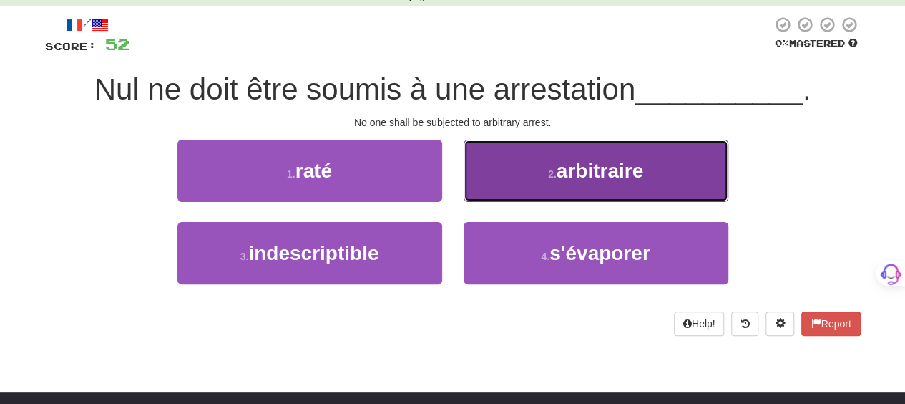
click at [499, 178] on button "2 . arbitraire" at bounding box center [596, 171] width 265 height 62
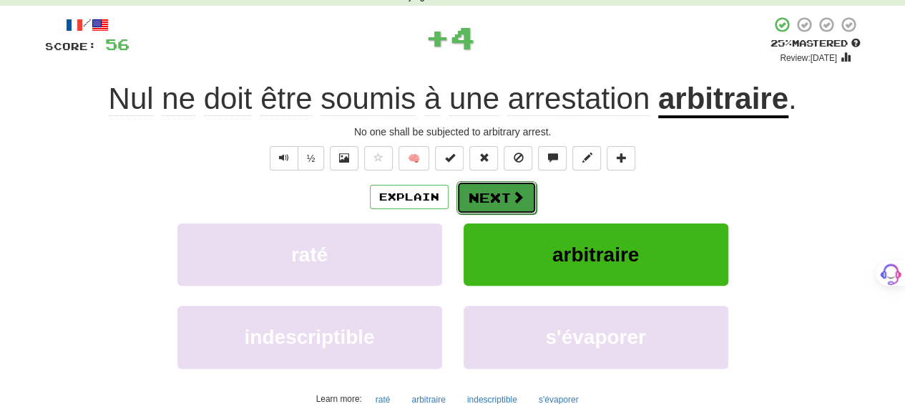
click at [492, 187] on button "Next" at bounding box center [497, 197] width 80 height 33
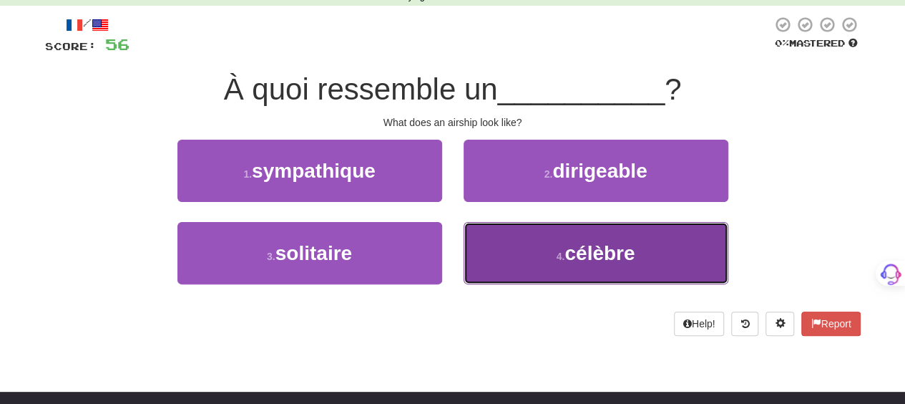
click at [508, 247] on button "4 . célèbre" at bounding box center [596, 253] width 265 height 62
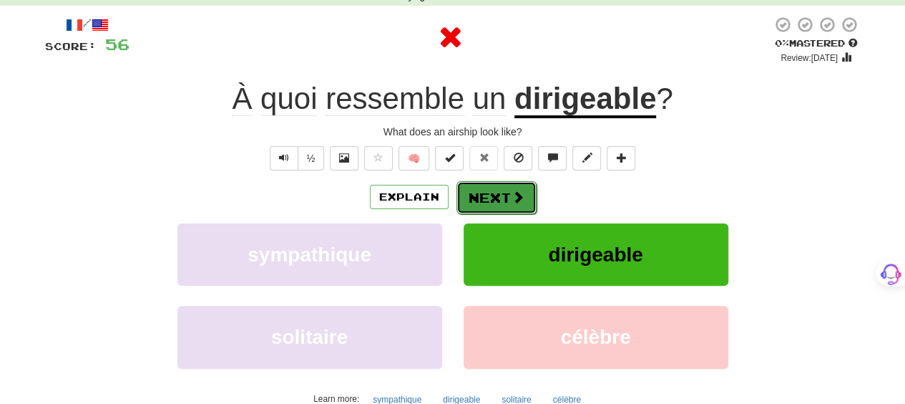
click at [499, 192] on button "Next" at bounding box center [497, 197] width 80 height 33
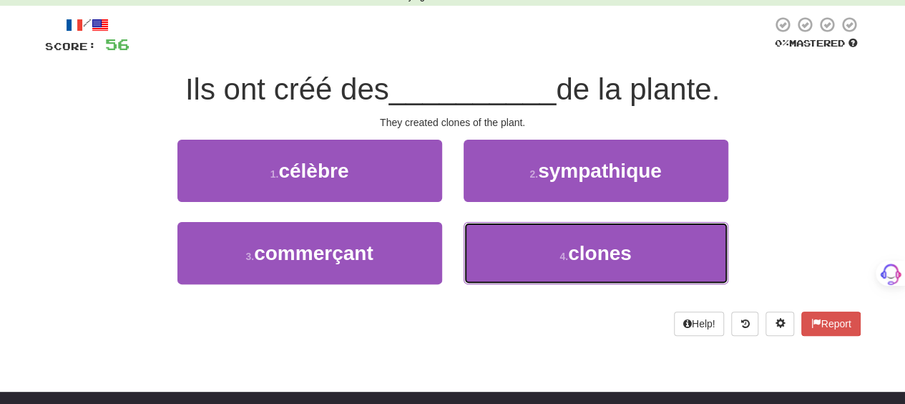
drag, startPoint x: 510, startPoint y: 242, endPoint x: 504, endPoint y: 214, distance: 28.5
click at [509, 237] on button "4 . clones" at bounding box center [596, 253] width 265 height 62
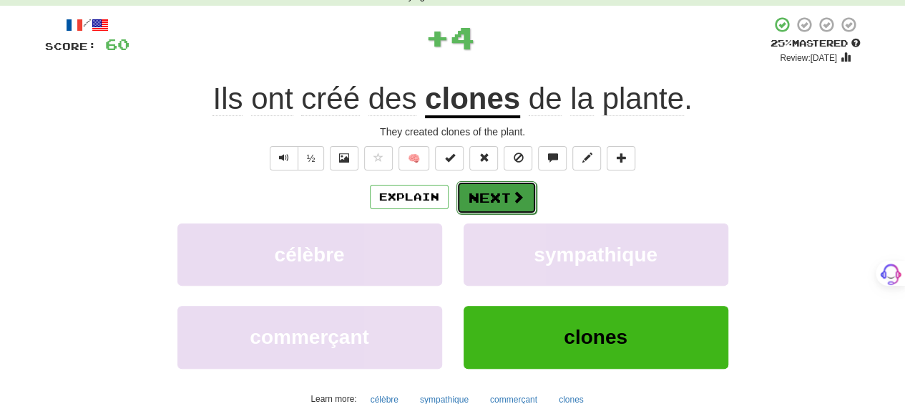
click at [496, 188] on button "Next" at bounding box center [497, 197] width 80 height 33
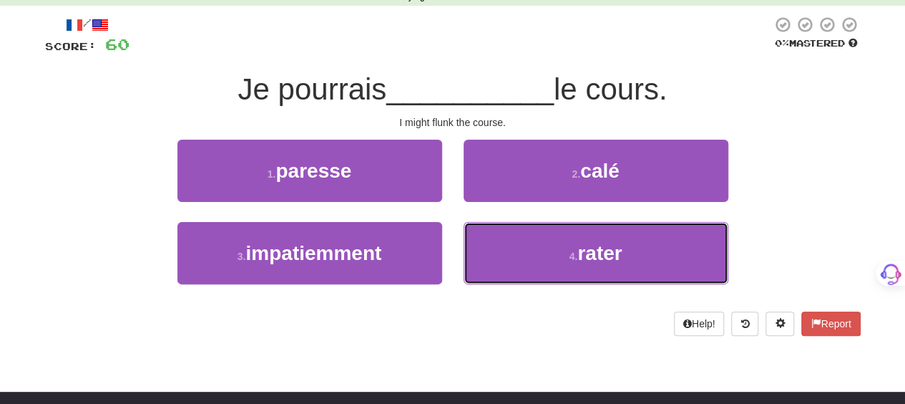
drag, startPoint x: 507, startPoint y: 257, endPoint x: 497, endPoint y: 217, distance: 41.5
click at [505, 244] on button "4 . rater" at bounding box center [596, 253] width 265 height 62
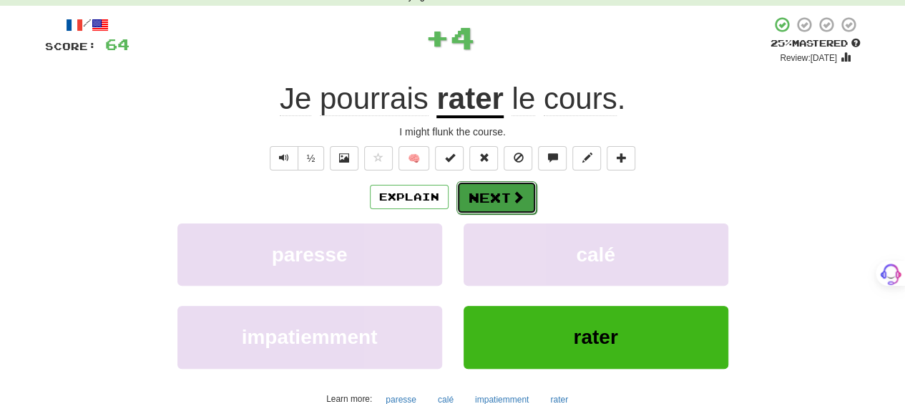
click at [493, 199] on button "Next" at bounding box center [497, 197] width 80 height 33
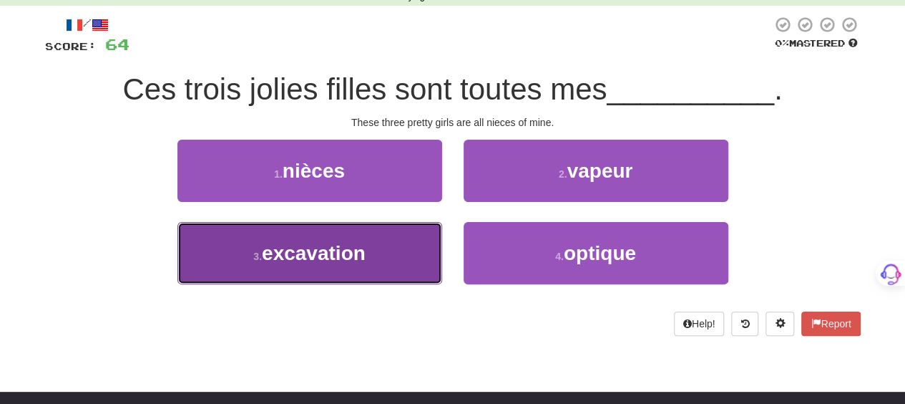
click at [415, 261] on button "3 . excavation" at bounding box center [309, 253] width 265 height 62
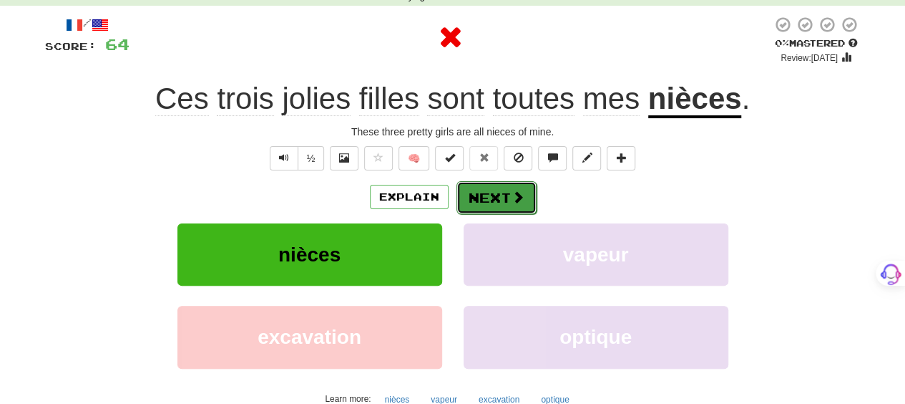
click at [517, 197] on span at bounding box center [518, 196] width 13 height 13
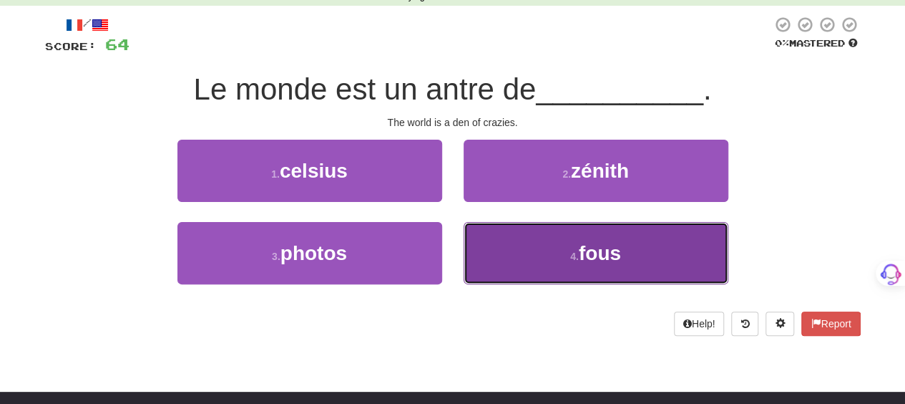
drag, startPoint x: 525, startPoint y: 253, endPoint x: 520, endPoint y: 240, distance: 14.5
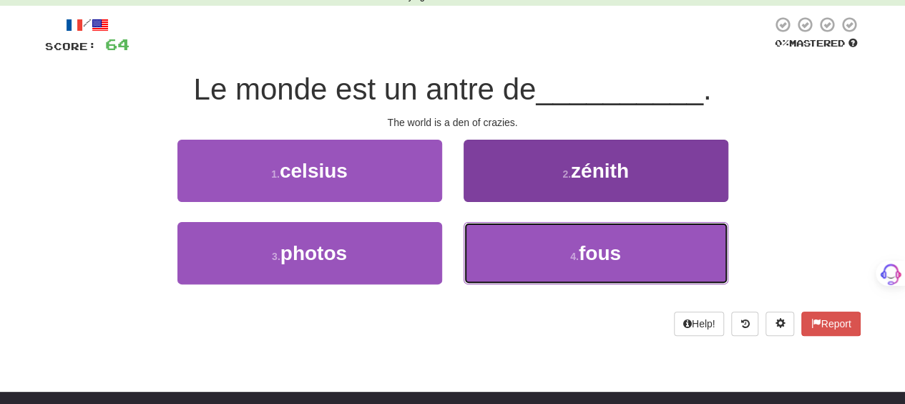
click at [524, 251] on button "4 . fous" at bounding box center [596, 253] width 265 height 62
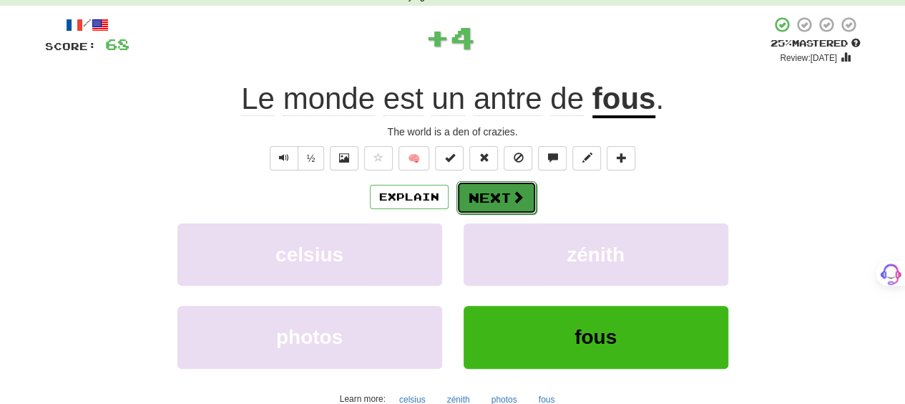
click at [494, 191] on button "Next" at bounding box center [497, 197] width 80 height 33
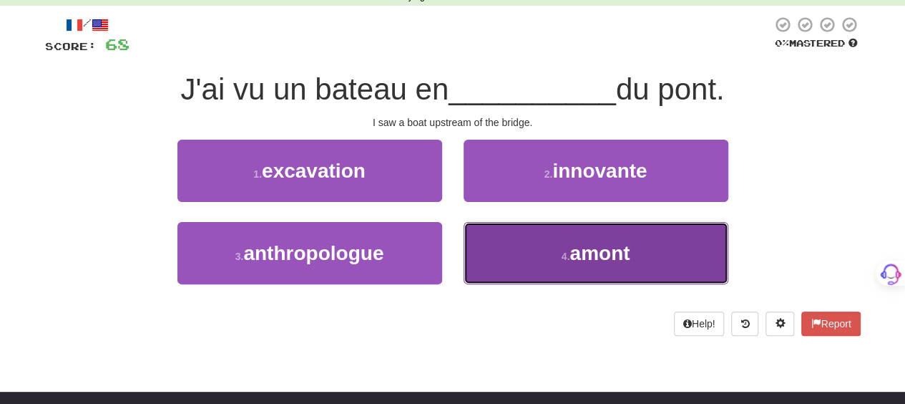
click at [508, 247] on button "4 . amont" at bounding box center [596, 253] width 265 height 62
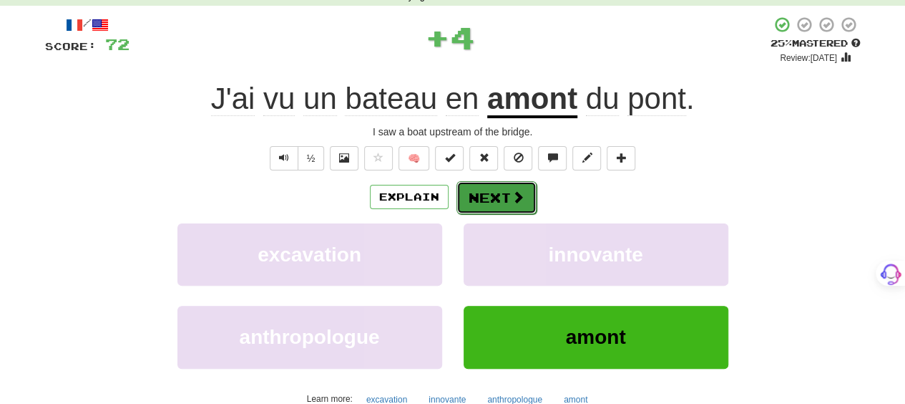
click at [499, 193] on button "Next" at bounding box center [497, 197] width 80 height 33
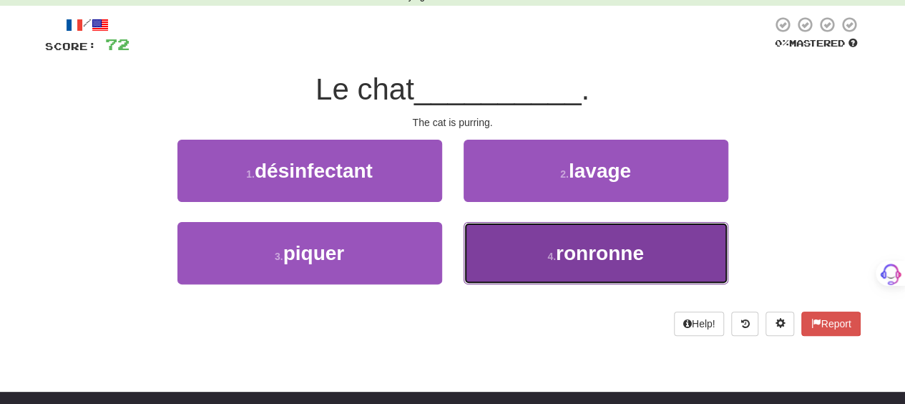
click at [510, 241] on button "4 . ronronne" at bounding box center [596, 253] width 265 height 62
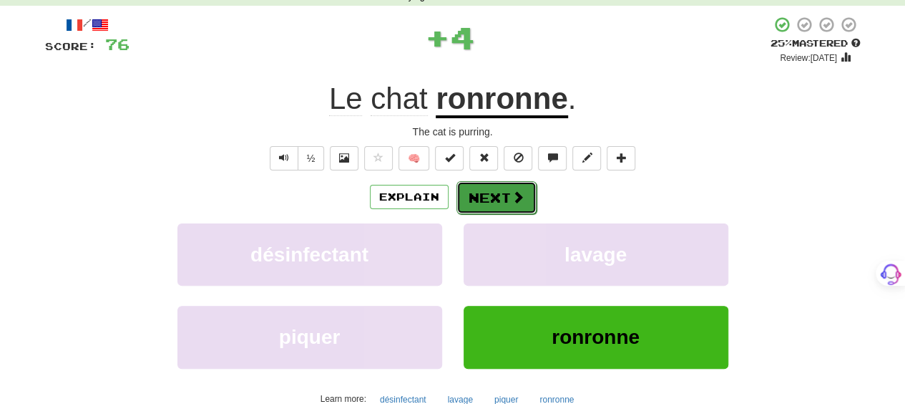
click at [498, 198] on button "Next" at bounding box center [497, 197] width 80 height 33
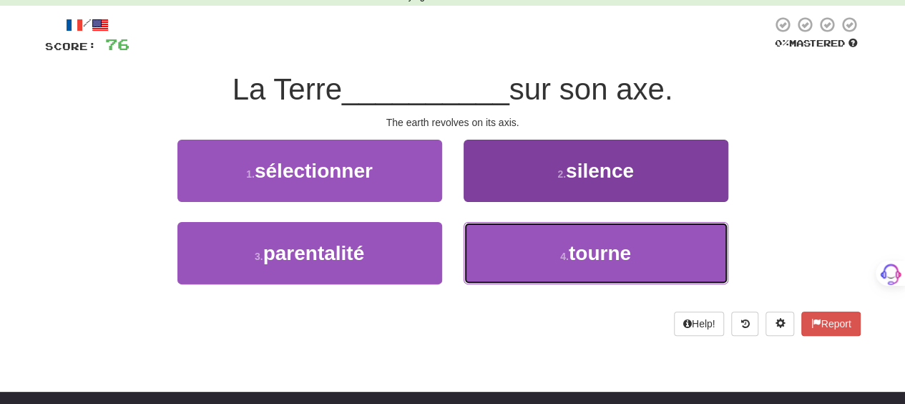
click at [511, 235] on button "4 . tourne" at bounding box center [596, 253] width 265 height 62
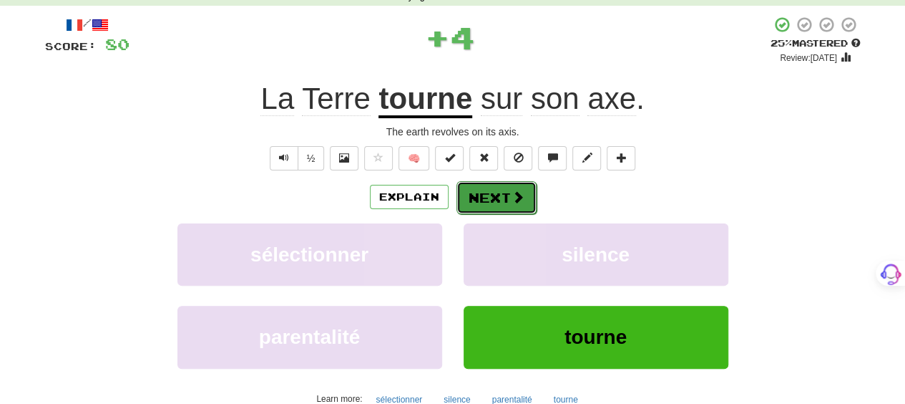
click at [507, 198] on button "Next" at bounding box center [497, 197] width 80 height 33
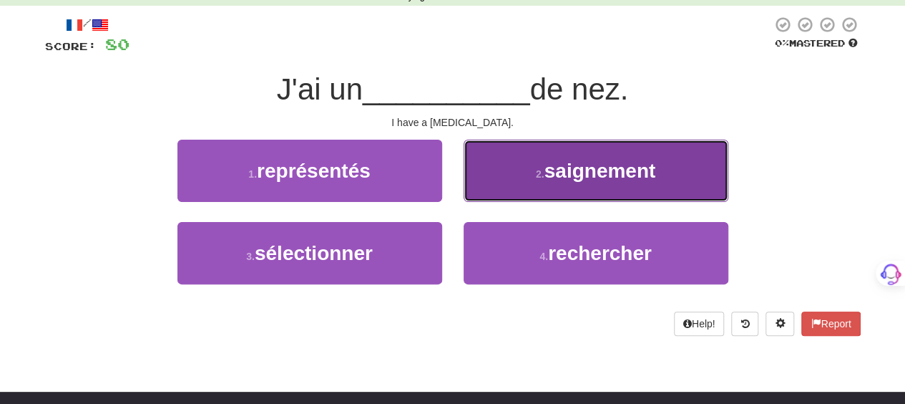
click at [503, 180] on button "2 . saignement" at bounding box center [596, 171] width 265 height 62
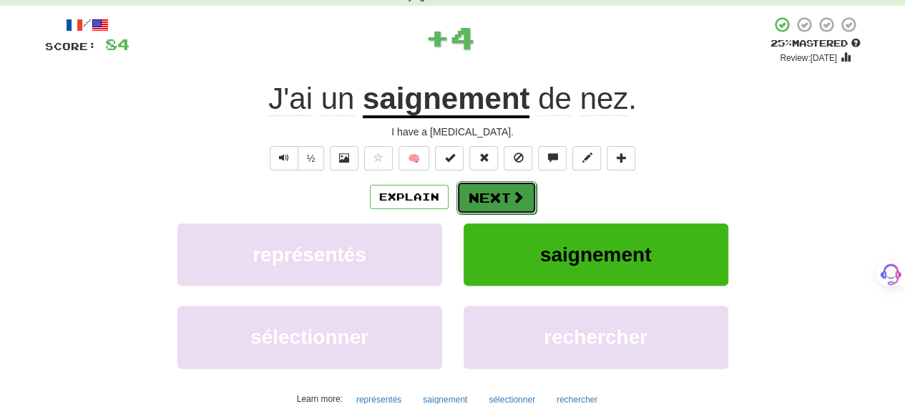
click at [502, 181] on button "Next" at bounding box center [497, 197] width 80 height 33
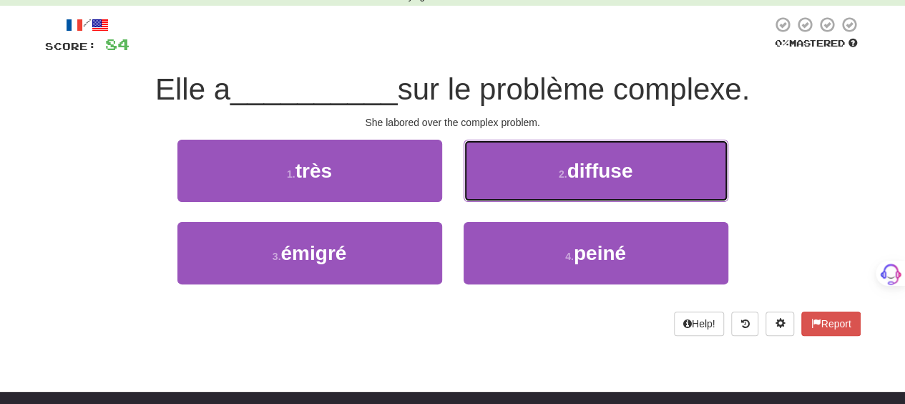
click at [502, 181] on button "2 . diffuse" at bounding box center [596, 171] width 265 height 62
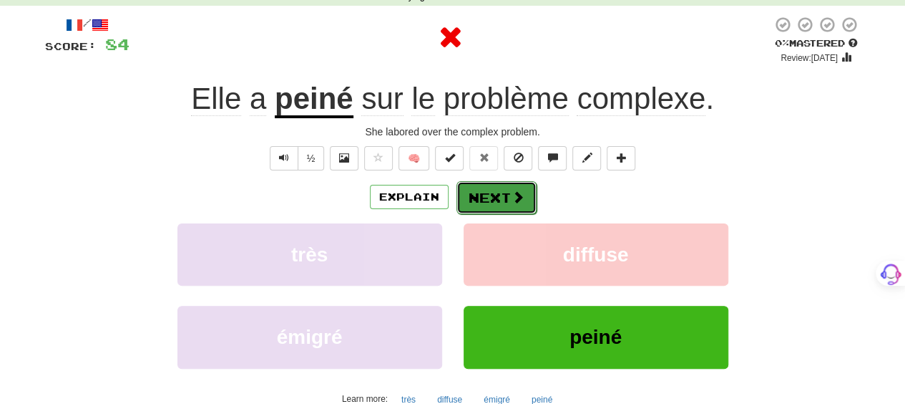
click at [497, 188] on button "Next" at bounding box center [497, 197] width 80 height 33
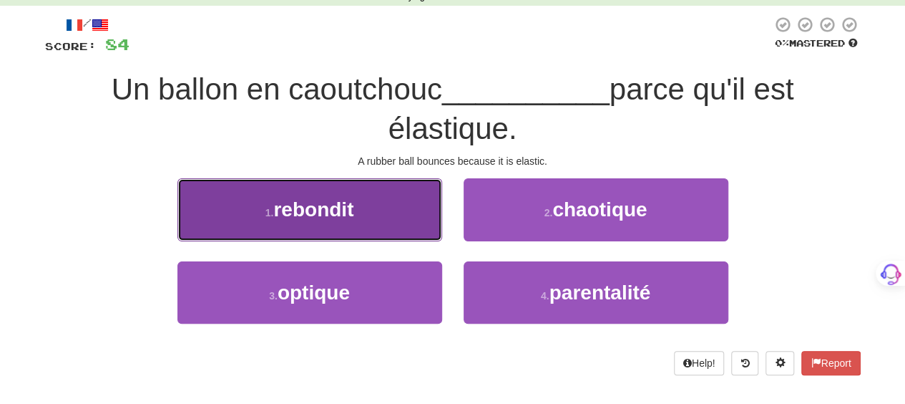
click at [391, 221] on button "1 . rebondit" at bounding box center [309, 209] width 265 height 62
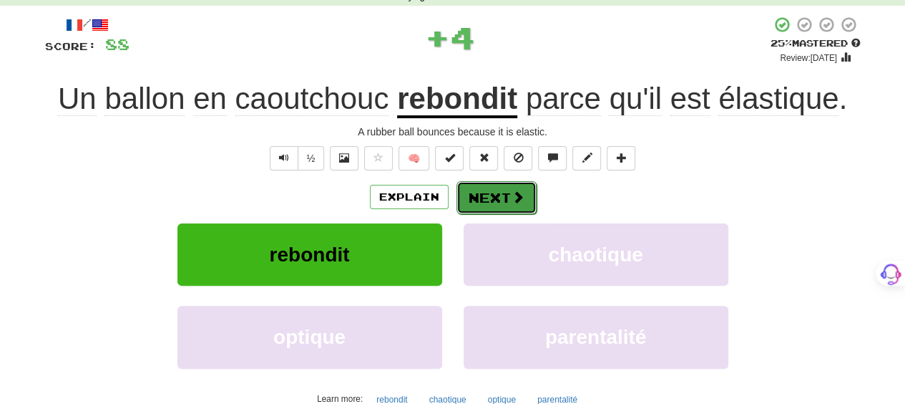
click at [504, 199] on button "Next" at bounding box center [497, 197] width 80 height 33
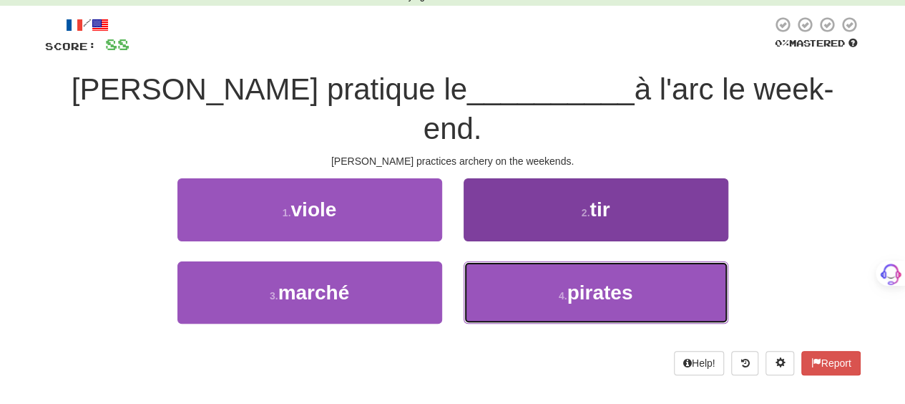
drag, startPoint x: 508, startPoint y: 243, endPoint x: 505, endPoint y: 236, distance: 8.0
click at [507, 261] on button "4 . pirates" at bounding box center [596, 292] width 265 height 62
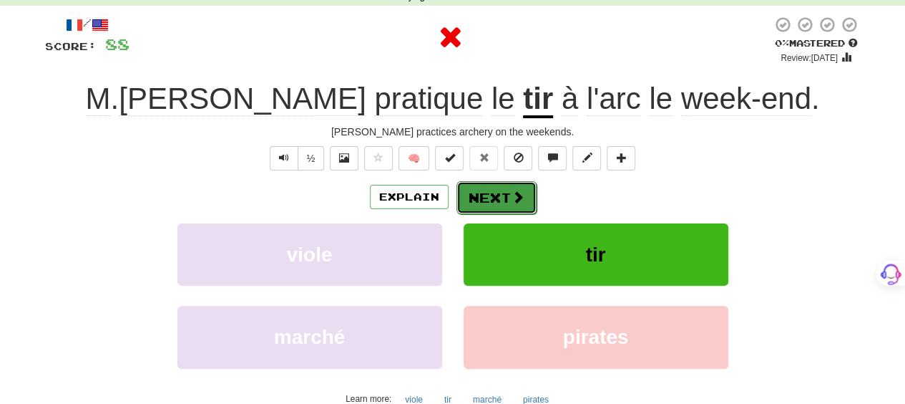
click at [489, 195] on button "Next" at bounding box center [497, 197] width 80 height 33
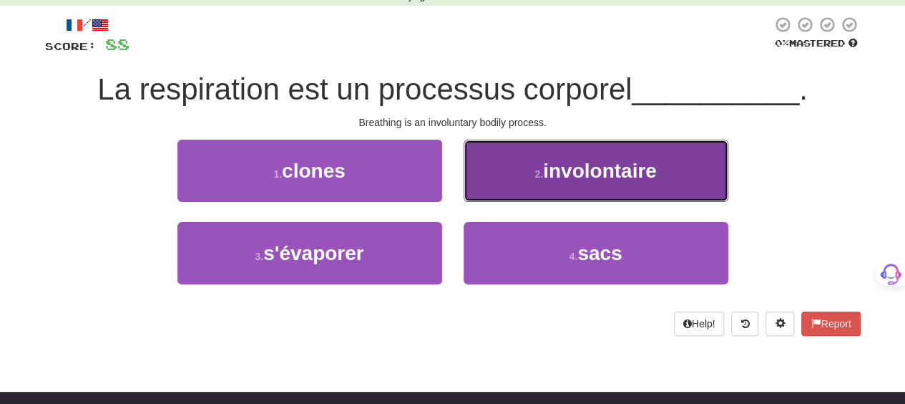
click at [486, 185] on button "2 . involontaire" at bounding box center [596, 171] width 265 height 62
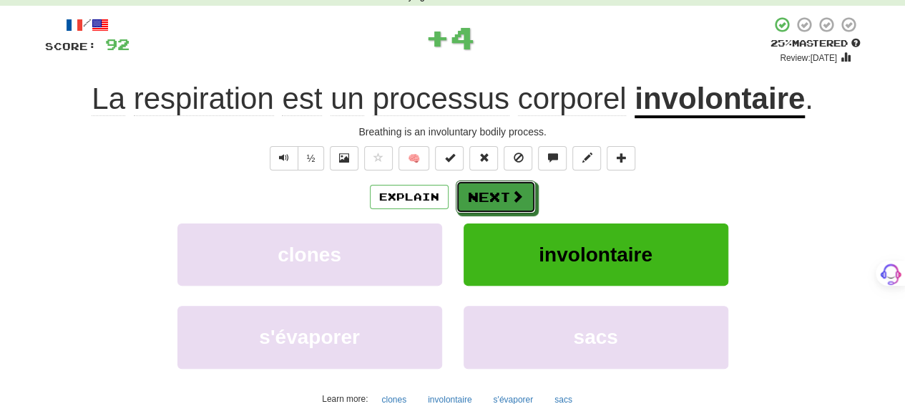
click at [486, 185] on button "Next" at bounding box center [496, 196] width 80 height 33
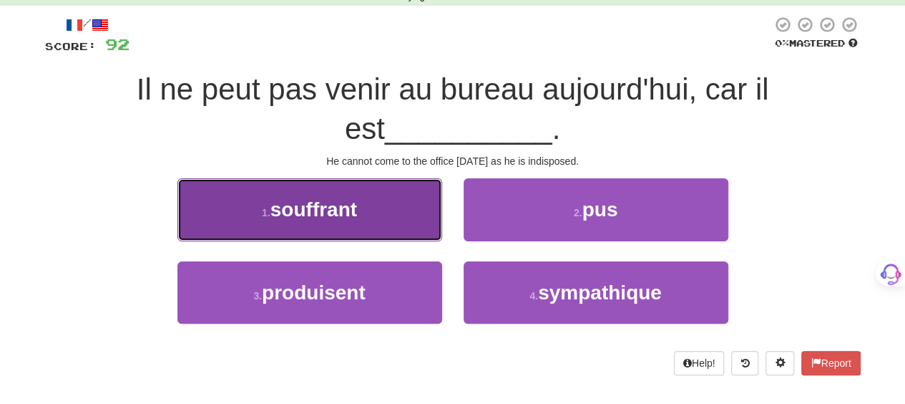
click at [419, 222] on button "1 . souffrant" at bounding box center [309, 209] width 265 height 62
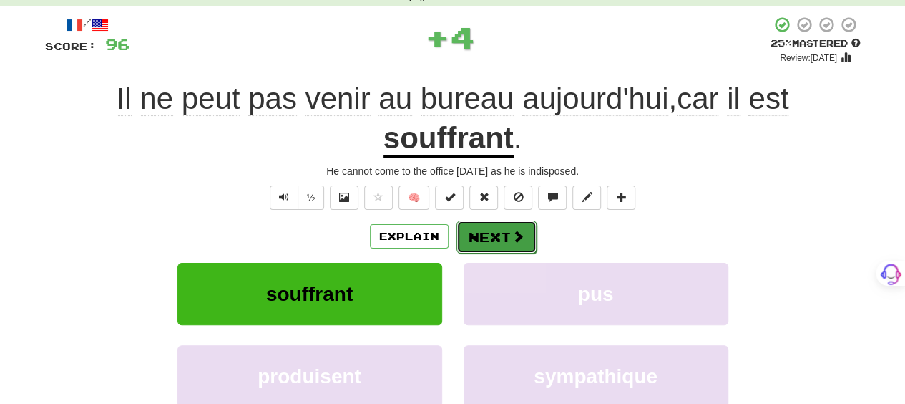
click at [477, 228] on button "Next" at bounding box center [497, 236] width 80 height 33
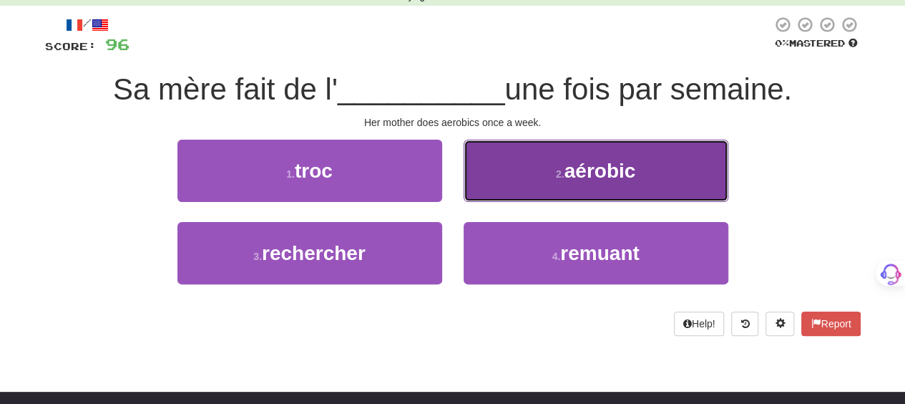
click at [502, 187] on button "2 . aérobic" at bounding box center [596, 171] width 265 height 62
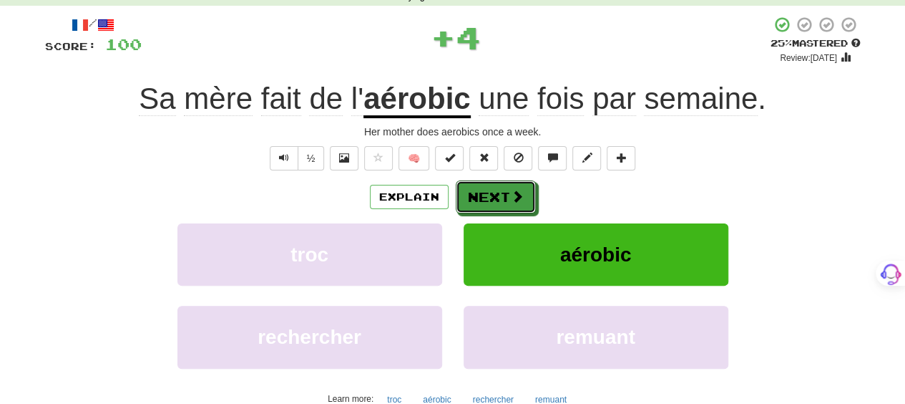
click at [502, 187] on button "Next" at bounding box center [496, 196] width 80 height 33
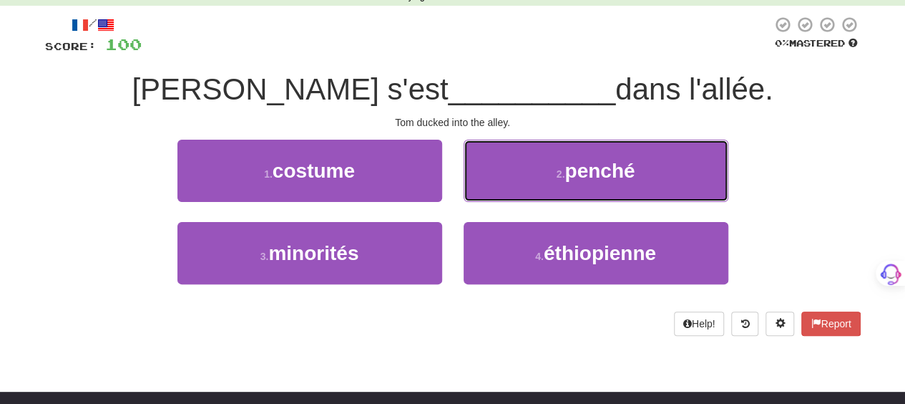
click at [502, 187] on button "2 . penché" at bounding box center [596, 171] width 265 height 62
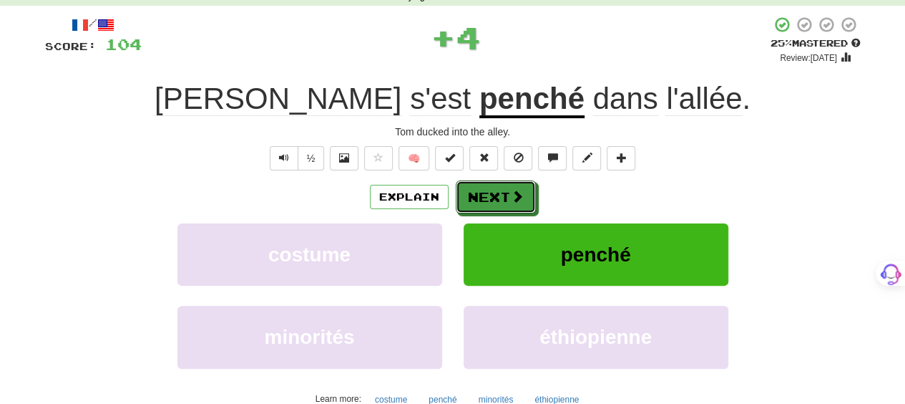
click at [502, 187] on button "Next" at bounding box center [496, 196] width 80 height 33
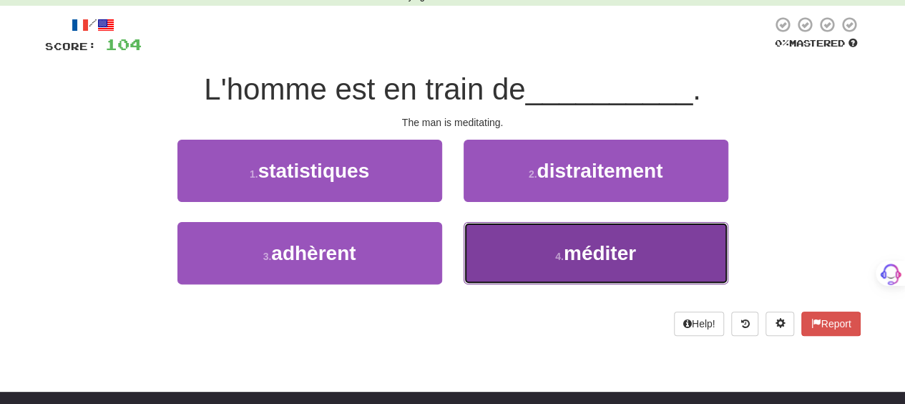
click at [489, 238] on button "4 . méditer" at bounding box center [596, 253] width 265 height 62
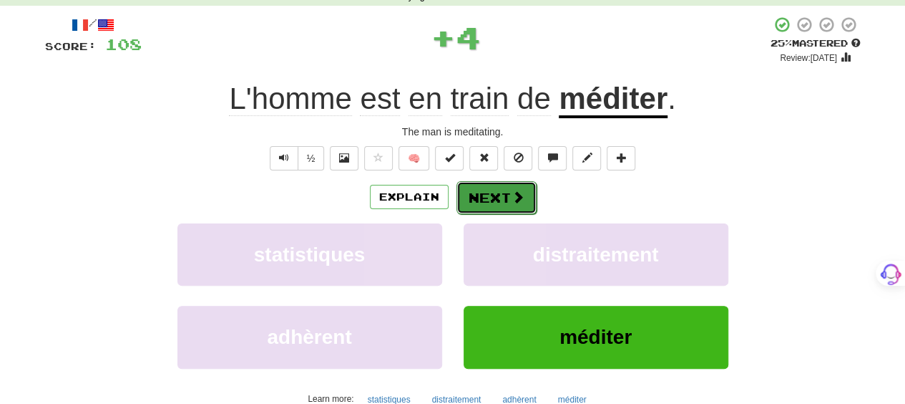
click at [487, 195] on button "Next" at bounding box center [497, 197] width 80 height 33
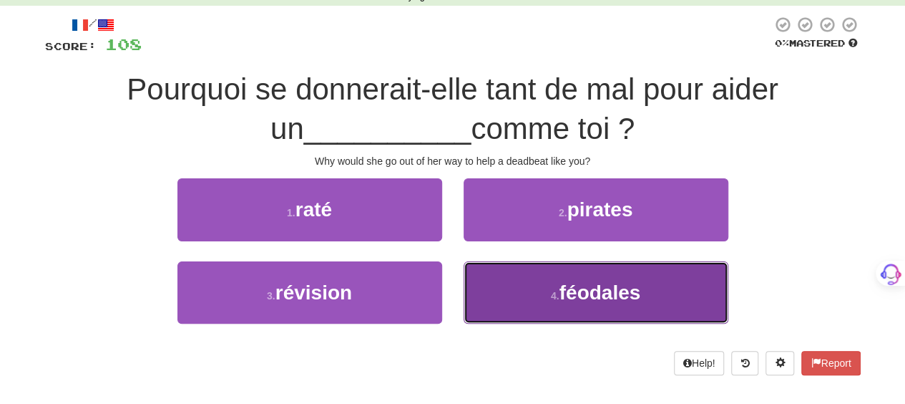
click at [517, 281] on button "4 . féodales" at bounding box center [596, 292] width 265 height 62
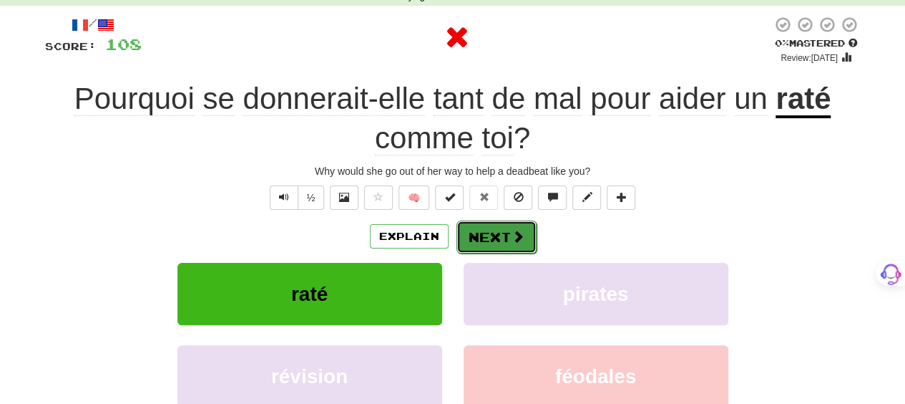
click at [493, 229] on button "Next" at bounding box center [497, 236] width 80 height 33
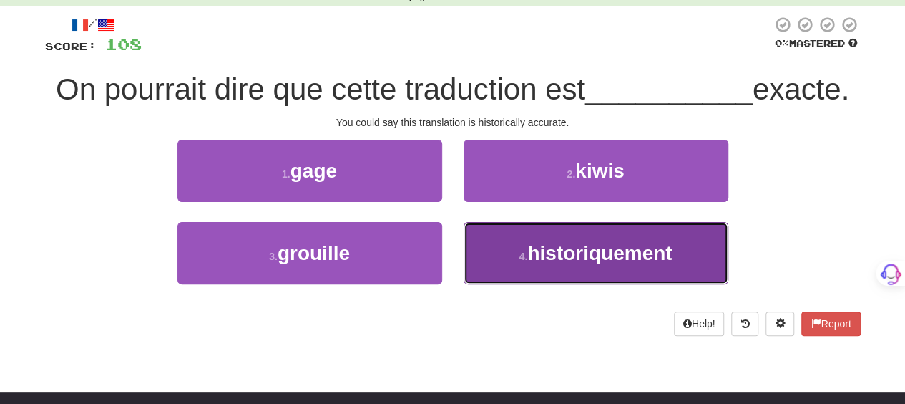
click at [489, 248] on button "4 . historiquement" at bounding box center [596, 253] width 265 height 62
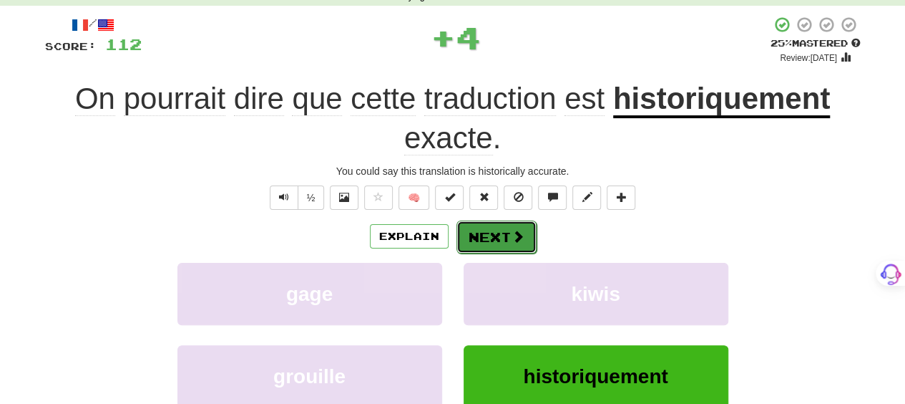
click at [487, 227] on button "Next" at bounding box center [497, 236] width 80 height 33
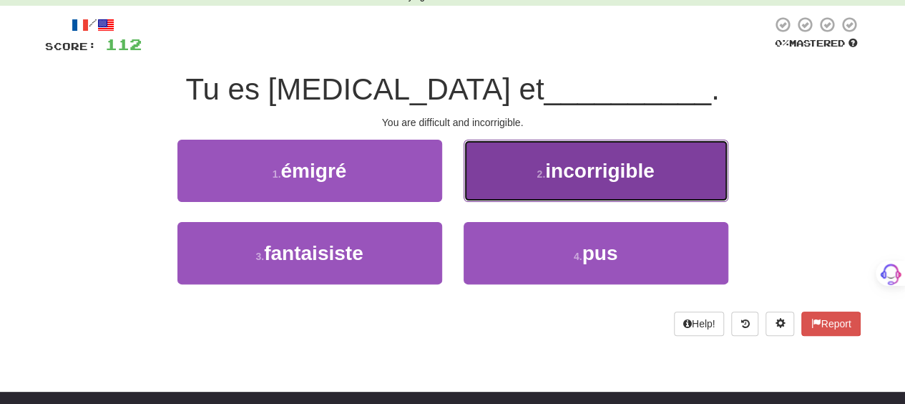
click at [497, 186] on button "2 . incorrigible" at bounding box center [596, 171] width 265 height 62
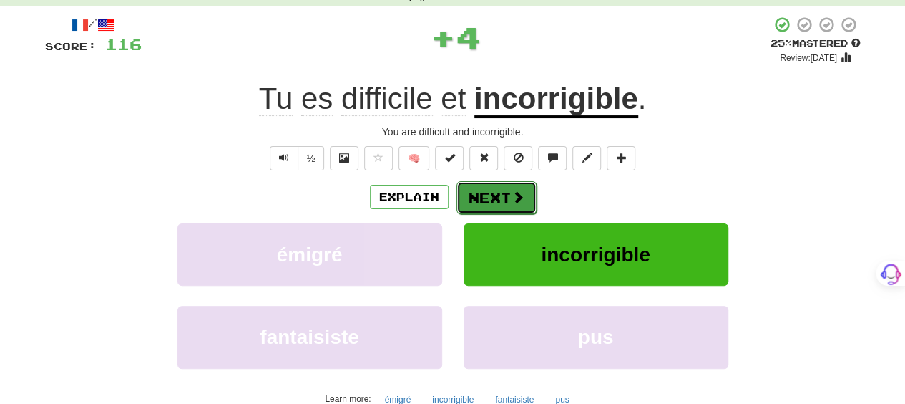
click at [490, 195] on button "Next" at bounding box center [497, 197] width 80 height 33
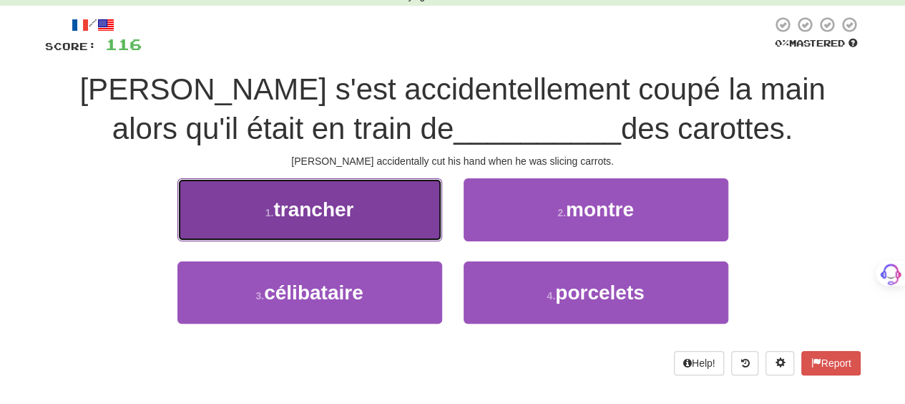
click at [397, 227] on button "1 . trancher" at bounding box center [309, 209] width 265 height 62
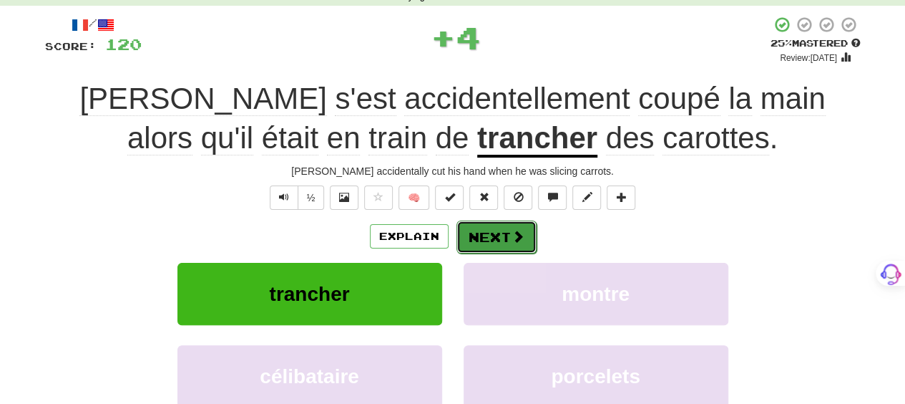
click at [514, 232] on span at bounding box center [518, 236] width 13 height 13
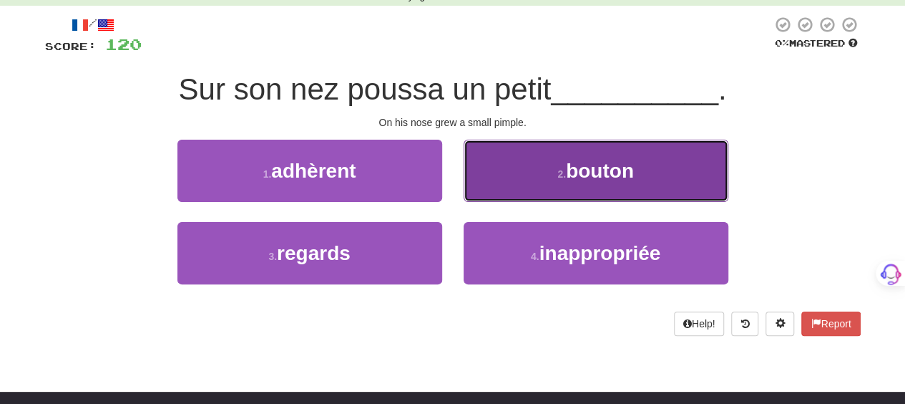
click at [518, 190] on button "2 . bouton" at bounding box center [596, 171] width 265 height 62
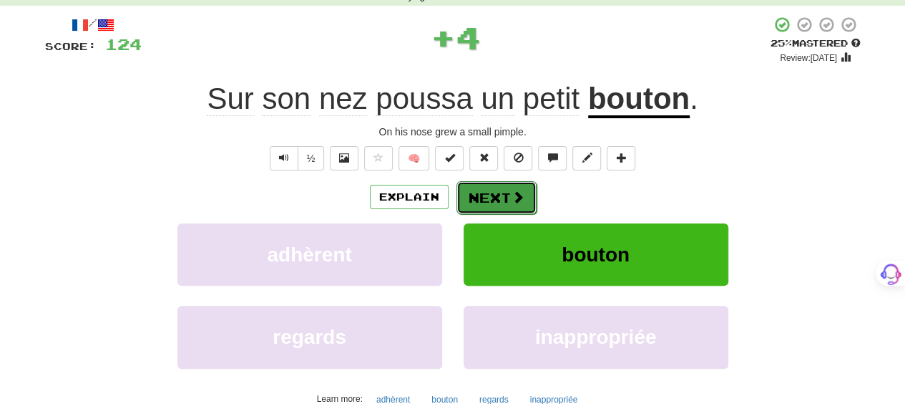
click at [515, 197] on span at bounding box center [518, 196] width 13 height 13
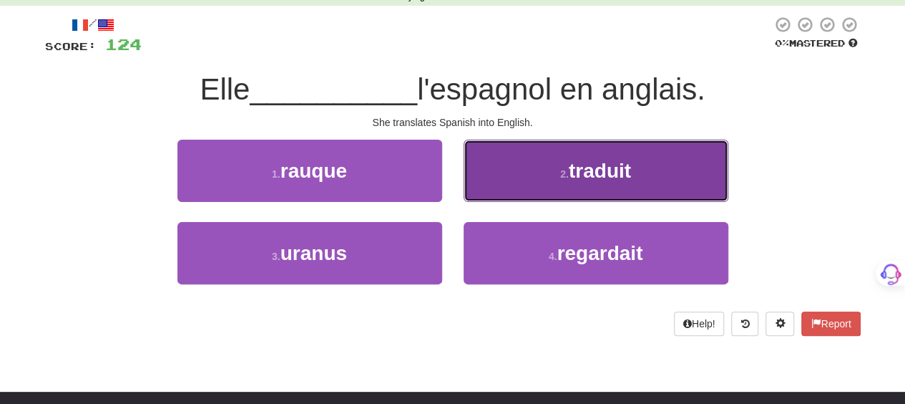
click at [515, 188] on button "2 . traduit" at bounding box center [596, 171] width 265 height 62
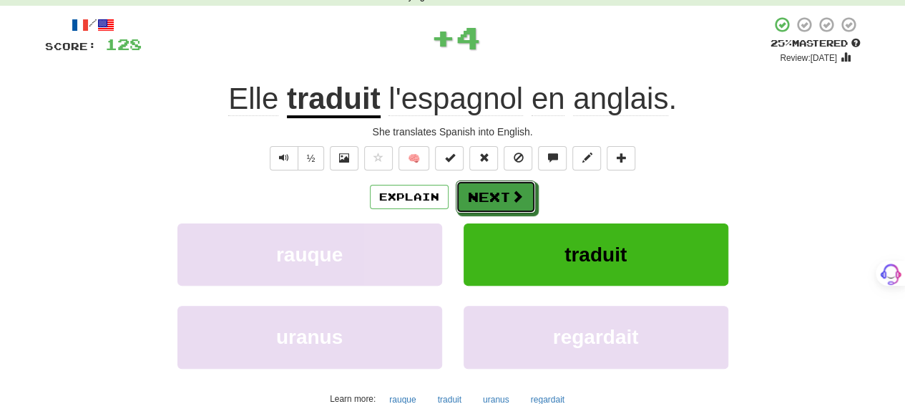
click at [515, 190] on span at bounding box center [517, 196] width 13 height 13
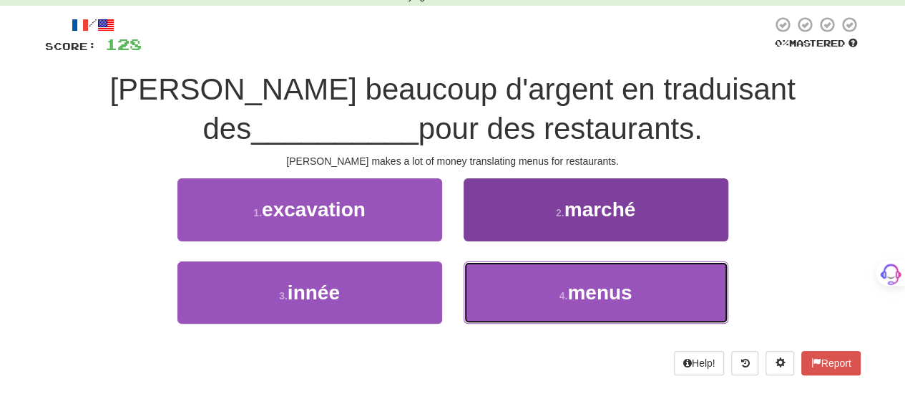
click at [514, 271] on button "4 . menus" at bounding box center [596, 292] width 265 height 62
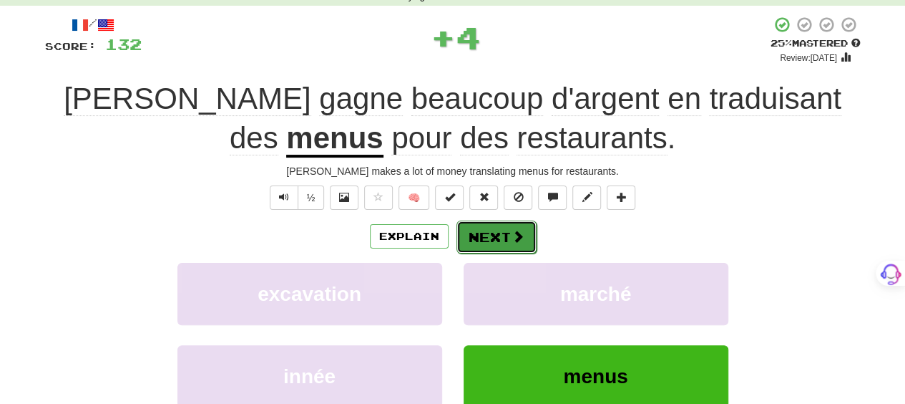
click at [503, 228] on button "Next" at bounding box center [497, 236] width 80 height 33
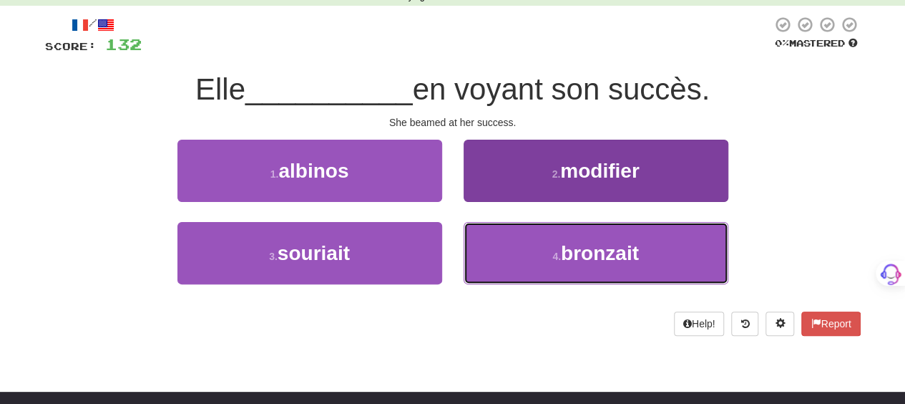
drag, startPoint x: 495, startPoint y: 252, endPoint x: 492, endPoint y: 237, distance: 15.3
click at [494, 247] on button "4 . bronzait" at bounding box center [596, 253] width 265 height 62
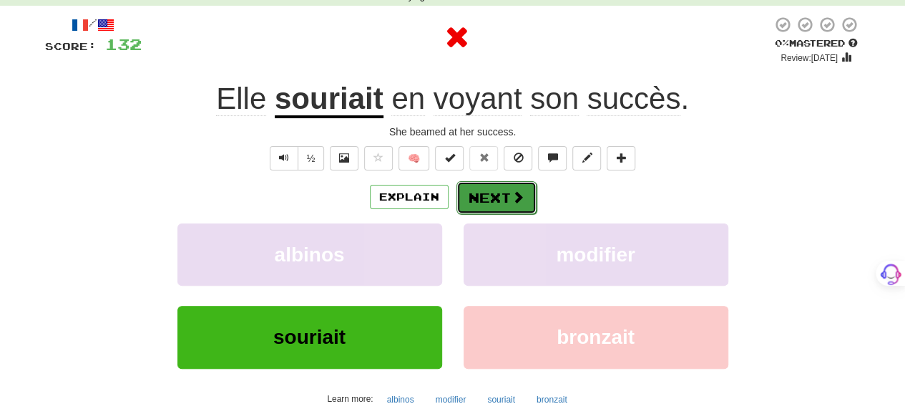
click at [490, 195] on button "Next" at bounding box center [497, 197] width 80 height 33
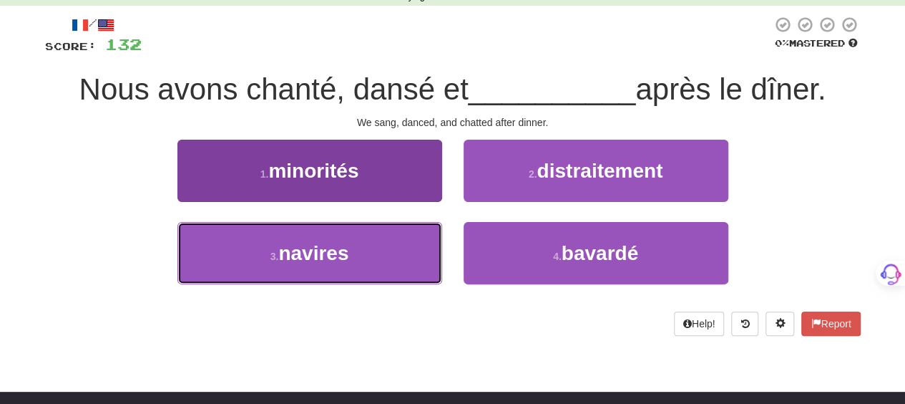
click at [369, 250] on button "3 . navires" at bounding box center [309, 253] width 265 height 62
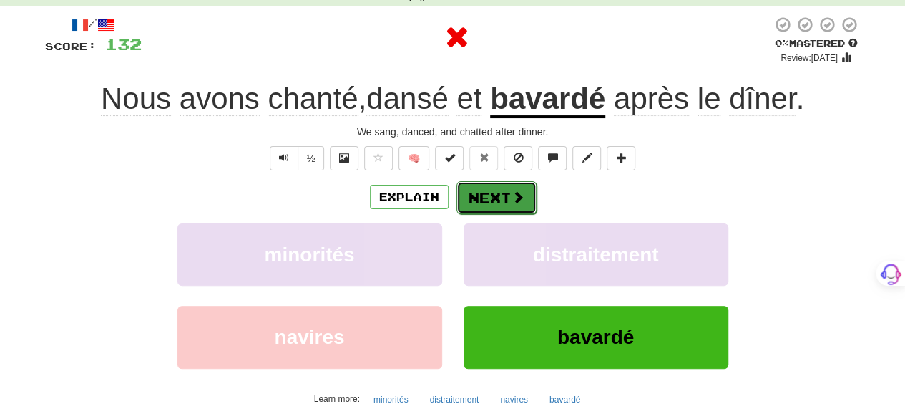
click at [492, 205] on button "Next" at bounding box center [497, 197] width 80 height 33
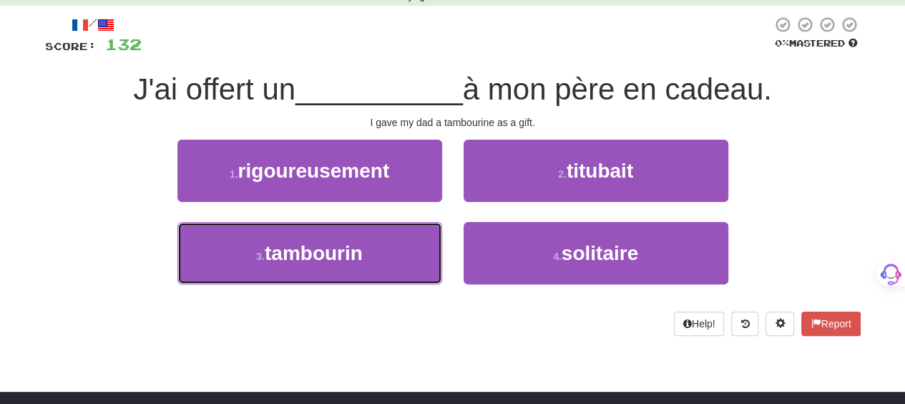
drag, startPoint x: 384, startPoint y: 258, endPoint x: 429, endPoint y: 214, distance: 62.8
click at [385, 255] on button "3 . tambourin" at bounding box center [309, 253] width 265 height 62
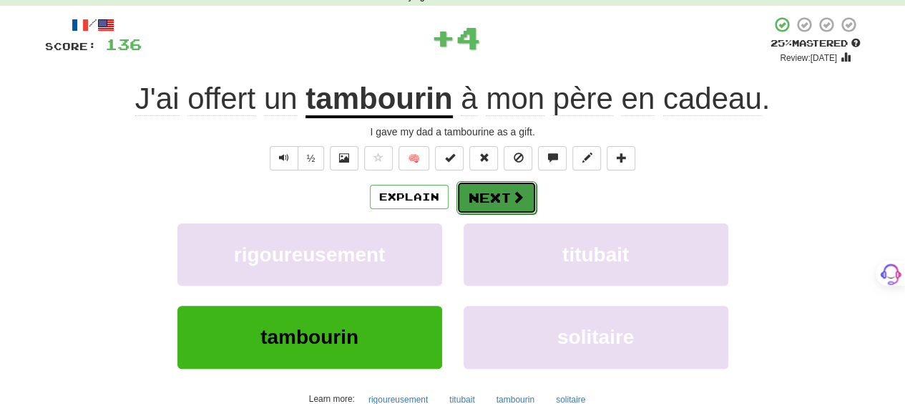
click at [472, 199] on button "Next" at bounding box center [497, 197] width 80 height 33
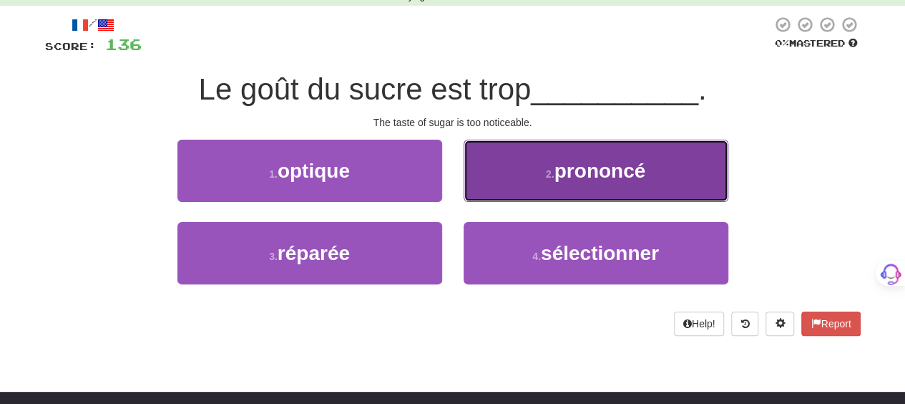
click at [474, 190] on button "2 . prononcé" at bounding box center [596, 171] width 265 height 62
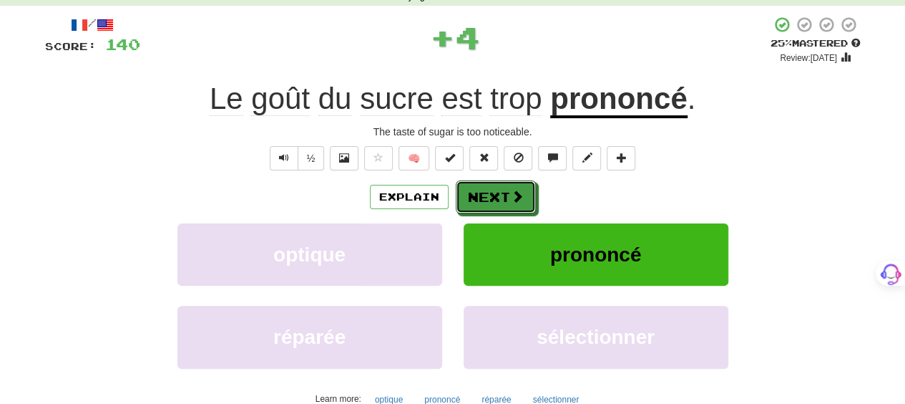
click at [474, 190] on button "Next" at bounding box center [496, 196] width 80 height 33
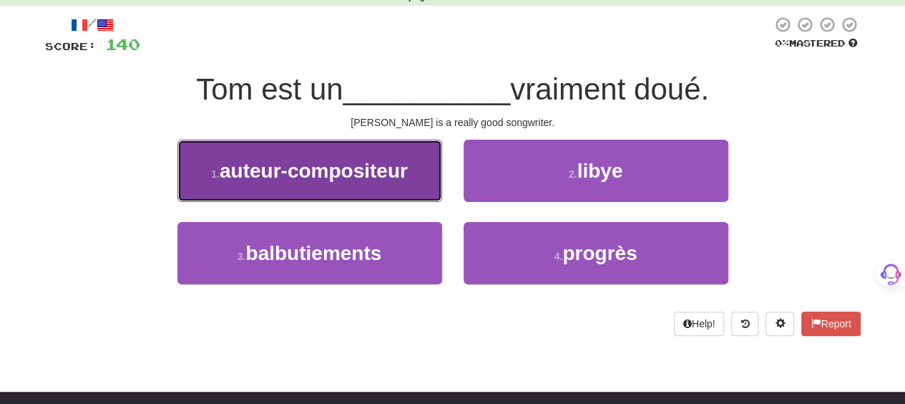
click at [409, 177] on button "1 . auteur-compositeur" at bounding box center [309, 171] width 265 height 62
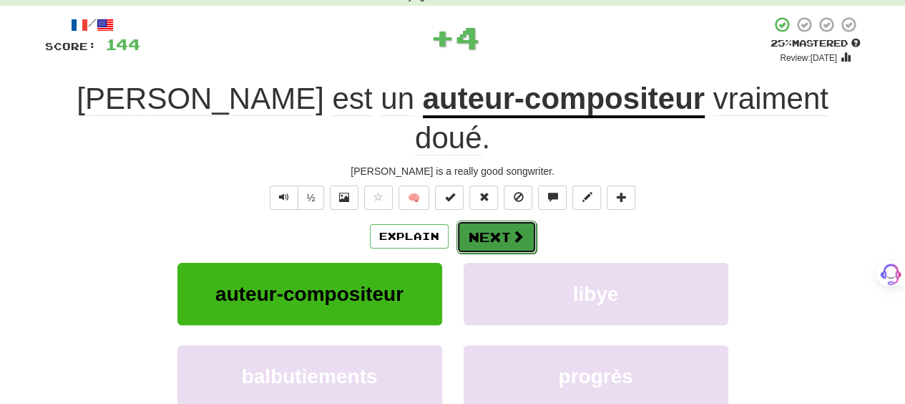
click at [497, 220] on button "Next" at bounding box center [497, 236] width 80 height 33
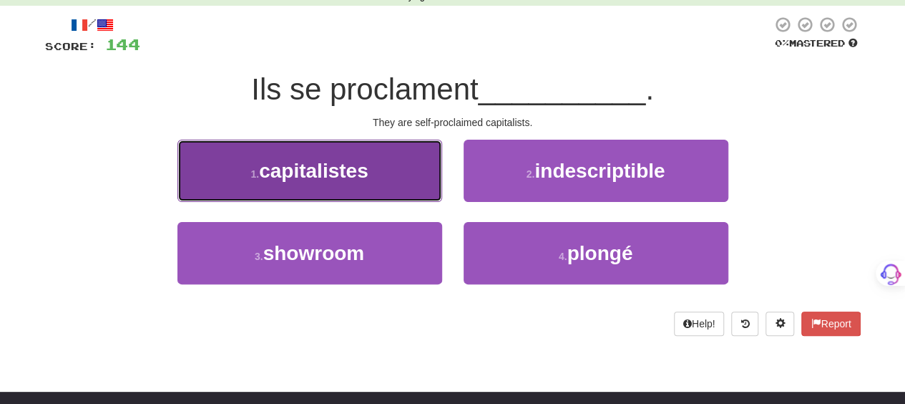
click at [358, 173] on span "capitalistes" at bounding box center [313, 171] width 109 height 22
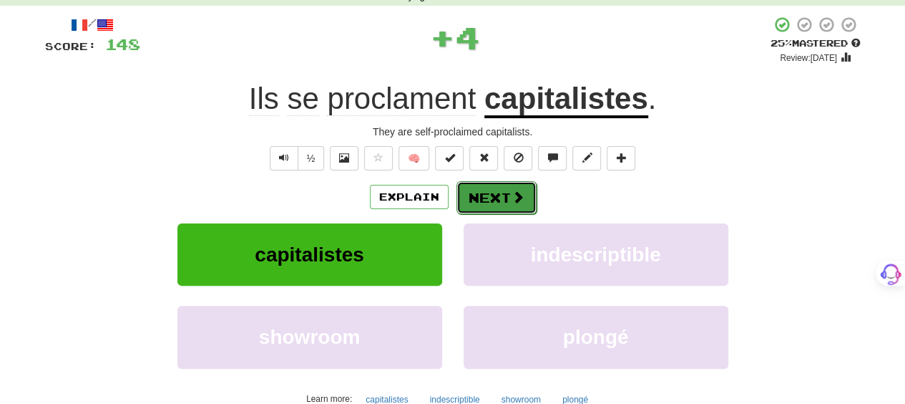
click at [491, 200] on button "Next" at bounding box center [497, 197] width 80 height 33
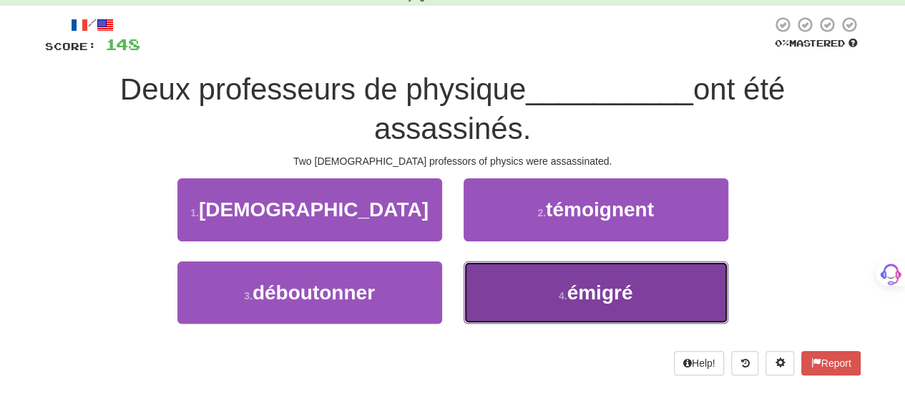
click at [539, 284] on button "4 . émigré" at bounding box center [596, 292] width 265 height 62
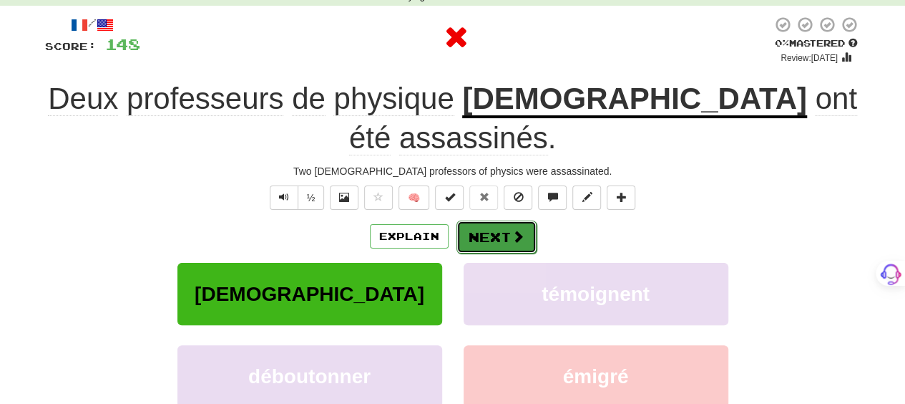
click at [501, 220] on button "Next" at bounding box center [497, 236] width 80 height 33
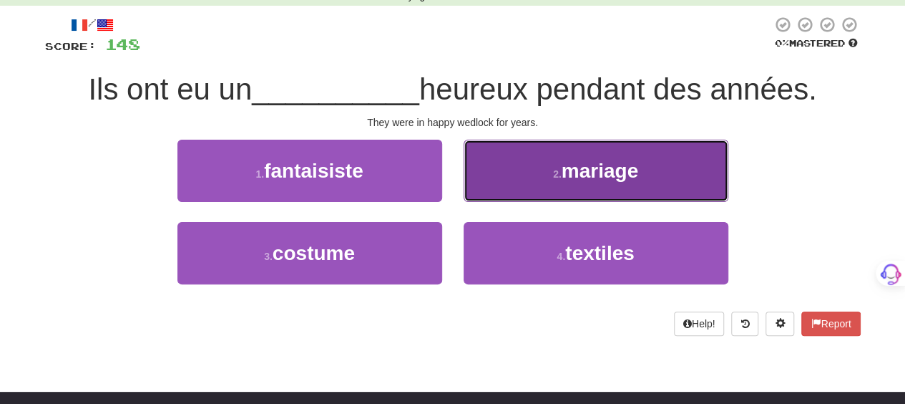
click at [500, 188] on button "2 . mariage" at bounding box center [596, 171] width 265 height 62
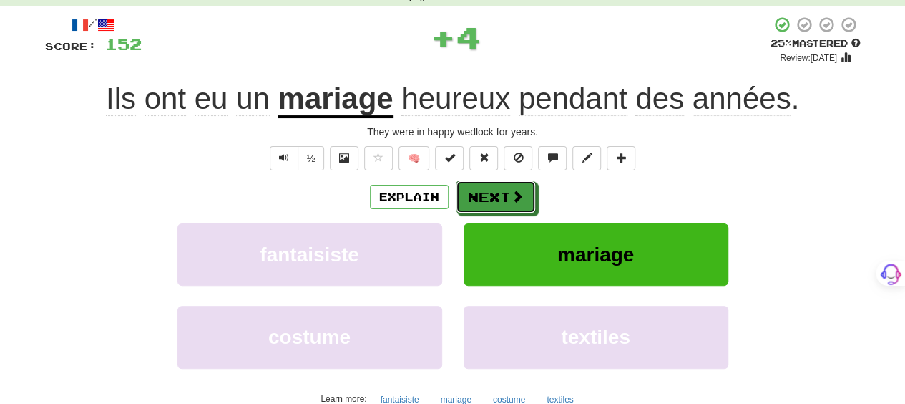
click at [500, 188] on button "Next" at bounding box center [496, 196] width 80 height 33
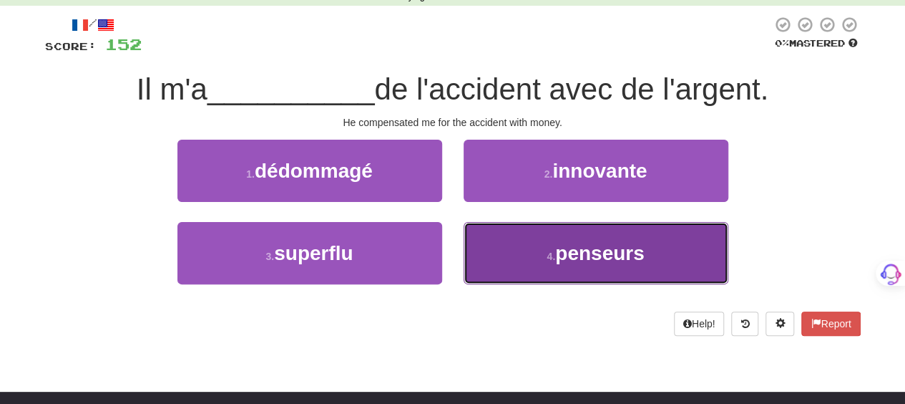
click at [502, 238] on button "4 . penseurs" at bounding box center [596, 253] width 265 height 62
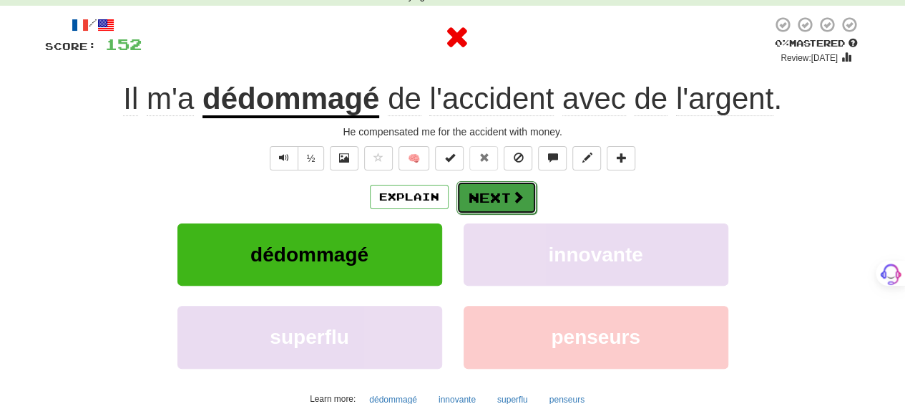
click at [491, 190] on button "Next" at bounding box center [497, 197] width 80 height 33
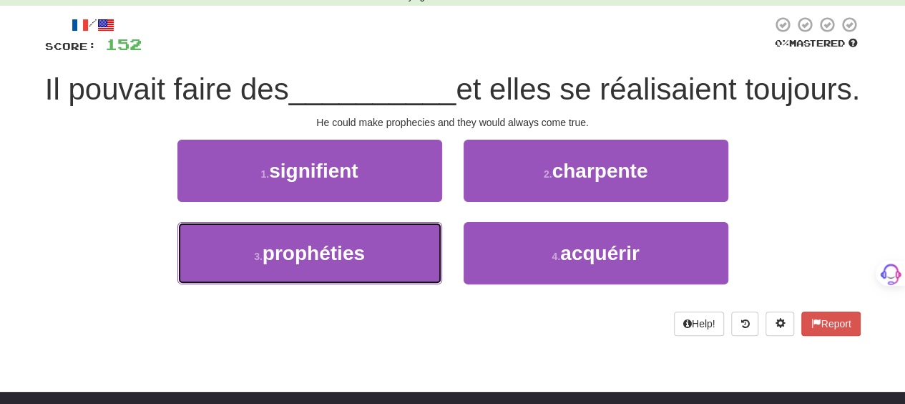
drag, startPoint x: 366, startPoint y: 293, endPoint x: 402, endPoint y: 253, distance: 53.7
click at [366, 284] on button "3 . prophéties" at bounding box center [309, 253] width 265 height 62
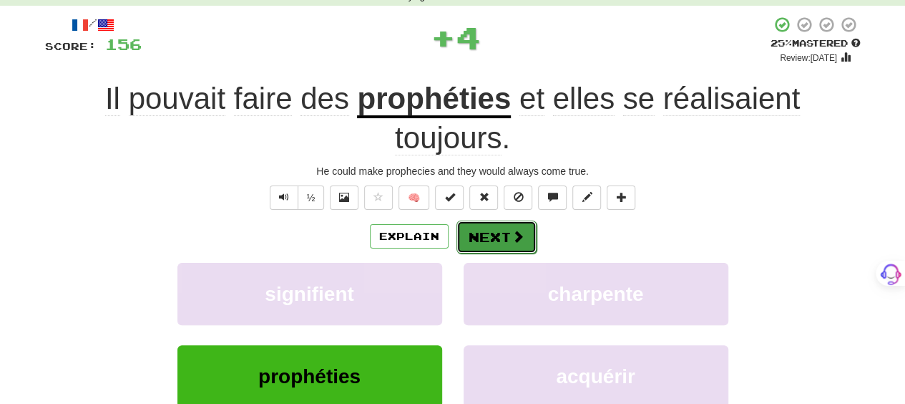
click at [497, 233] on button "Next" at bounding box center [497, 236] width 80 height 33
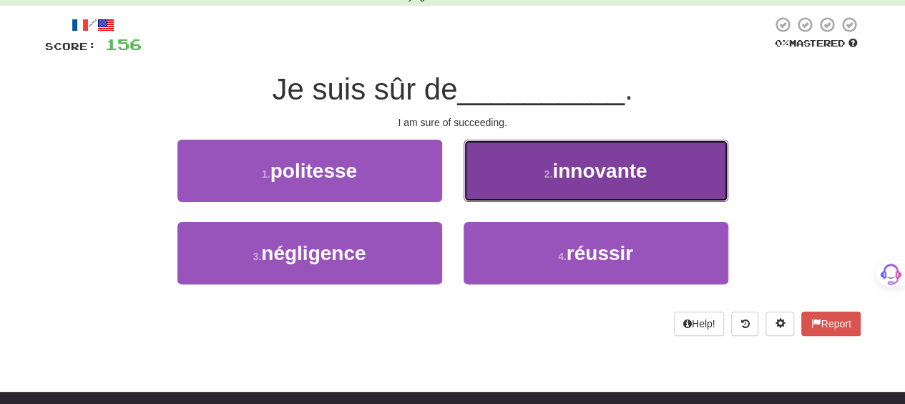
click at [514, 177] on button "2 . innovante" at bounding box center [596, 171] width 265 height 62
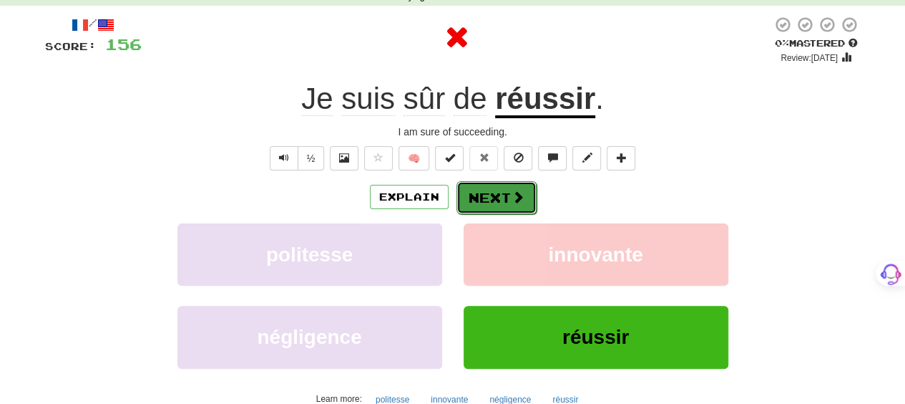
click at [501, 198] on button "Next" at bounding box center [497, 197] width 80 height 33
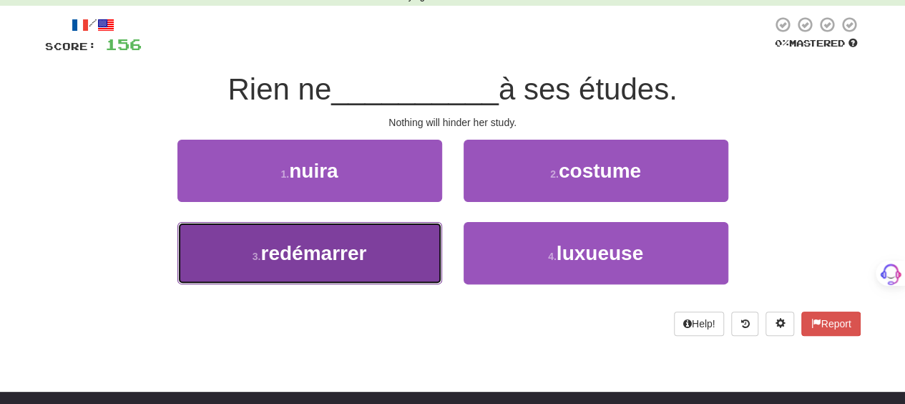
click at [405, 243] on button "3 . redémarrer" at bounding box center [309, 253] width 265 height 62
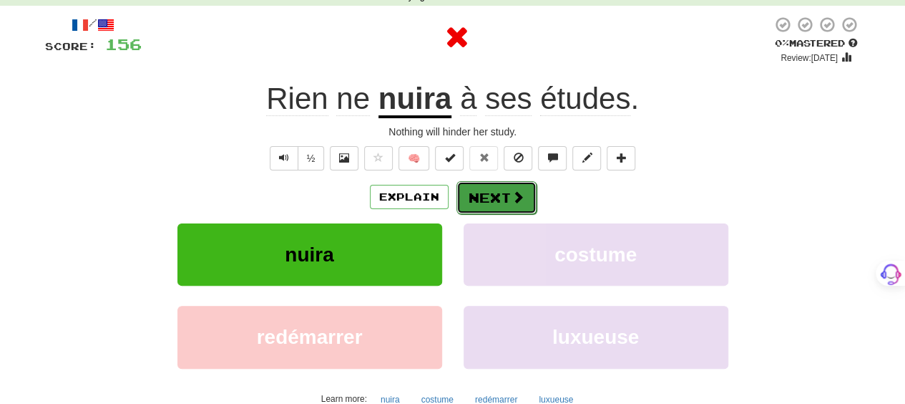
click at [499, 194] on button "Next" at bounding box center [497, 197] width 80 height 33
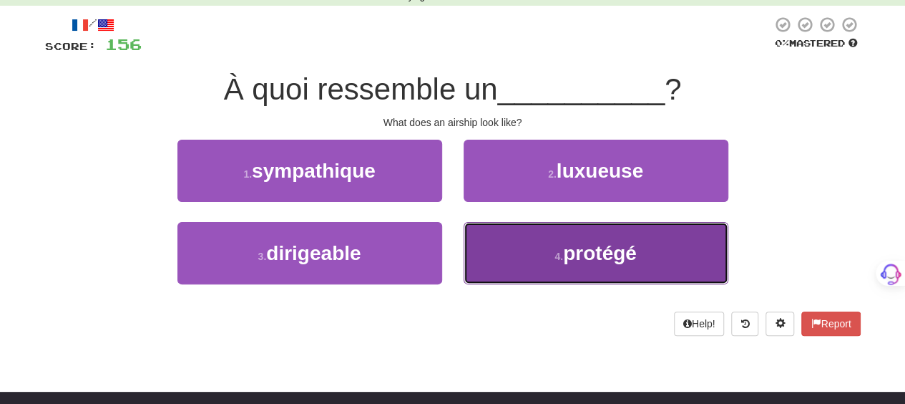
click at [501, 240] on button "4 . protégé" at bounding box center [596, 253] width 265 height 62
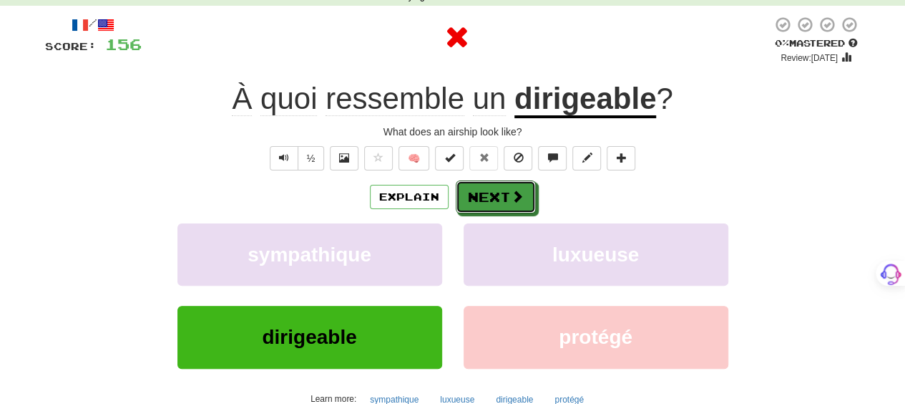
click at [491, 197] on button "Next" at bounding box center [496, 196] width 80 height 33
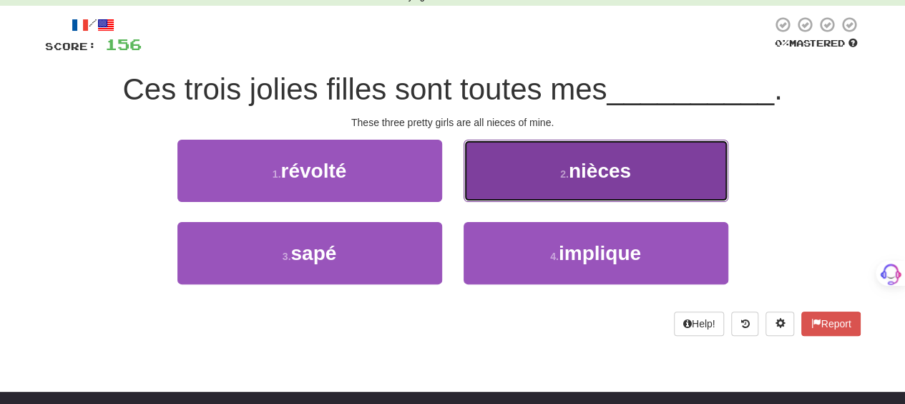
click at [489, 194] on button "2 . nièces" at bounding box center [596, 171] width 265 height 62
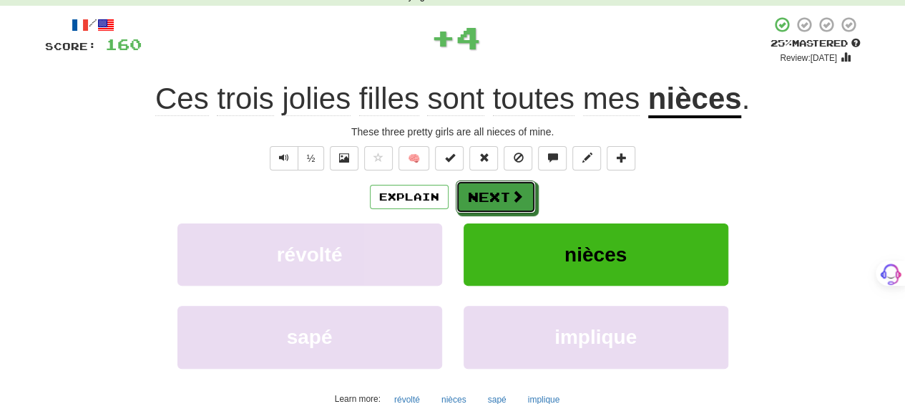
click at [489, 194] on button "Next" at bounding box center [496, 196] width 80 height 33
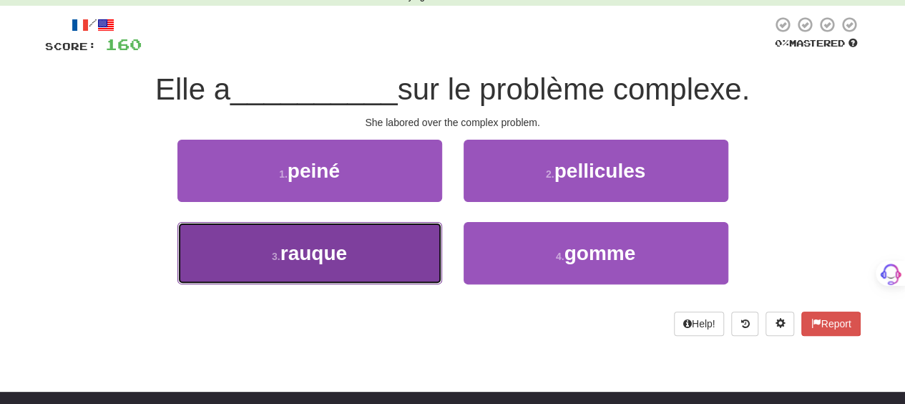
click at [376, 248] on button "3 . rauque" at bounding box center [309, 253] width 265 height 62
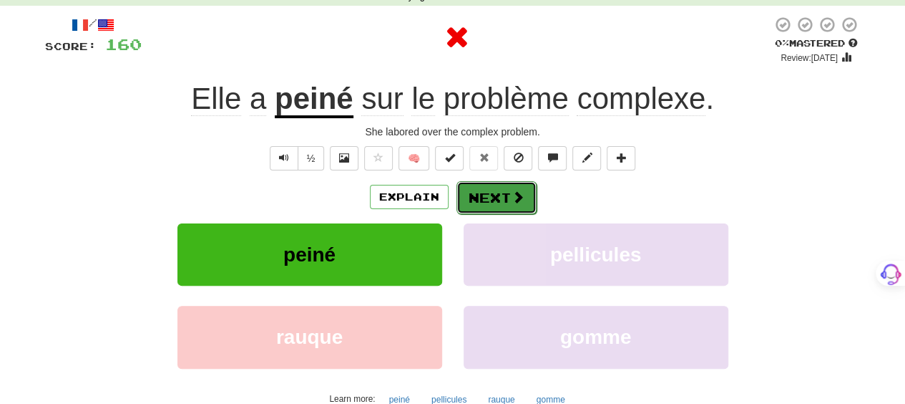
click at [474, 194] on button "Next" at bounding box center [497, 197] width 80 height 33
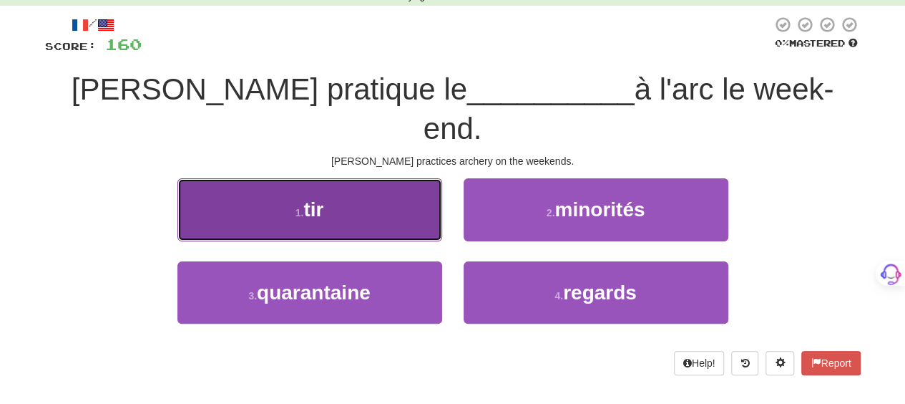
click at [383, 187] on button "1 . tir" at bounding box center [309, 209] width 265 height 62
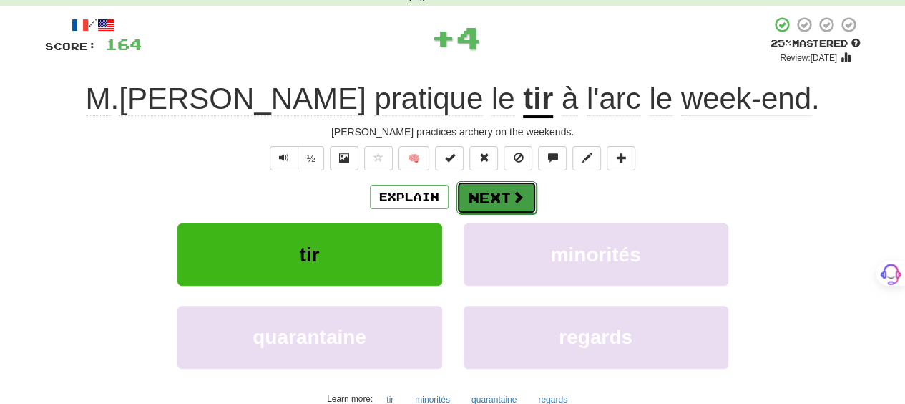
click at [476, 198] on button "Next" at bounding box center [497, 197] width 80 height 33
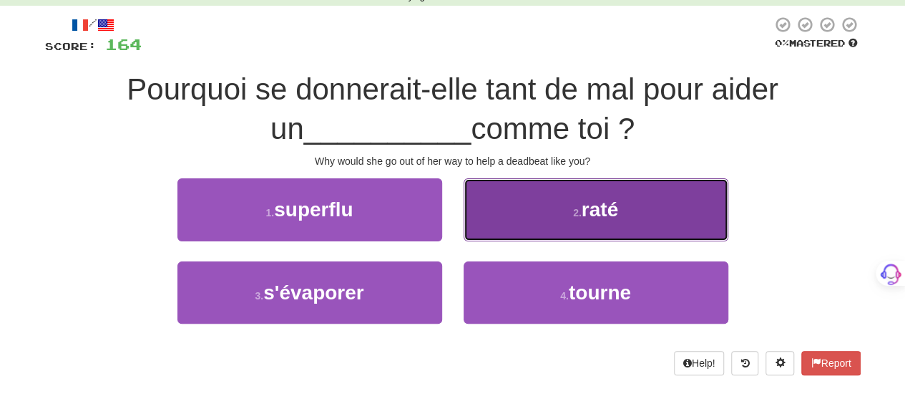
click at [485, 215] on button "2 . raté" at bounding box center [596, 209] width 265 height 62
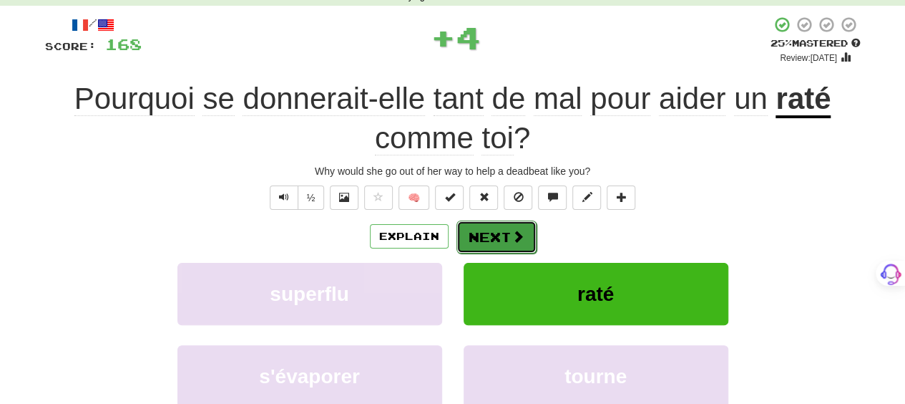
click at [482, 228] on button "Next" at bounding box center [497, 236] width 80 height 33
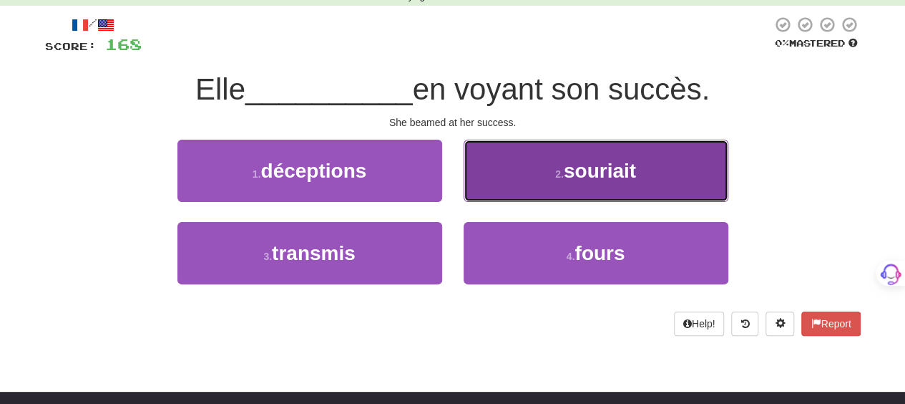
click at [514, 190] on button "2 . souriait" at bounding box center [596, 171] width 265 height 62
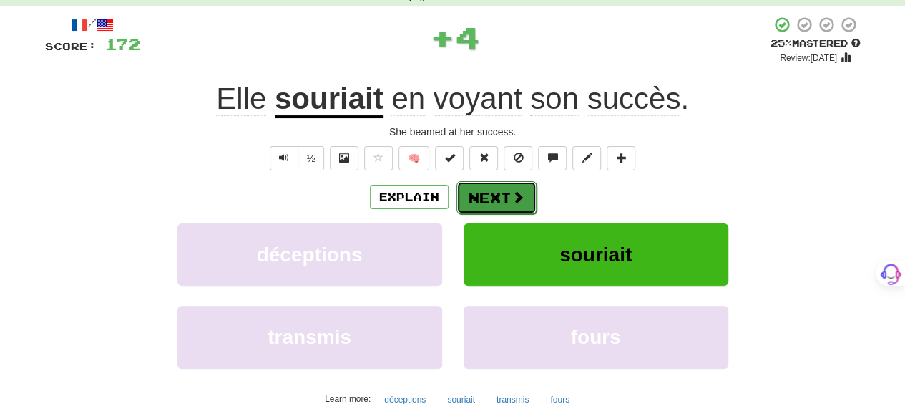
click at [509, 195] on button "Next" at bounding box center [497, 197] width 80 height 33
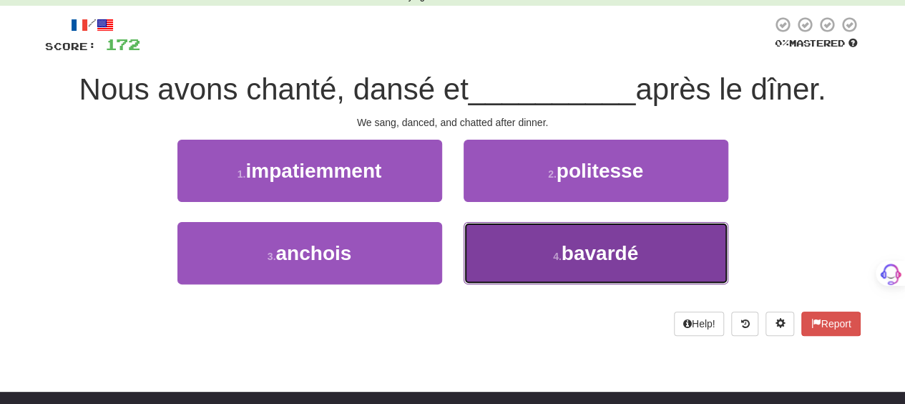
click at [500, 233] on button "4 . bavardé" at bounding box center [596, 253] width 265 height 62
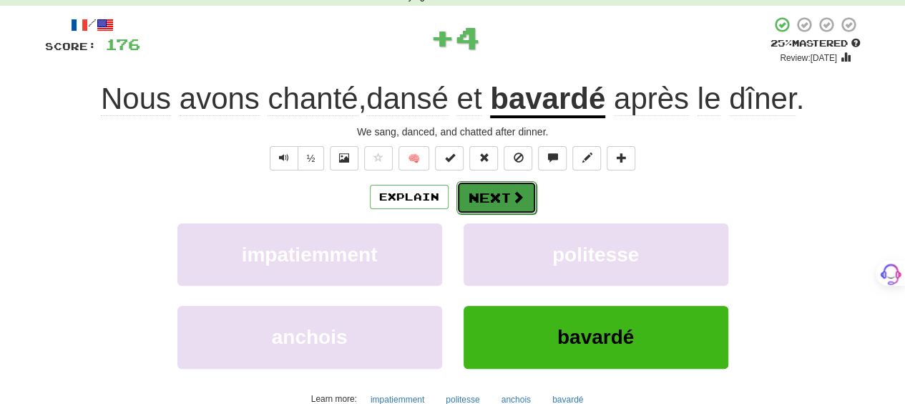
click at [496, 195] on button "Next" at bounding box center [497, 197] width 80 height 33
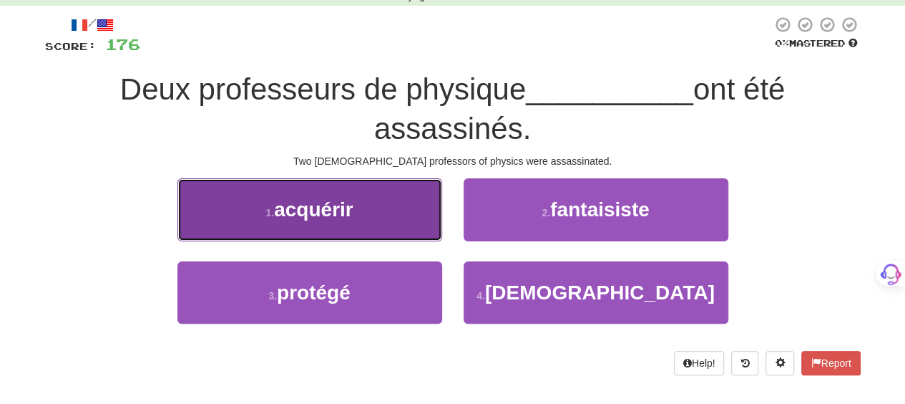
click at [403, 208] on button "1 . acquérir" at bounding box center [309, 209] width 265 height 62
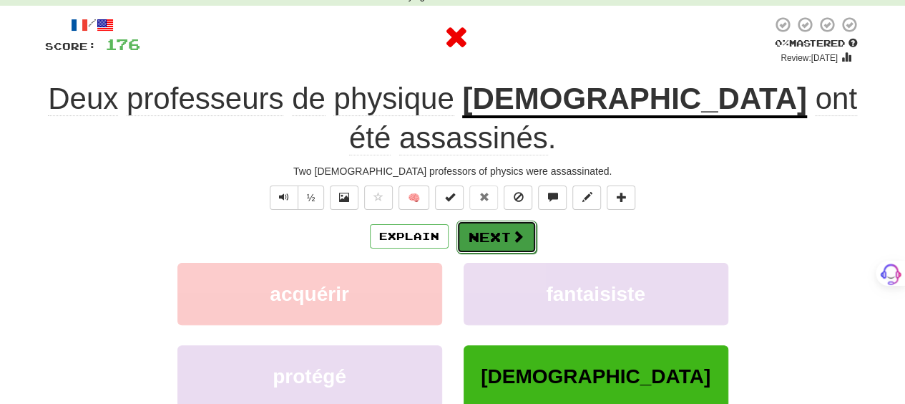
click at [515, 230] on span at bounding box center [518, 236] width 13 height 13
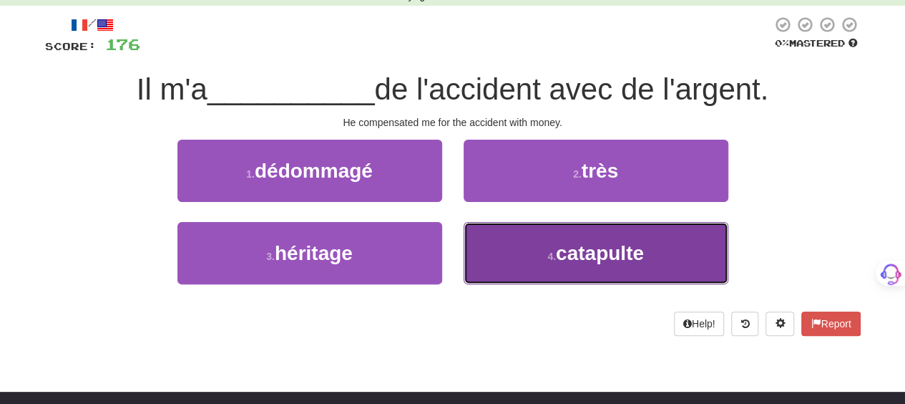
click at [514, 240] on button "4 . catapulte" at bounding box center [596, 253] width 265 height 62
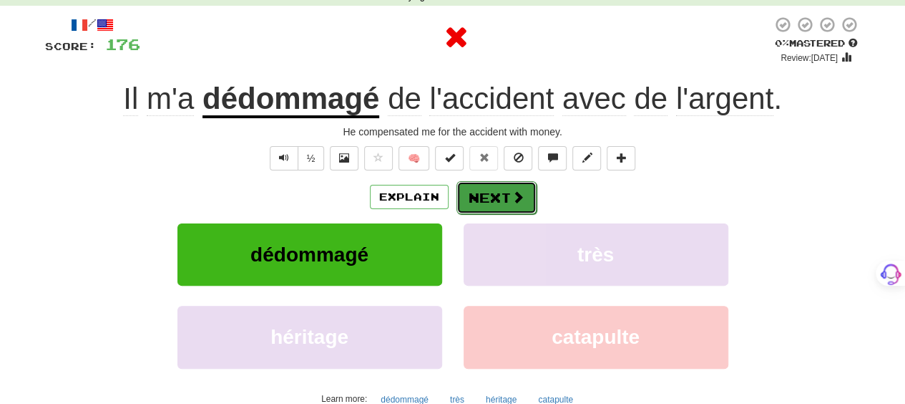
click at [512, 195] on span at bounding box center [518, 196] width 13 height 13
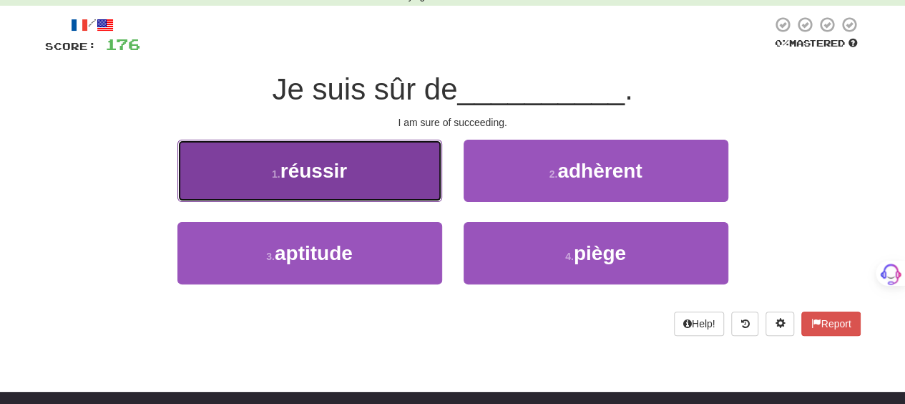
click at [409, 177] on button "1 . réussir" at bounding box center [309, 171] width 265 height 62
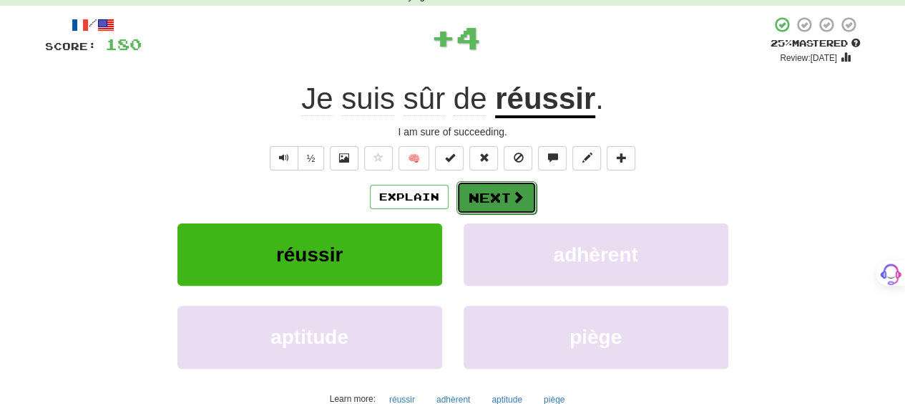
click at [496, 190] on button "Next" at bounding box center [497, 197] width 80 height 33
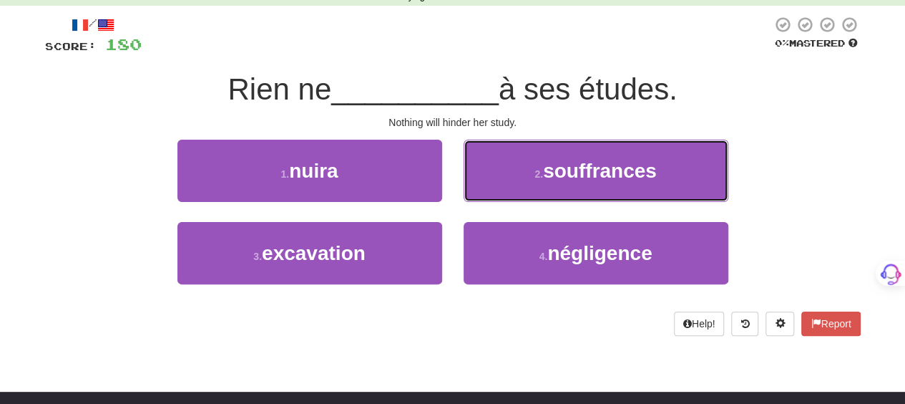
click at [496, 190] on button "2 . souffrances" at bounding box center [596, 171] width 265 height 62
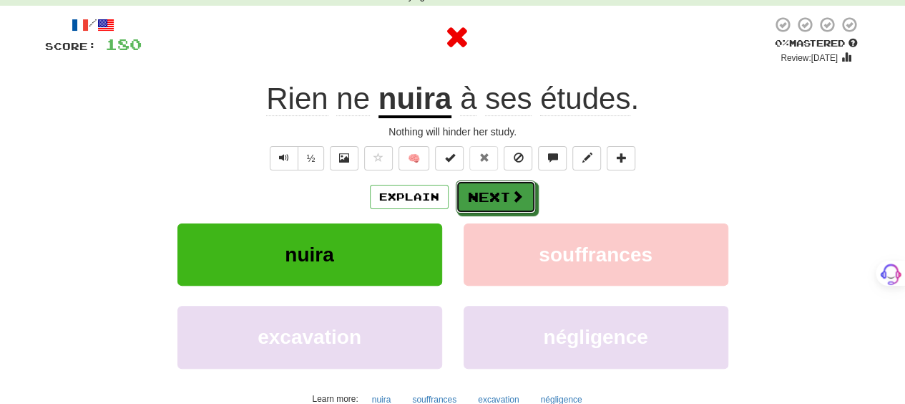
click at [496, 190] on button "Next" at bounding box center [496, 196] width 80 height 33
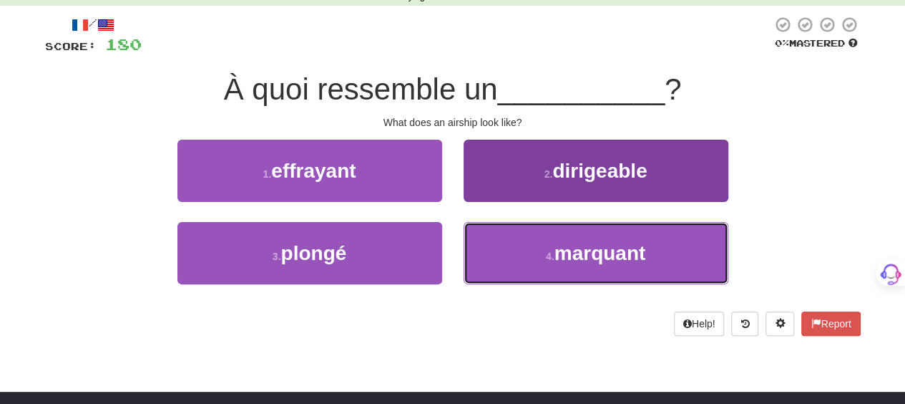
click at [489, 247] on button "4 . marquant" at bounding box center [596, 253] width 265 height 62
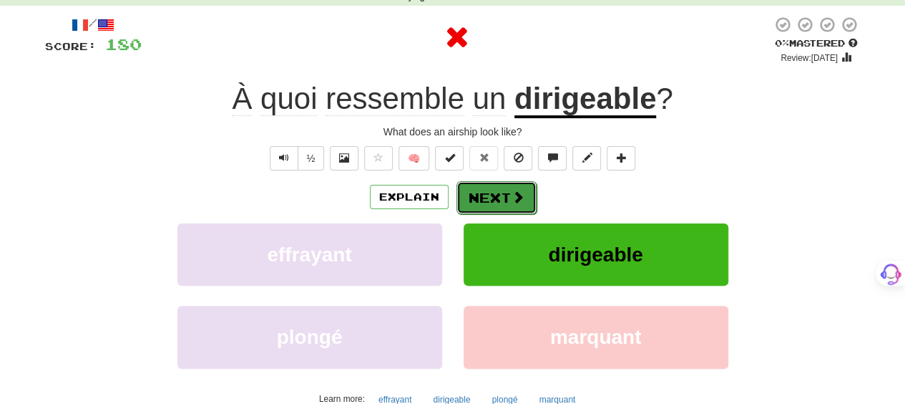
click at [499, 195] on button "Next" at bounding box center [497, 197] width 80 height 33
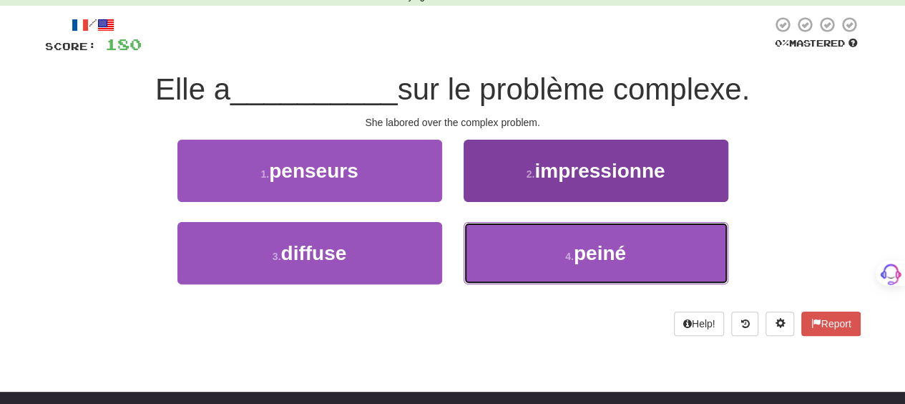
drag, startPoint x: 499, startPoint y: 257, endPoint x: 495, endPoint y: 245, distance: 12.9
click at [497, 248] on button "4 . peiné" at bounding box center [596, 253] width 265 height 62
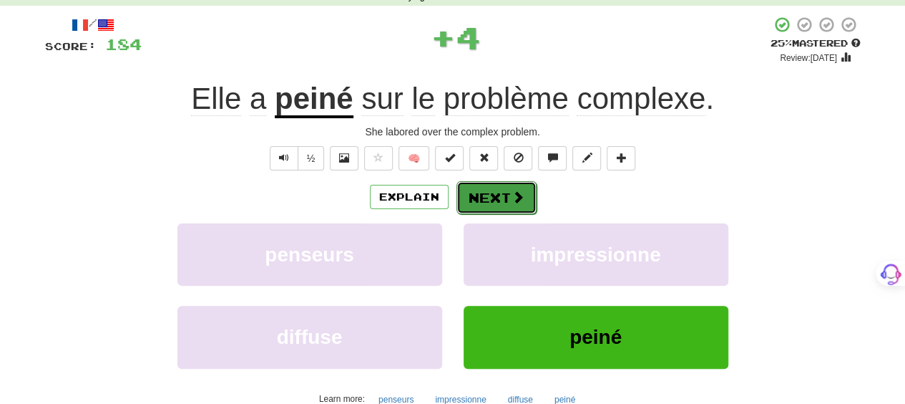
click at [494, 195] on button "Next" at bounding box center [497, 197] width 80 height 33
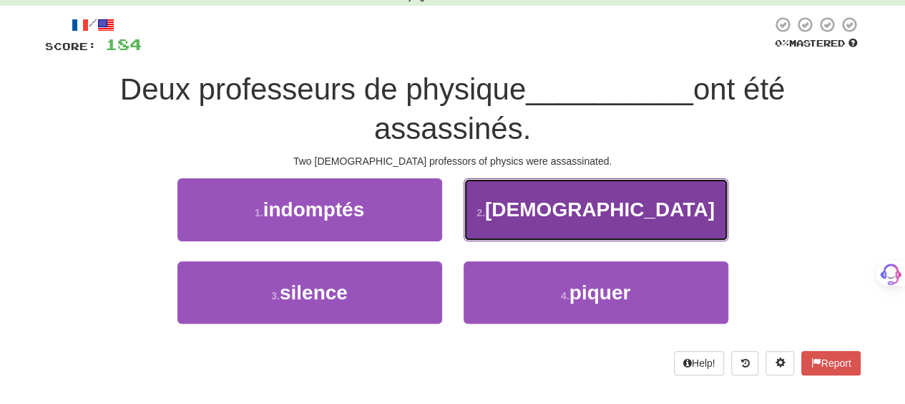
click at [489, 205] on button "2 . iraniens" at bounding box center [596, 209] width 265 height 62
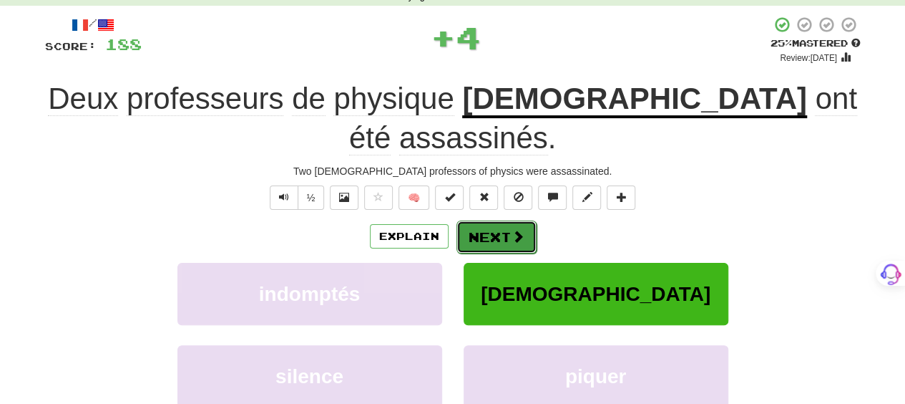
click at [489, 220] on button "Next" at bounding box center [497, 236] width 80 height 33
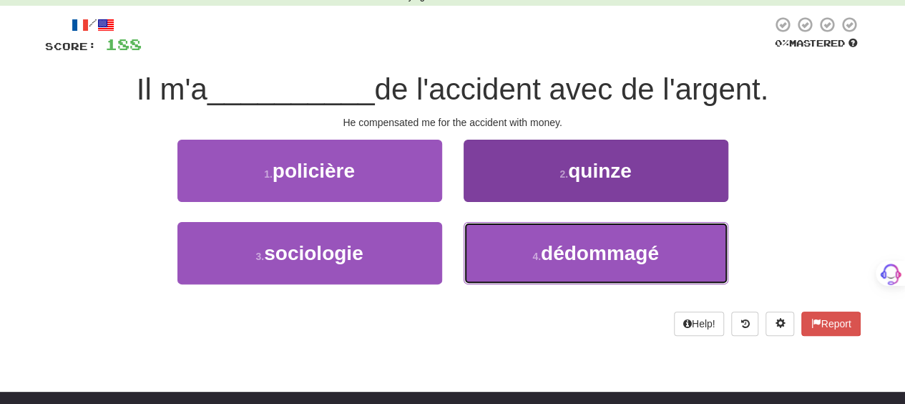
click at [496, 238] on button "4 . dédommagé" at bounding box center [596, 253] width 265 height 62
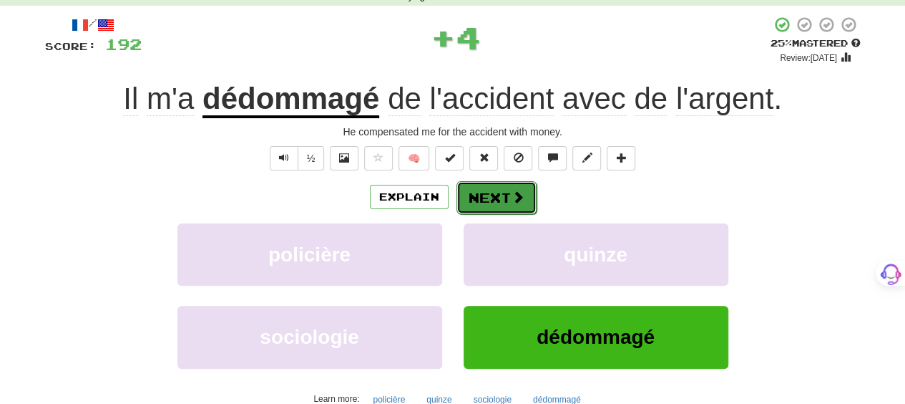
click at [495, 194] on button "Next" at bounding box center [497, 197] width 80 height 33
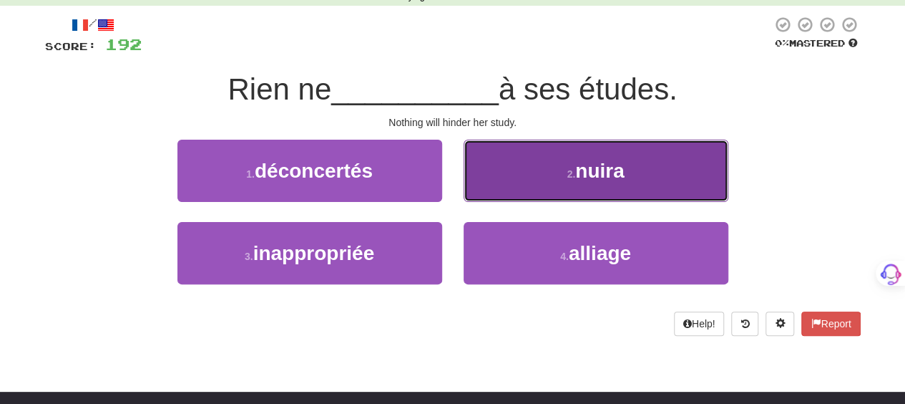
click at [495, 191] on button "2 . nuira" at bounding box center [596, 171] width 265 height 62
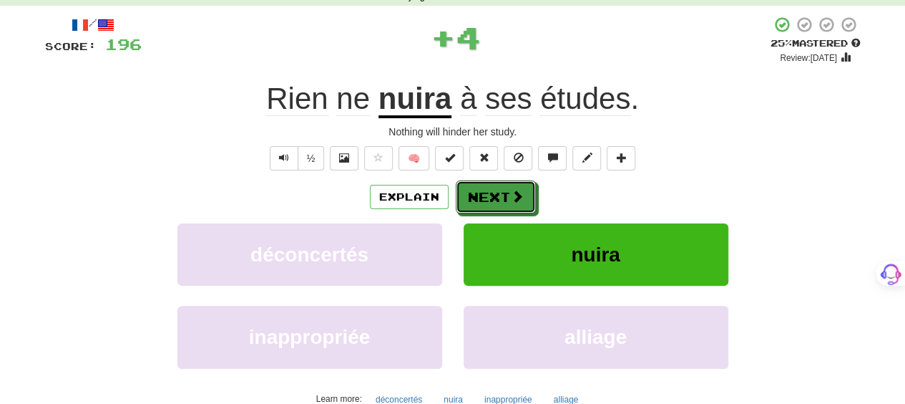
click at [495, 191] on button "Next" at bounding box center [496, 196] width 80 height 33
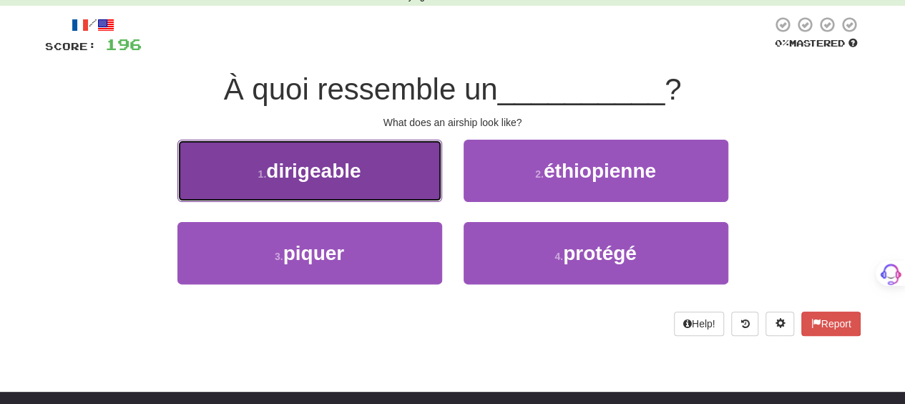
click at [360, 184] on button "1 . dirigeable" at bounding box center [309, 171] width 265 height 62
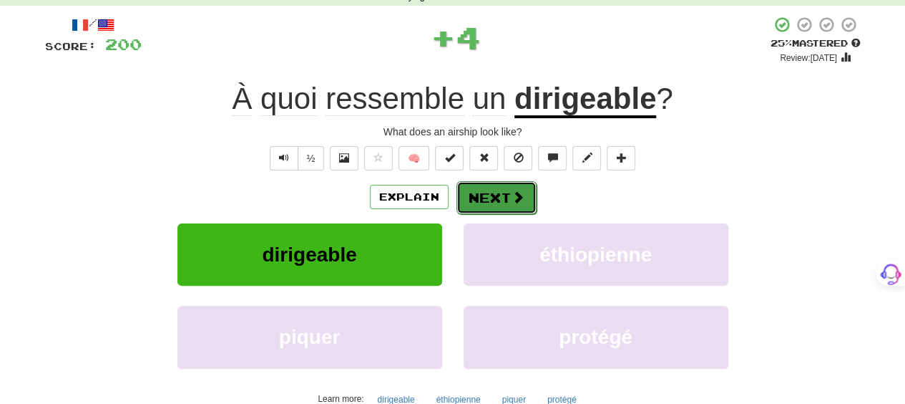
click at [463, 198] on button "Next" at bounding box center [497, 197] width 80 height 33
